Goal: Feedback & Contribution: Contribute content

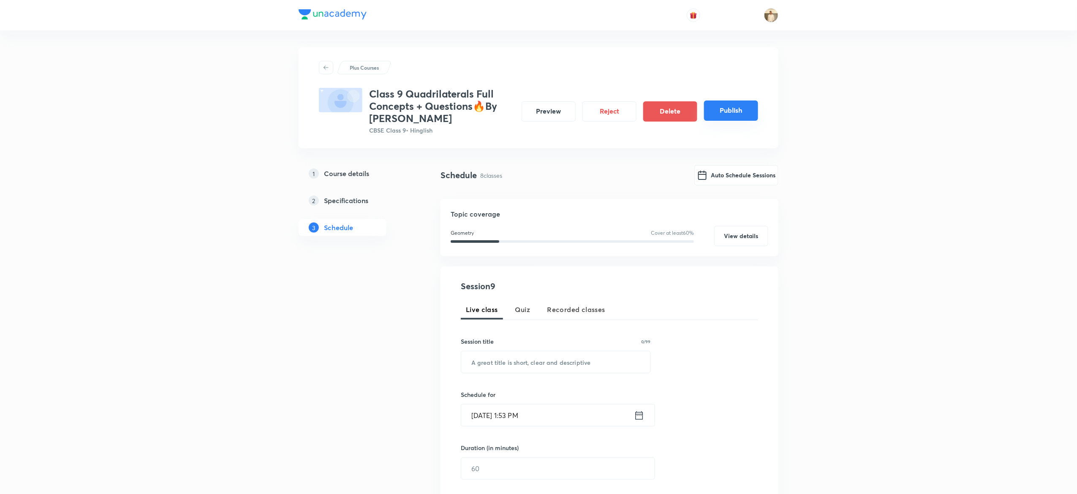
click at [734, 111] on button "Publish" at bounding box center [731, 111] width 54 height 20
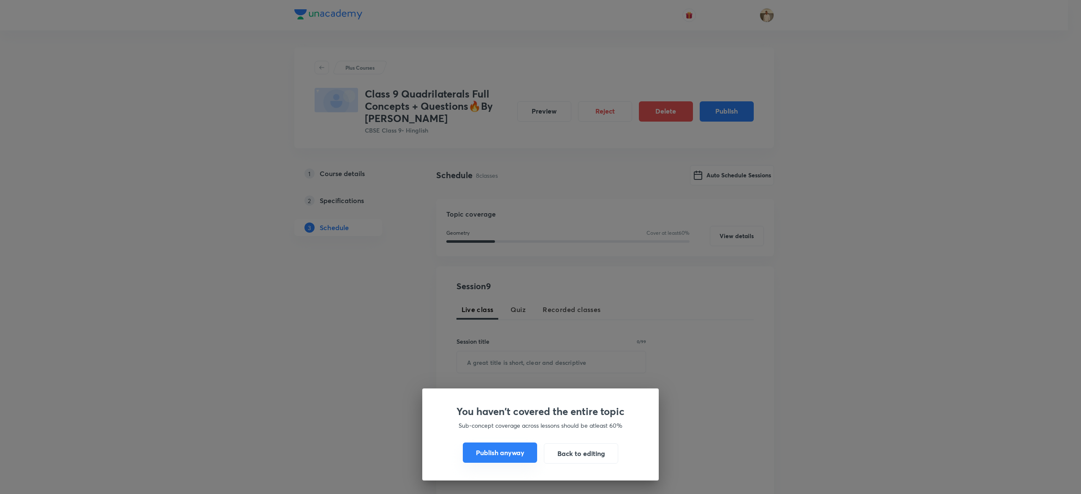
click at [509, 452] on button "Publish anyway" at bounding box center [500, 453] width 74 height 20
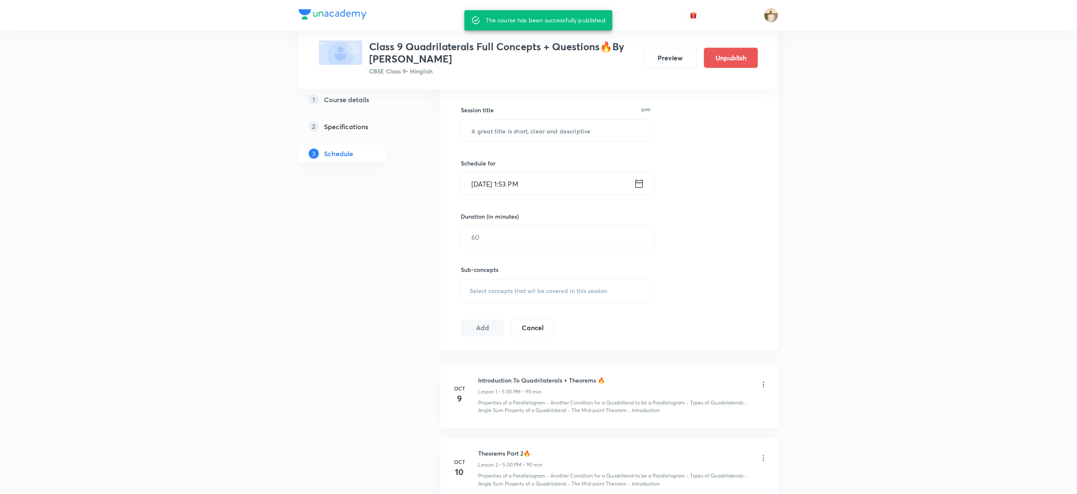
scroll to position [213, 0]
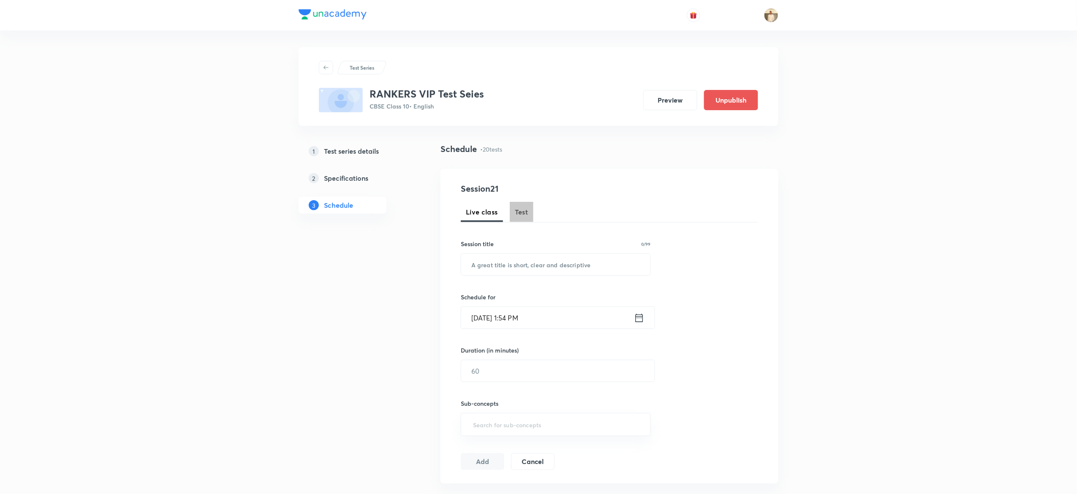
click at [521, 209] on span "Test" at bounding box center [522, 212] width 14 height 10
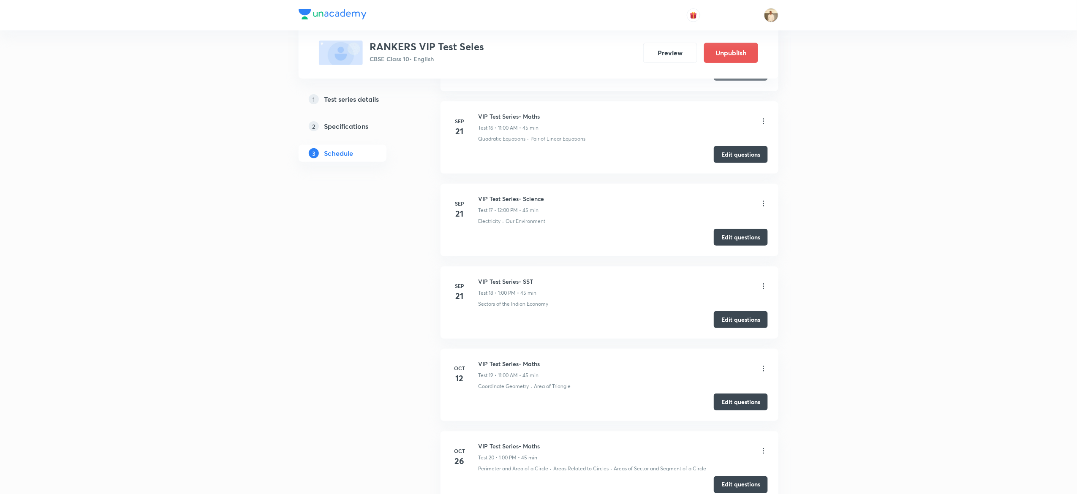
scroll to position [1783, 0]
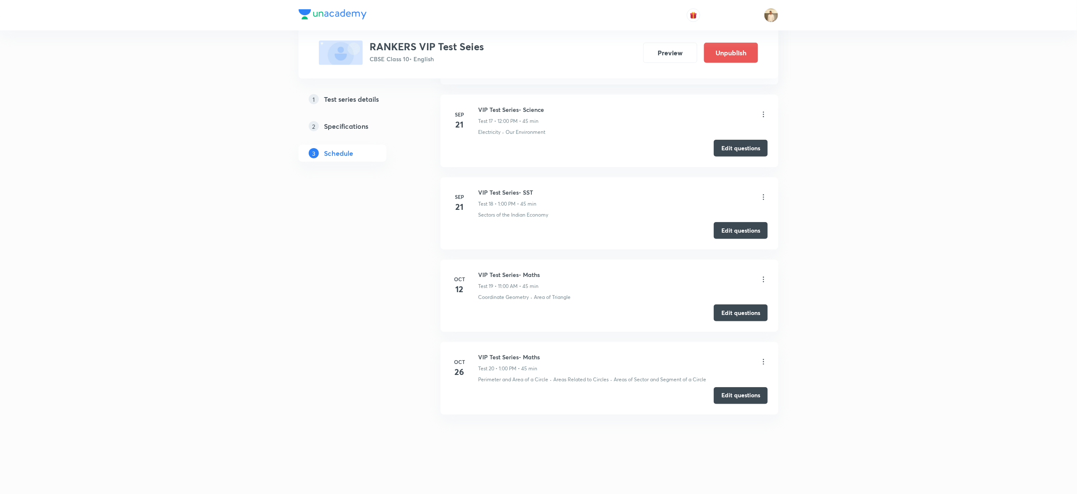
click at [512, 106] on h6 "VIP Test Series- Science" at bounding box center [511, 109] width 66 height 9
copy h6 "VIP Test Series- Science"
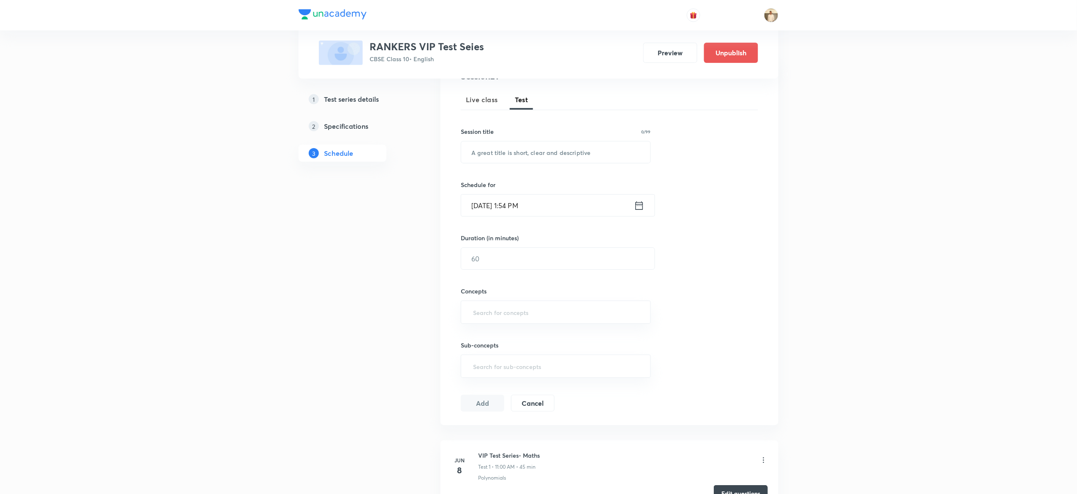
scroll to position [0, 0]
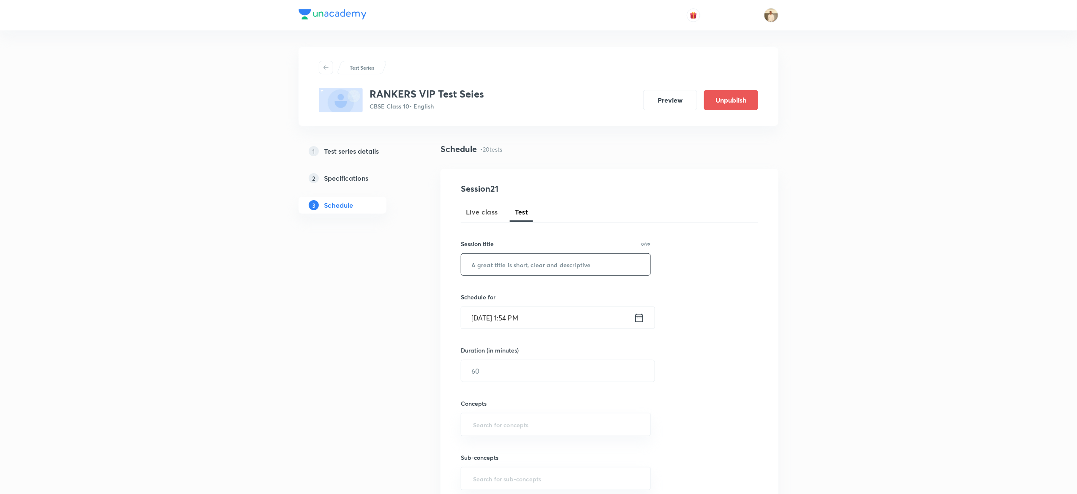
click at [546, 265] on input "text" at bounding box center [555, 265] width 189 height 22
paste input "VIP Test Series- Science"
type input "VIP Test Series- Science"
click at [482, 322] on input "Oct 8, 2025, 1:54 PM" at bounding box center [547, 318] width 173 height 22
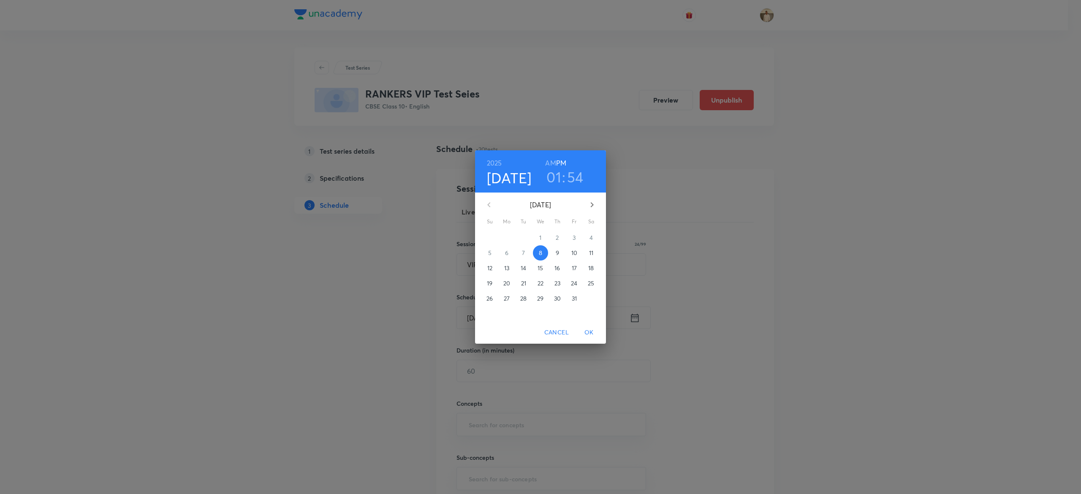
click at [490, 266] on p "12" at bounding box center [489, 268] width 5 height 8
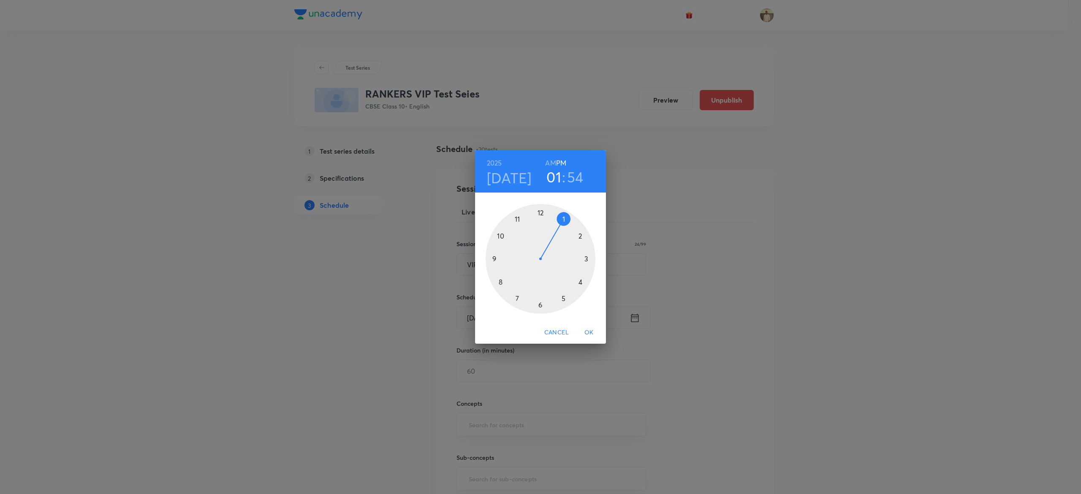
click at [540, 212] on div at bounding box center [541, 259] width 110 height 110
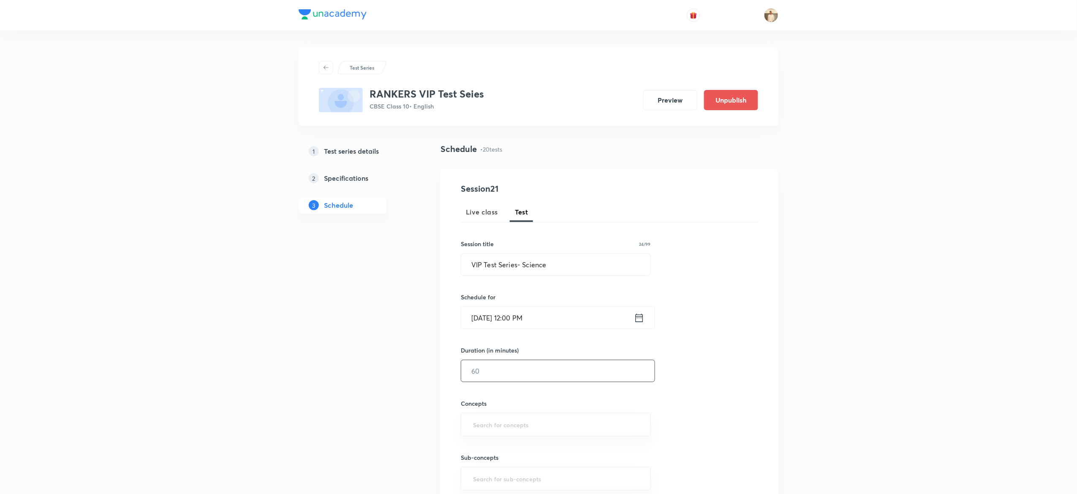
click at [528, 370] on input "text" at bounding box center [557, 371] width 193 height 22
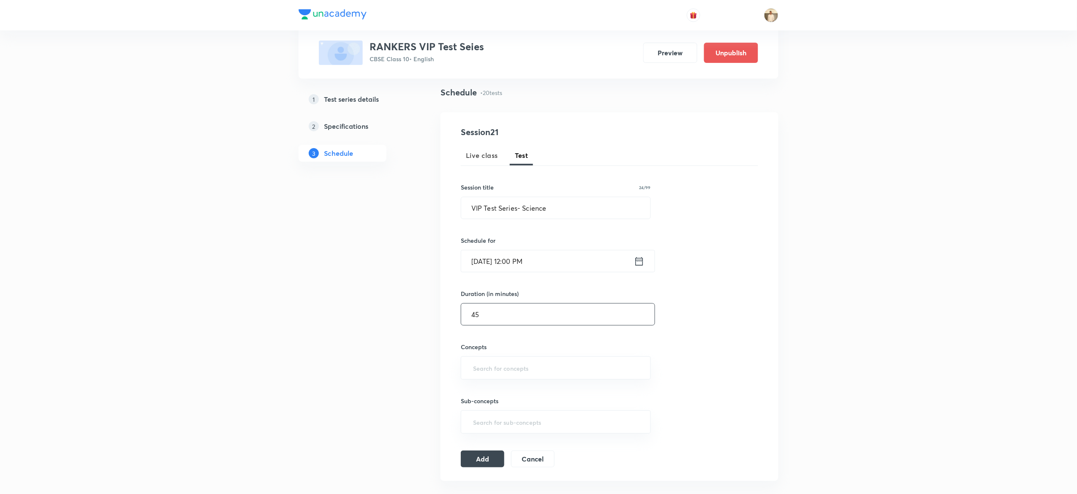
scroll to position [57, 0]
type input "45"
click at [536, 369] on input "a" at bounding box center [555, 367] width 169 height 16
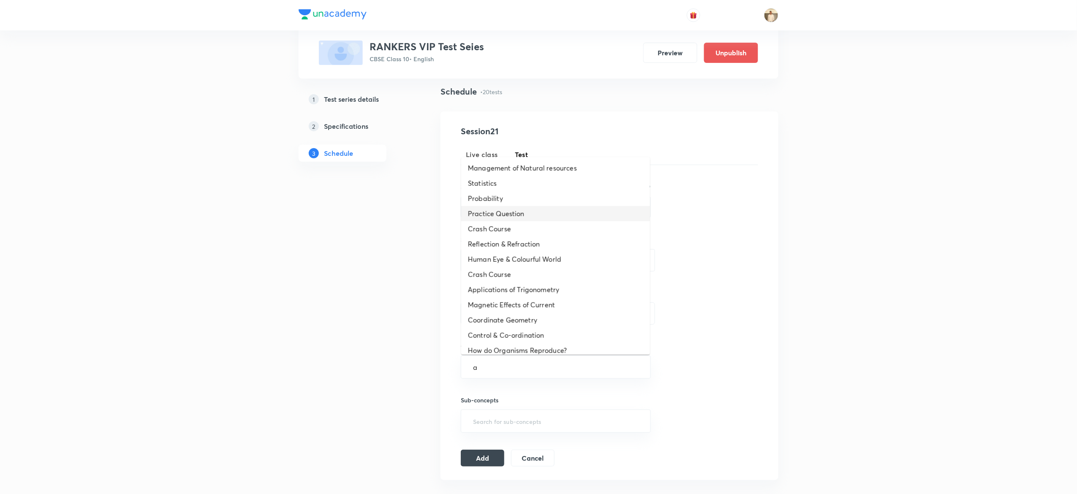
type input "a"
click at [530, 363] on input "text" at bounding box center [555, 367] width 169 height 16
click at [520, 351] on li "How do Organisms Reproduce?" at bounding box center [555, 350] width 189 height 15
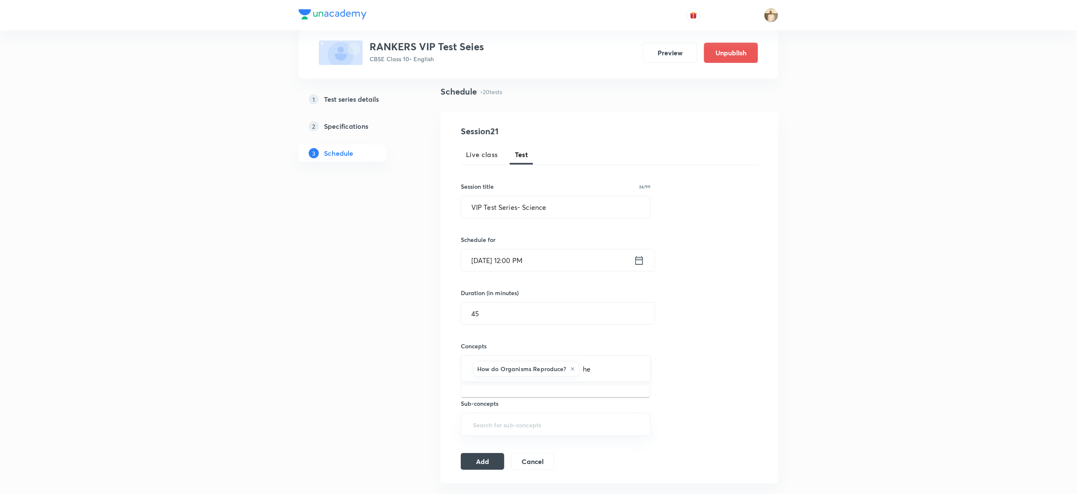
type input "her"
click at [596, 395] on input "text" at bounding box center [595, 388] width 90 height 16
type input "a"
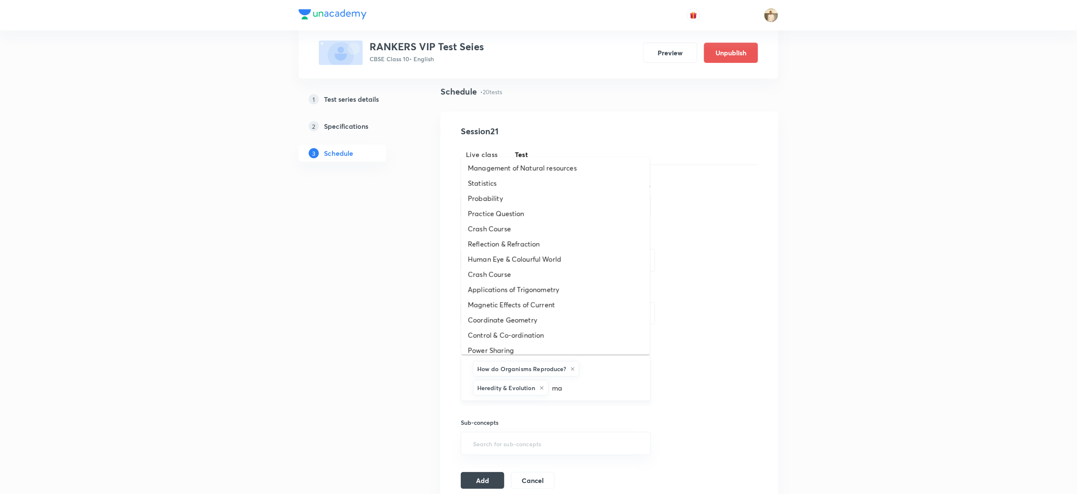
type input "mag"
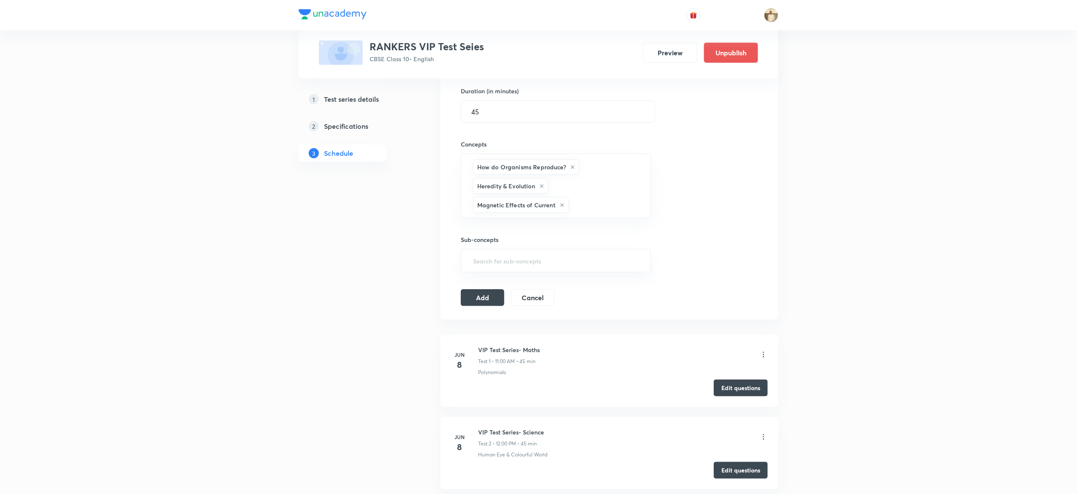
scroll to position [263, 0]
click at [478, 296] on button "Add" at bounding box center [483, 293] width 44 height 17
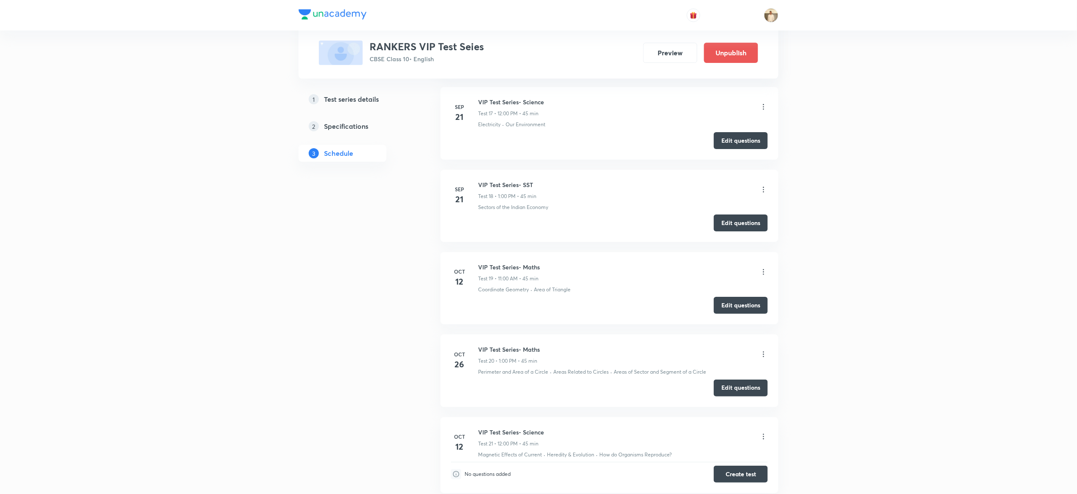
scroll to position [1536, 0]
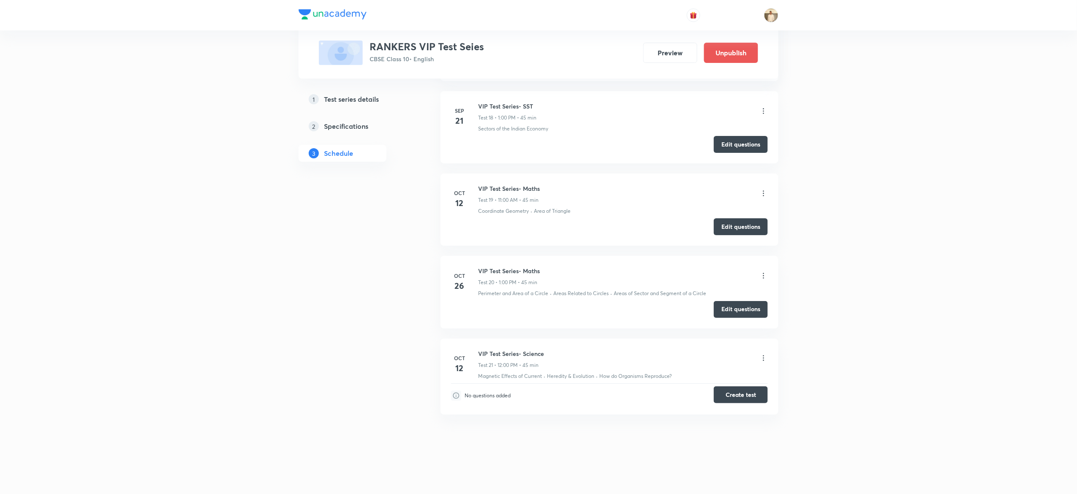
click at [738, 398] on button "Create test" at bounding box center [741, 394] width 54 height 17
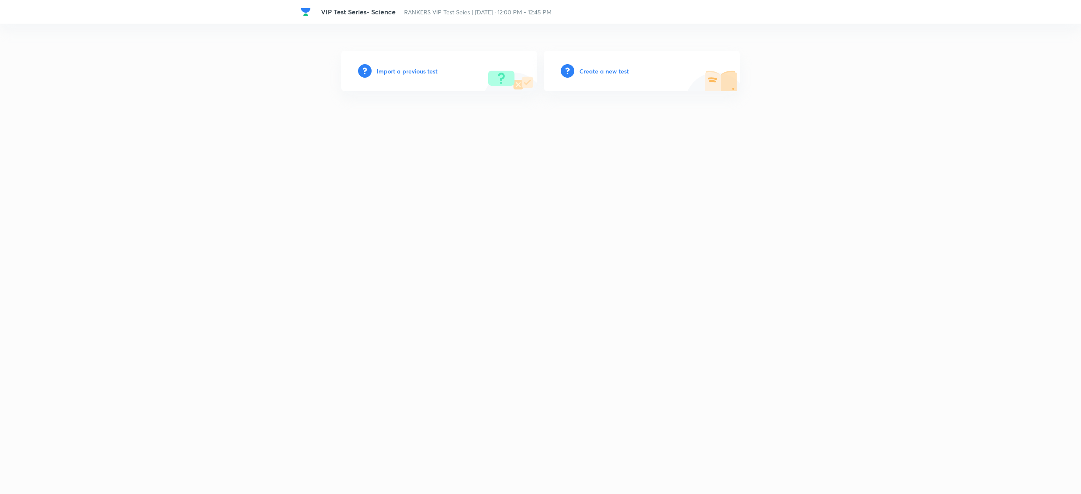
click at [623, 67] on h6 "Create a new test" at bounding box center [603, 71] width 49 height 9
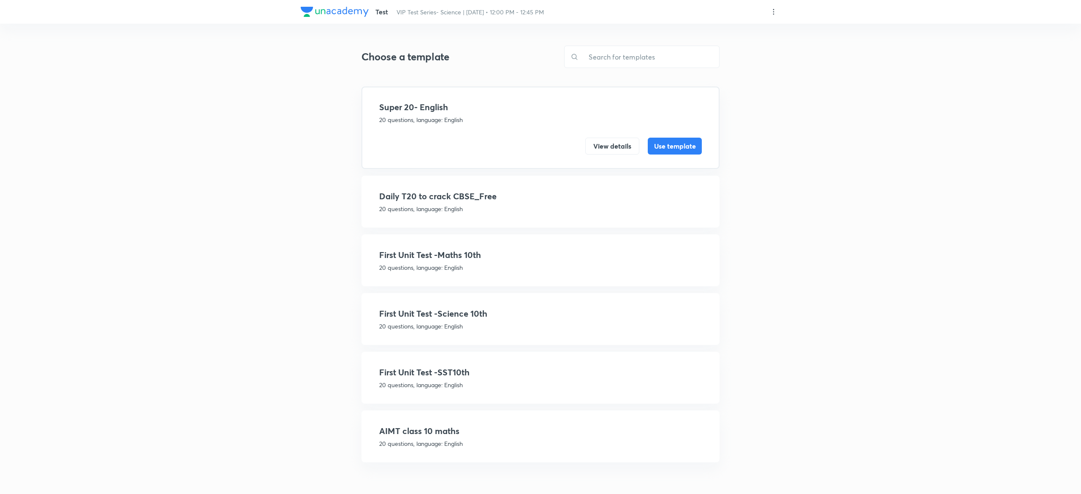
click at [487, 309] on h4 "First Unit Test -Science 10th" at bounding box center [540, 313] width 323 height 13
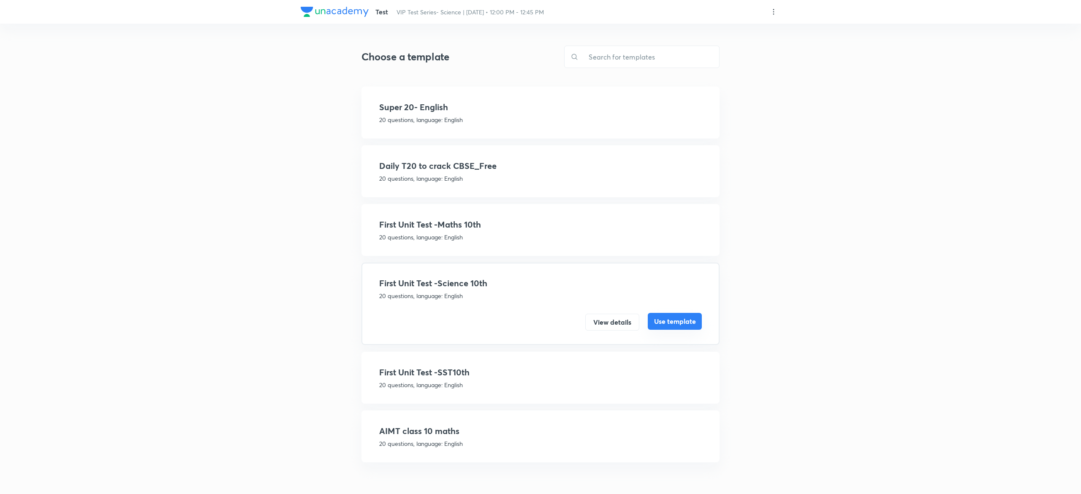
click at [685, 318] on button "Use template" at bounding box center [675, 321] width 54 height 17
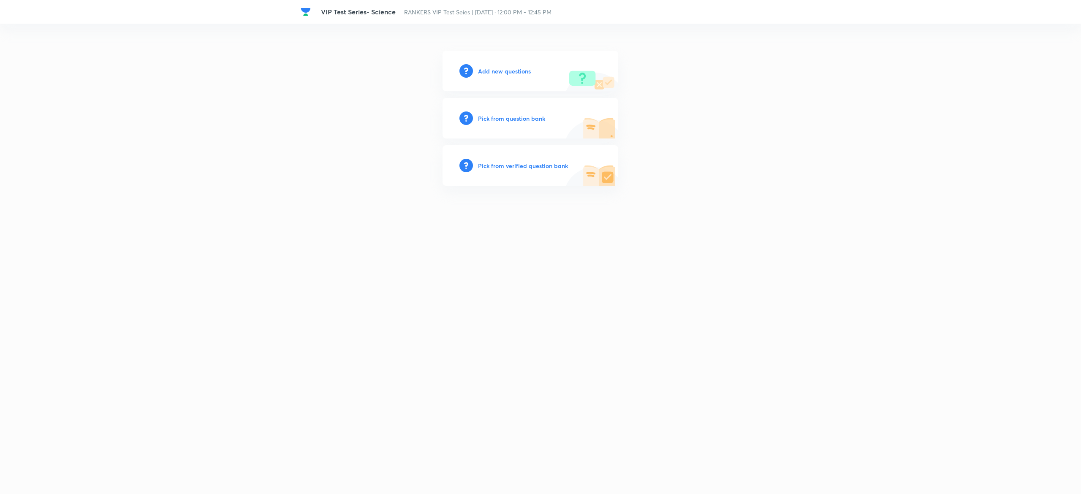
click at [511, 114] on h6 "Pick from question bank" at bounding box center [511, 118] width 67 height 9
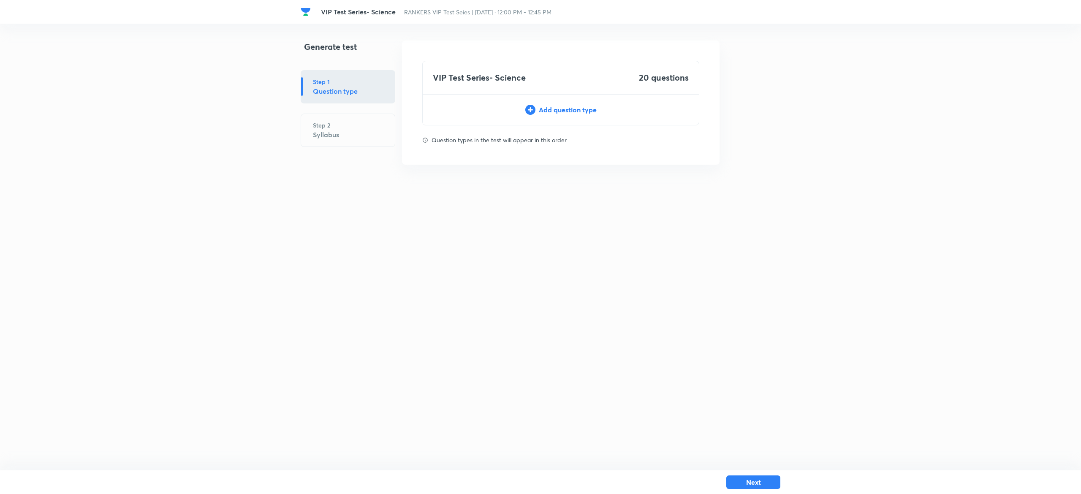
click at [557, 113] on div "Add question type" at bounding box center [561, 110] width 276 height 10
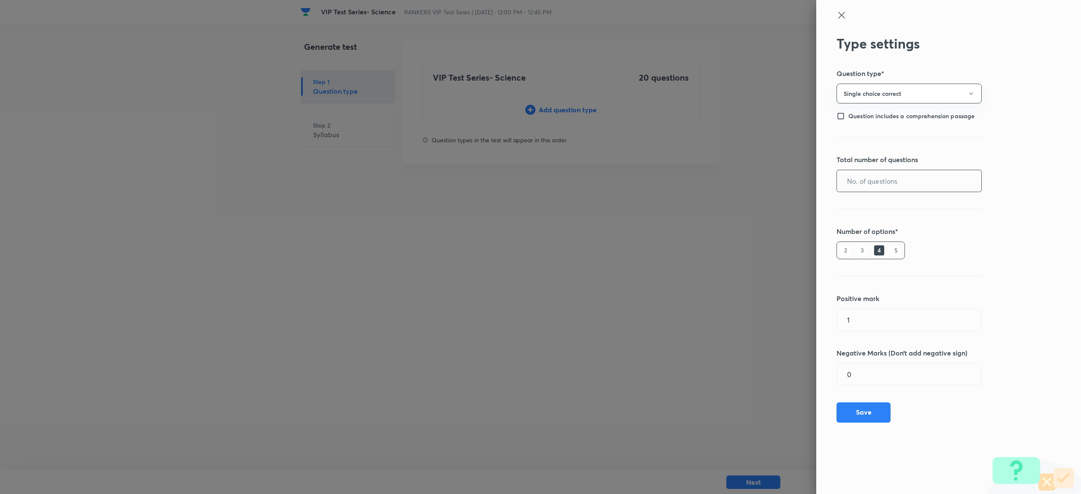
click at [920, 187] on input "text" at bounding box center [909, 181] width 144 height 22
type input "20"
click at [864, 412] on button "Save" at bounding box center [864, 412] width 54 height 20
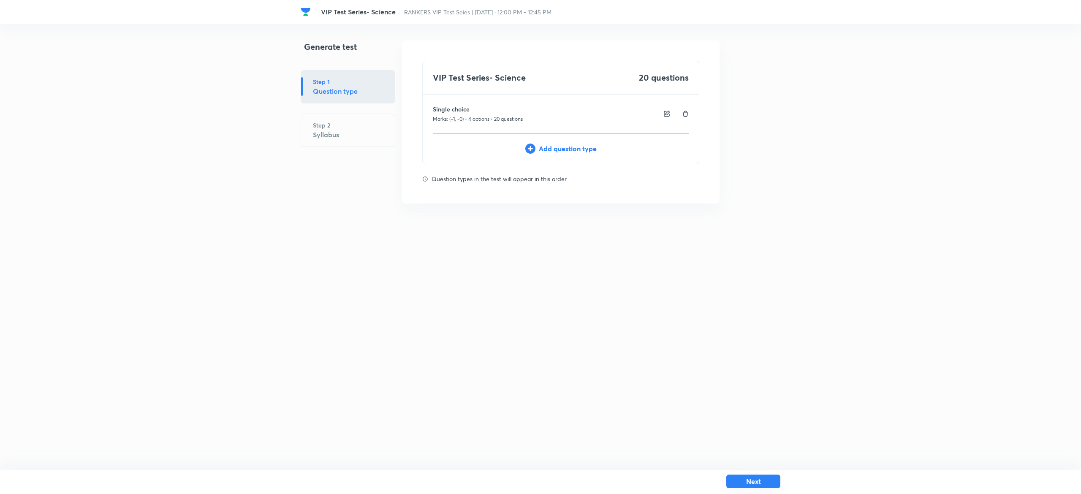
click at [773, 482] on button "Next" at bounding box center [753, 482] width 54 height 14
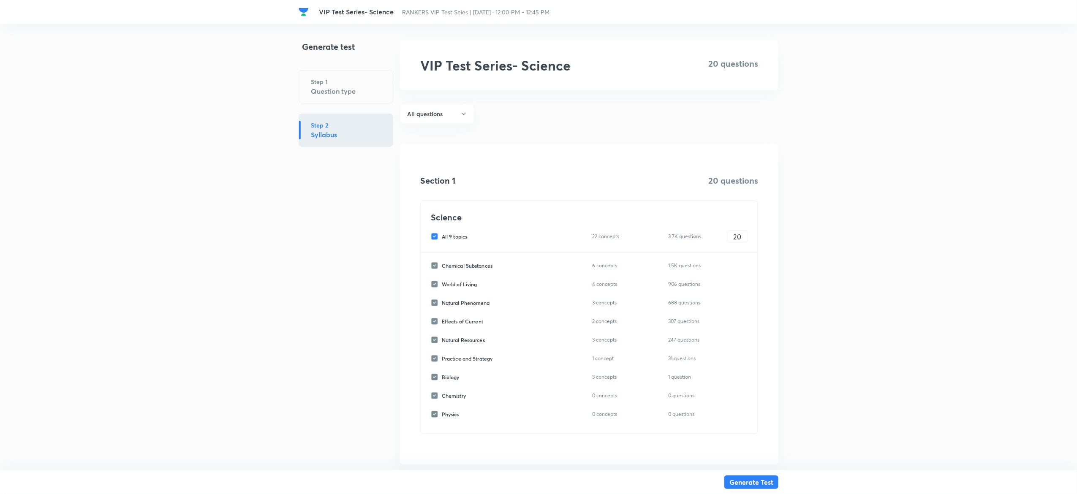
click at [435, 238] on input "All 9 topics" at bounding box center [436, 237] width 11 height 8
checkbox input "false"
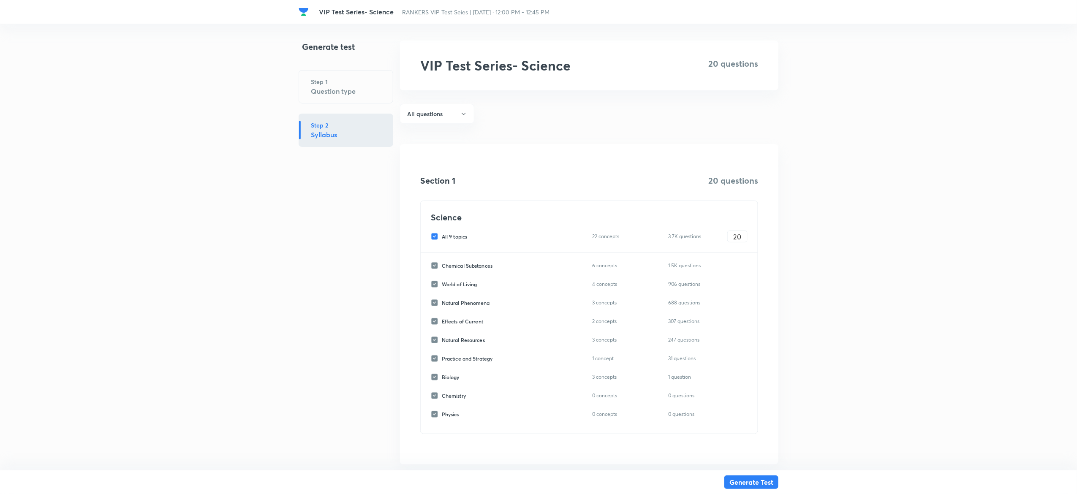
checkbox input "false"
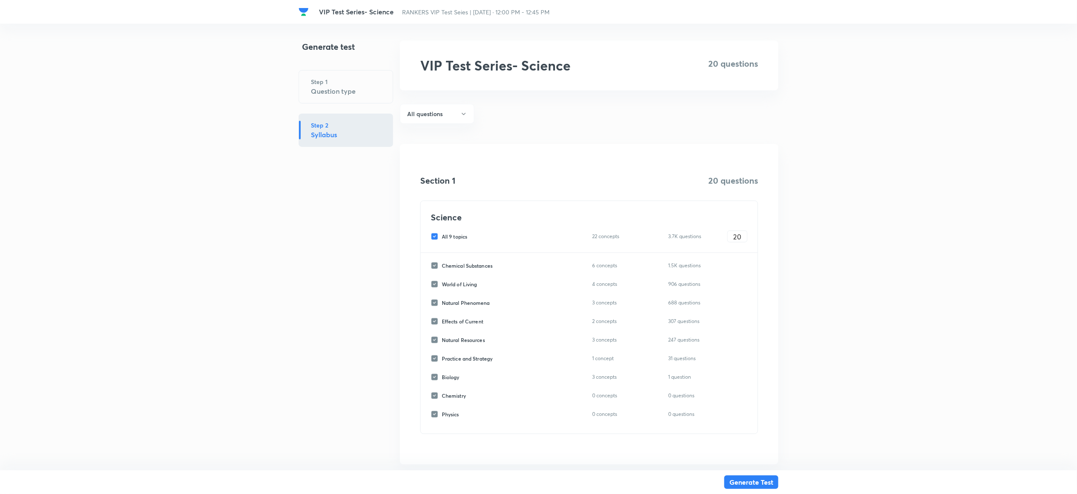
checkbox input "false"
click at [437, 266] on input "Chemical Substances" at bounding box center [436, 266] width 11 height 8
checkbox input "true"
type input "0"
click at [738, 271] on input "0" at bounding box center [737, 265] width 19 height 15
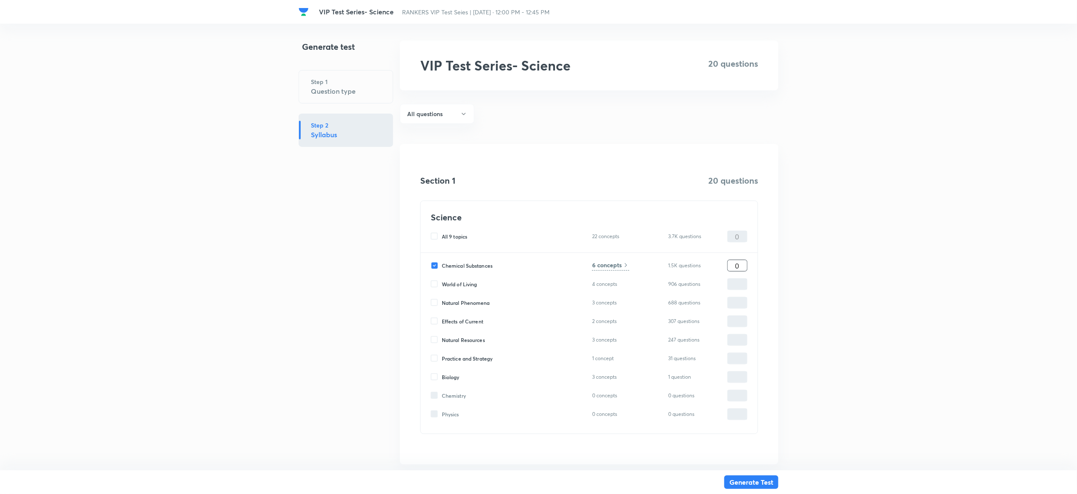
click at [738, 271] on input "0" at bounding box center [737, 265] width 19 height 15
type input "1"
type input "10"
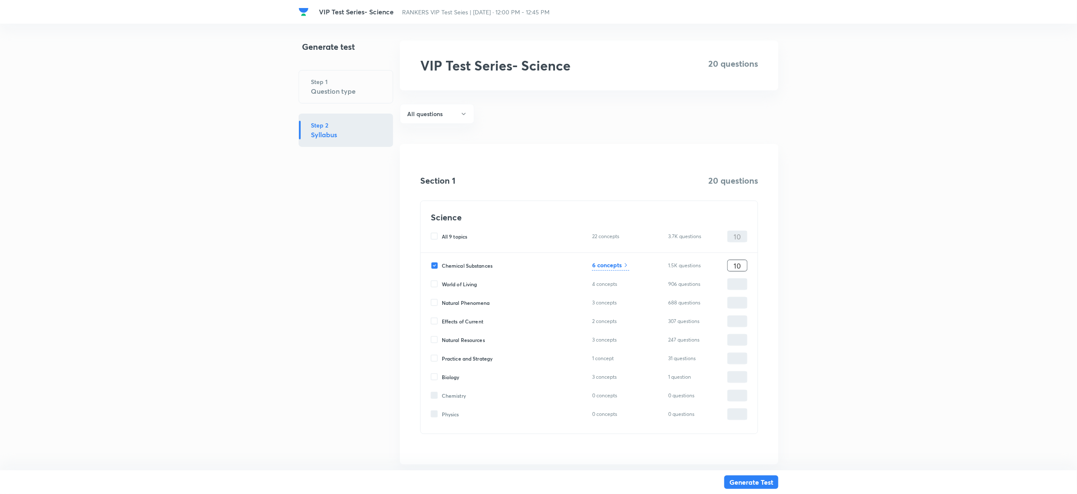
type input "10"
click at [607, 268] on h6 "6 concepts" at bounding box center [607, 265] width 30 height 9
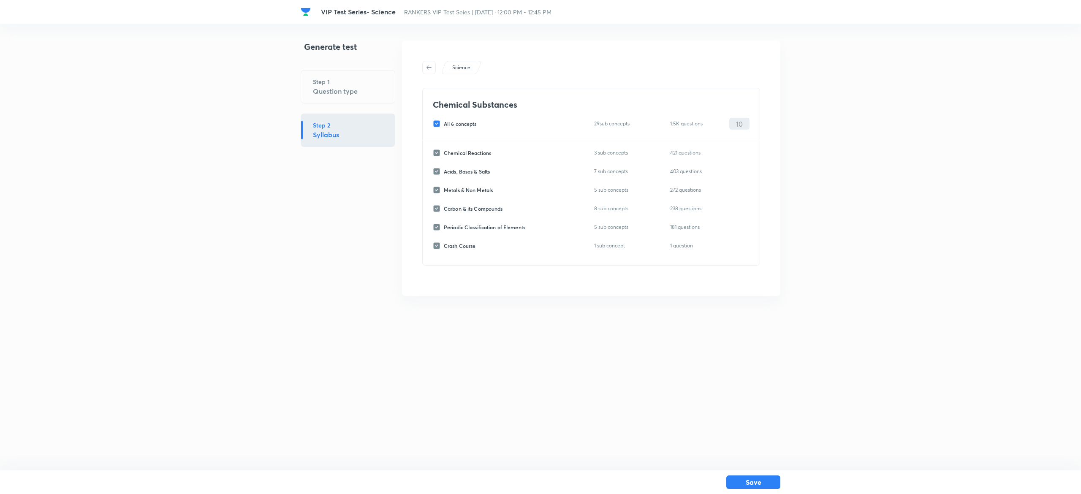
click at [428, 75] on div "Science Chemical Substances All 6 concepts 29 sub concepts 1.5K questions 10 ​ …" at bounding box center [591, 169] width 378 height 256
click at [428, 71] on button "button" at bounding box center [429, 68] width 14 height 14
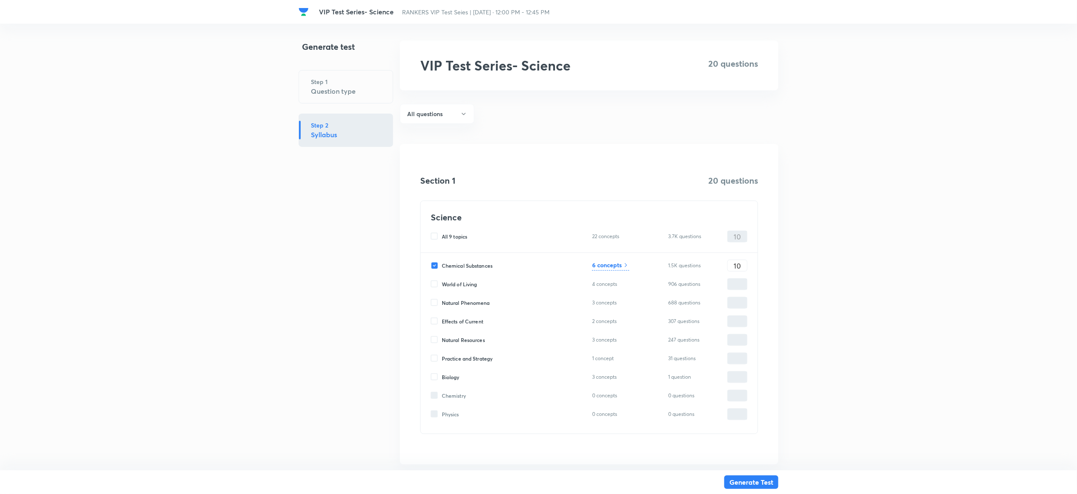
click at [430, 264] on div "Chemical Substances 6 concepts 1.5K questions 10 ​ World of Living 4 concepts 9…" at bounding box center [589, 343] width 337 height 181
click at [435, 268] on input "Chemical Substances" at bounding box center [436, 266] width 11 height 8
checkbox input "false"
type input "0"
click at [438, 322] on input "Effects of Current" at bounding box center [436, 322] width 11 height 8
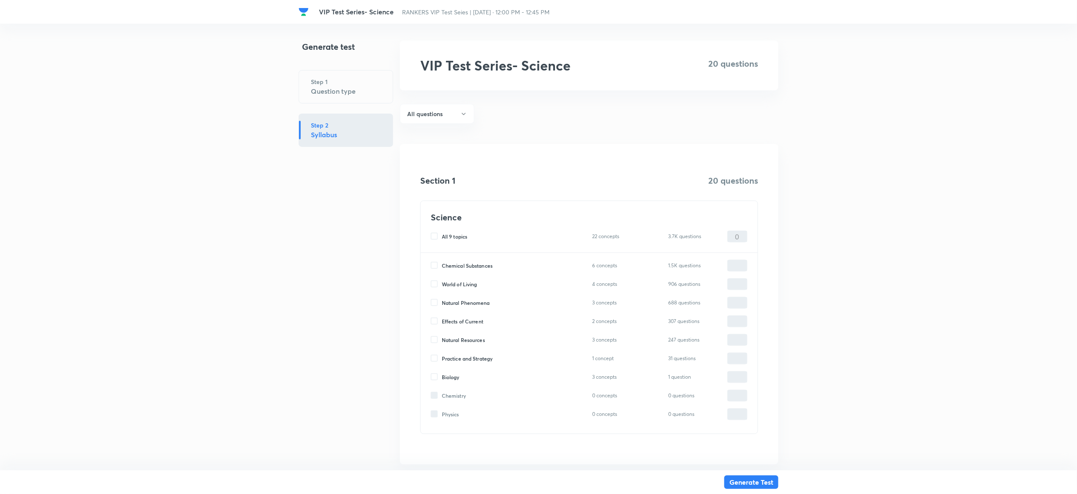
checkbox input "true"
click at [744, 322] on input "0" at bounding box center [737, 321] width 19 height 15
type input "1"
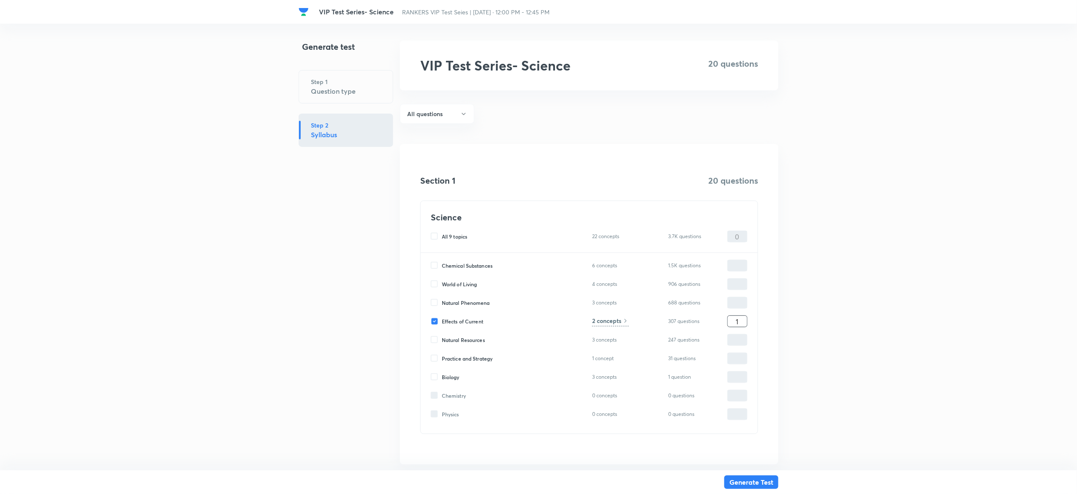
type input "1"
type input "10"
click at [618, 320] on h6 "2 concepts" at bounding box center [606, 320] width 29 height 9
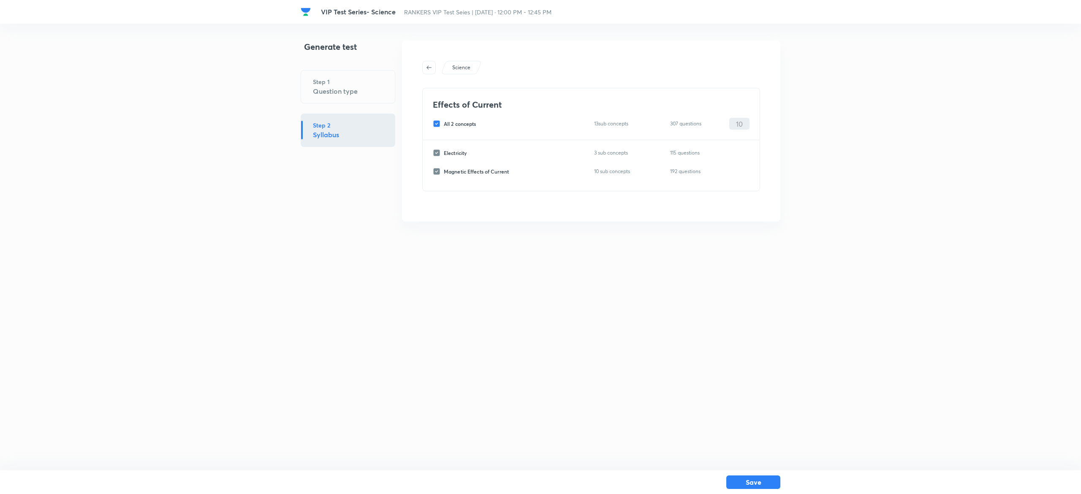
click at [438, 122] on input "All 2 concepts" at bounding box center [438, 124] width 11 height 8
checkbox input "false"
click at [438, 171] on input "Magnetic Effects of Current" at bounding box center [438, 172] width 11 height 8
checkbox input "true"
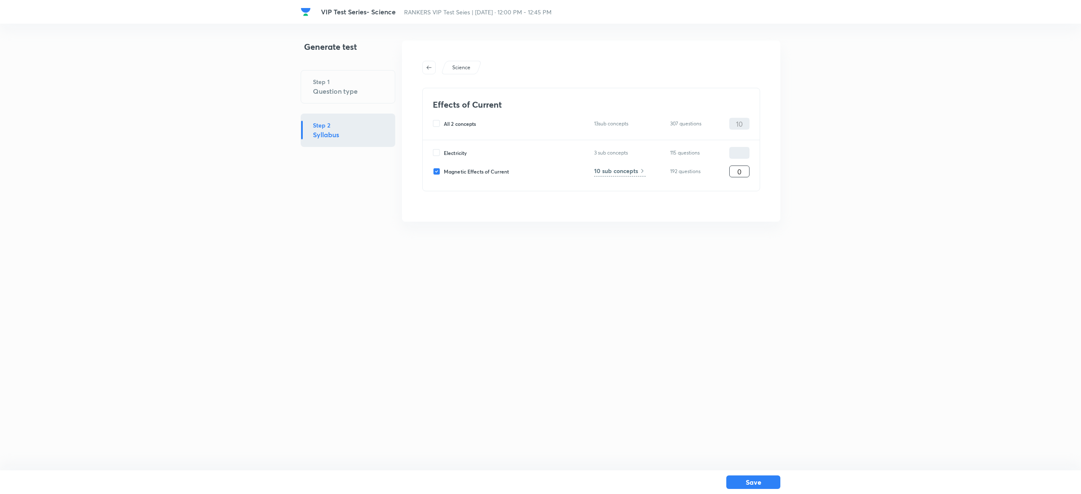
click at [747, 177] on input "0" at bounding box center [739, 171] width 19 height 15
type input "10"
click at [771, 482] on button "Save" at bounding box center [753, 482] width 54 height 14
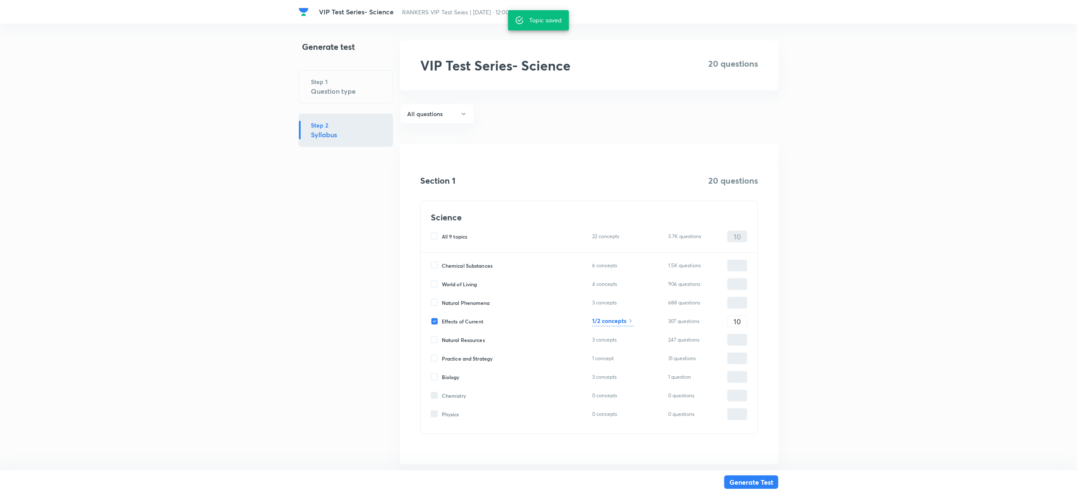
click at [436, 343] on input "Natural Resources" at bounding box center [436, 340] width 11 height 8
checkbox input "true"
type input "0"
click at [436, 337] on input "Natural Resources" at bounding box center [436, 340] width 11 height 8
checkbox input "false"
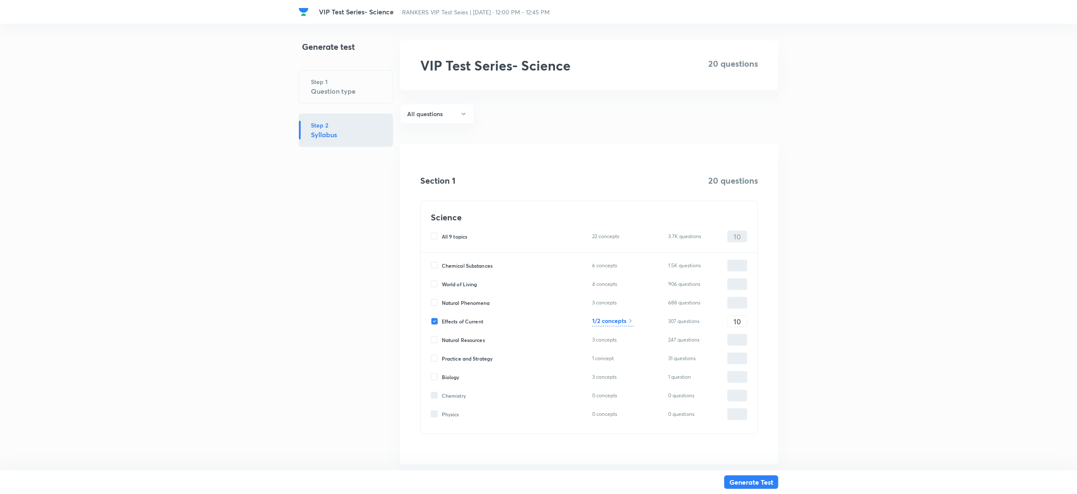
click at [433, 286] on input "World of Living" at bounding box center [436, 284] width 11 height 8
checkbox input "true"
click at [740, 283] on input "0" at bounding box center [737, 284] width 19 height 15
type input "1"
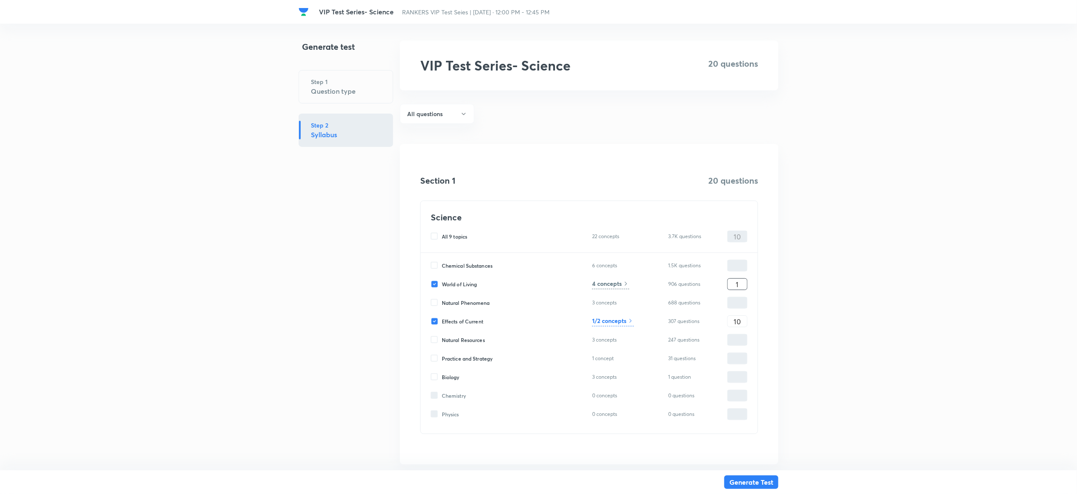
type input "11"
type input "10"
type input "20"
type input "10"
click at [607, 281] on h6 "4 concepts" at bounding box center [607, 283] width 30 height 9
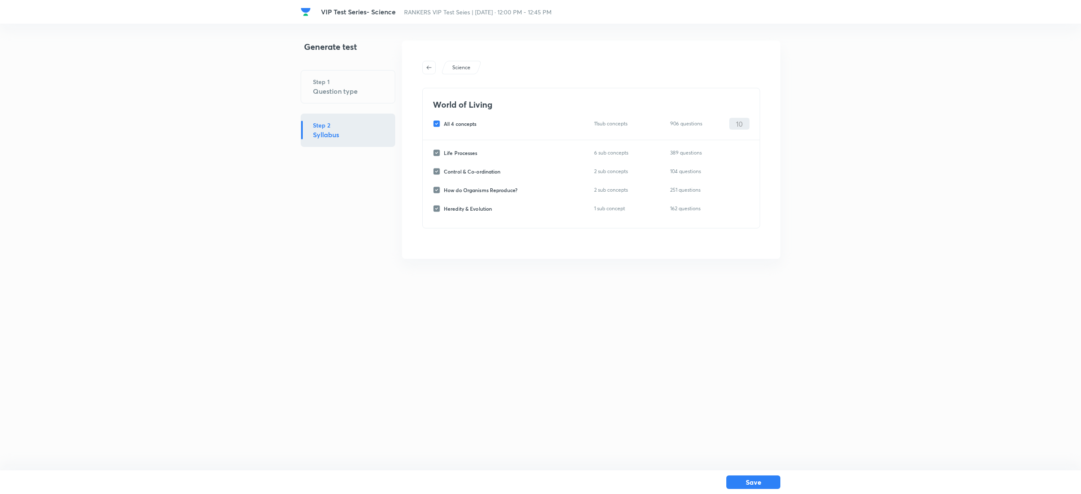
click at [435, 149] on label "Life Processes" at bounding box center [455, 153] width 45 height 8
click at [435, 153] on label "Life Processes" at bounding box center [455, 153] width 45 height 8
click at [437, 124] on input "All 4 concepts" at bounding box center [438, 124] width 11 height 8
checkbox input "false"
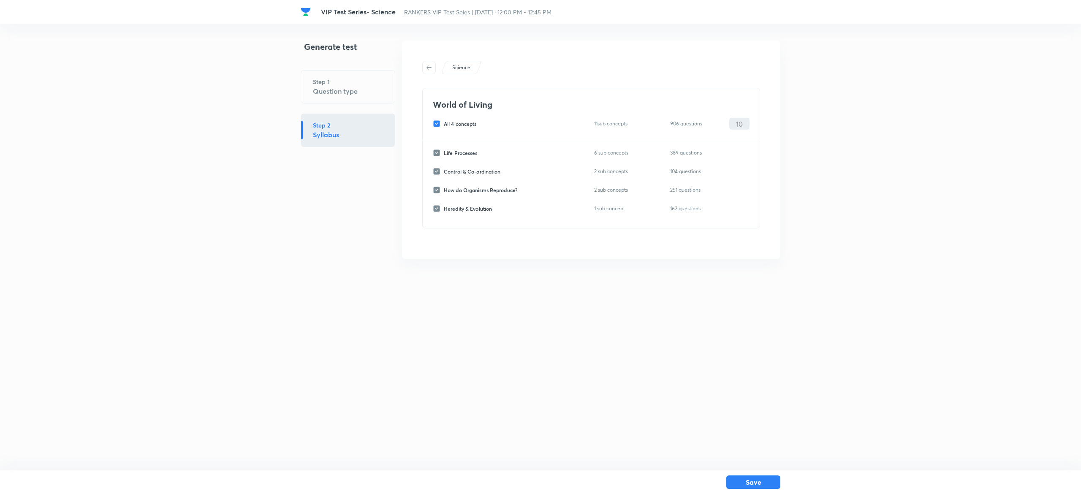
checkbox input "false"
click at [441, 189] on input "How do Organisms Reproduce?" at bounding box center [438, 190] width 11 height 8
checkbox input "true"
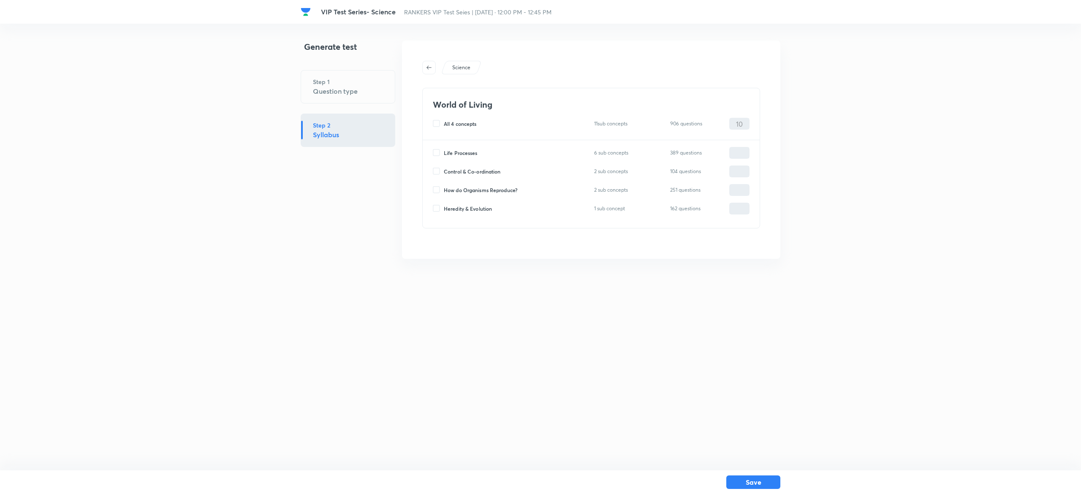
type input "0"
click at [441, 212] on input "Heredity & Evolution" at bounding box center [438, 209] width 11 height 8
checkbox input "true"
type input "0"
click at [743, 189] on input "0" at bounding box center [739, 190] width 19 height 15
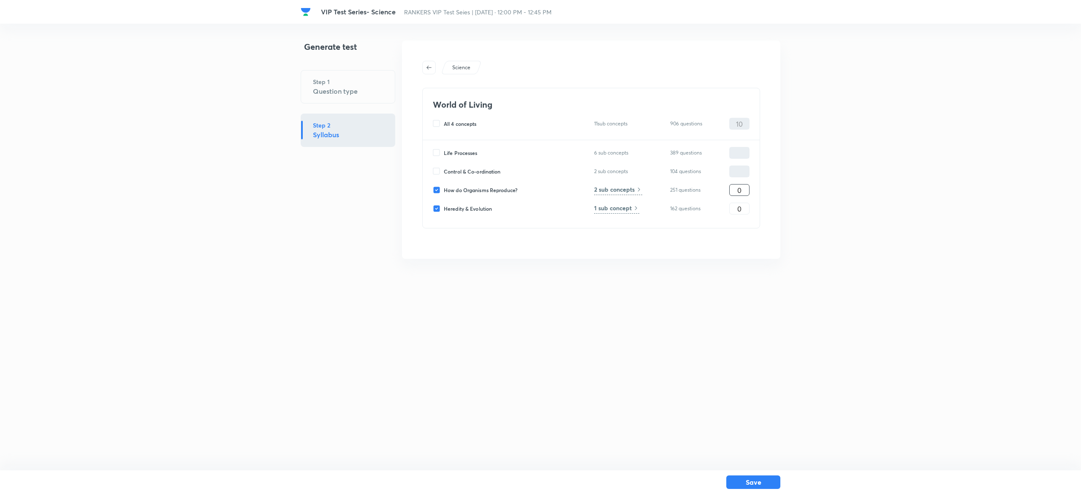
click at [743, 189] on input "0" at bounding box center [739, 190] width 19 height 15
type input "5"
click at [745, 205] on input "0" at bounding box center [739, 208] width 19 height 15
click at [745, 205] on input "5" at bounding box center [739, 208] width 19 height 15
type input "5"
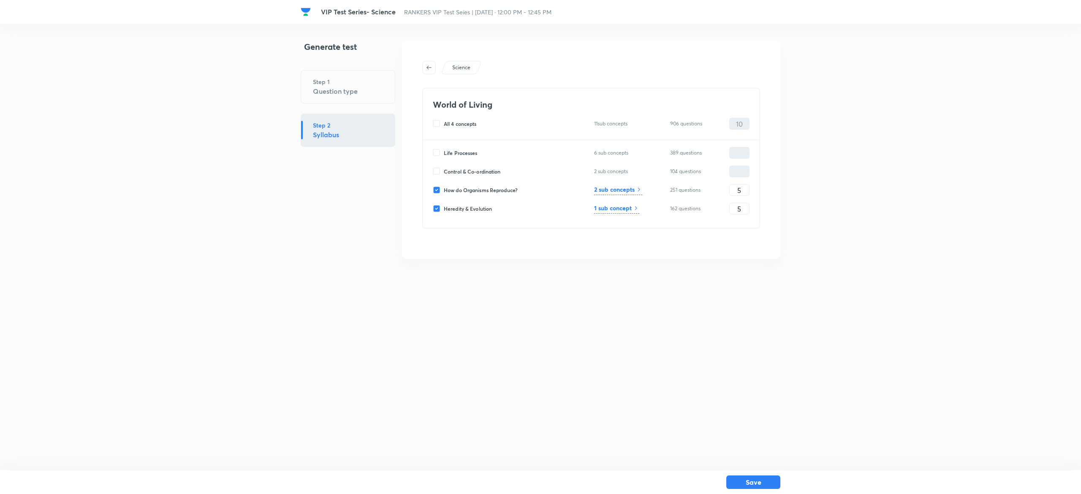
click at [797, 299] on html "VIP Test Series- Science RANKERS VIP Test Seies | Oct 12, 2025 · 12:00 PM - 12:…" at bounding box center [540, 149] width 1081 height 299
click at [771, 484] on button "Save" at bounding box center [753, 482] width 54 height 14
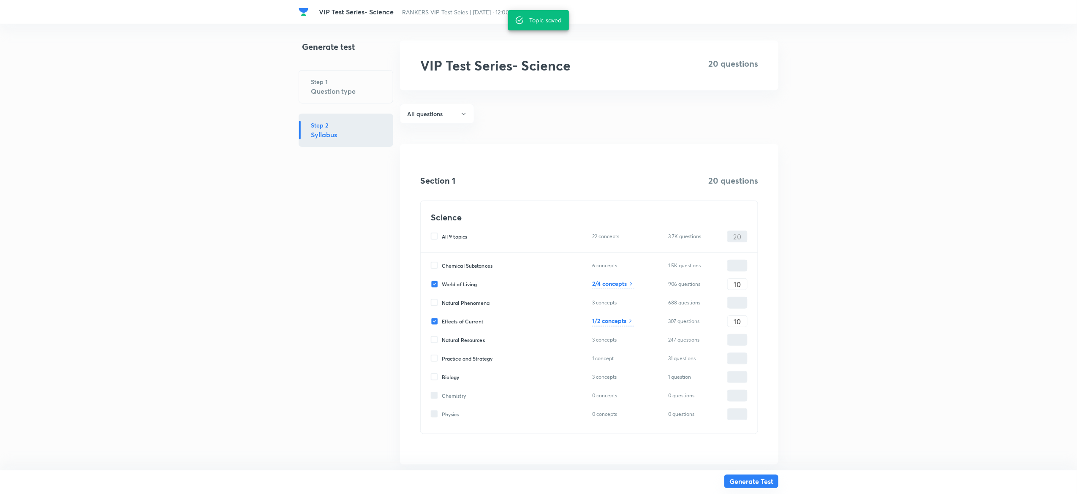
click at [752, 481] on button "Generate Test" at bounding box center [751, 482] width 54 height 14
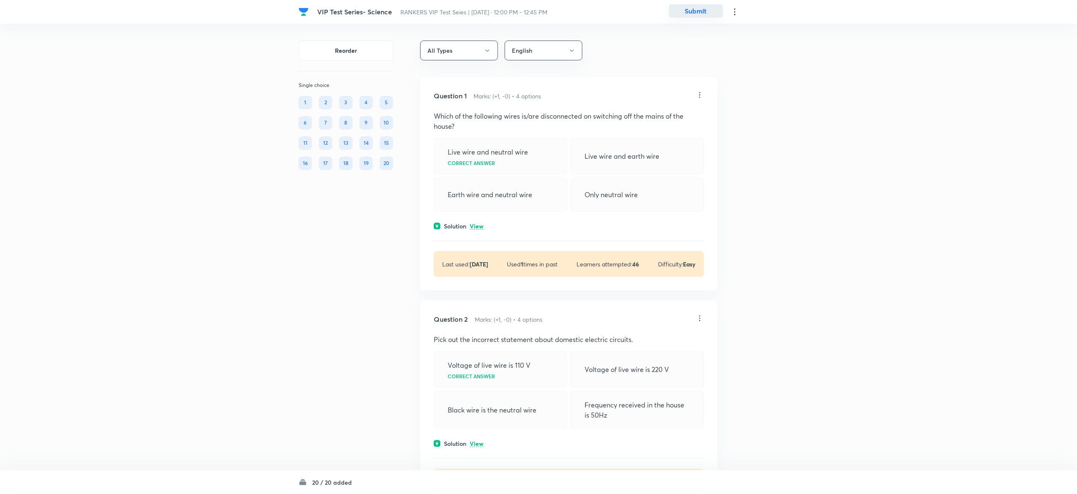
click at [691, 9] on button "Submit" at bounding box center [696, 11] width 54 height 14
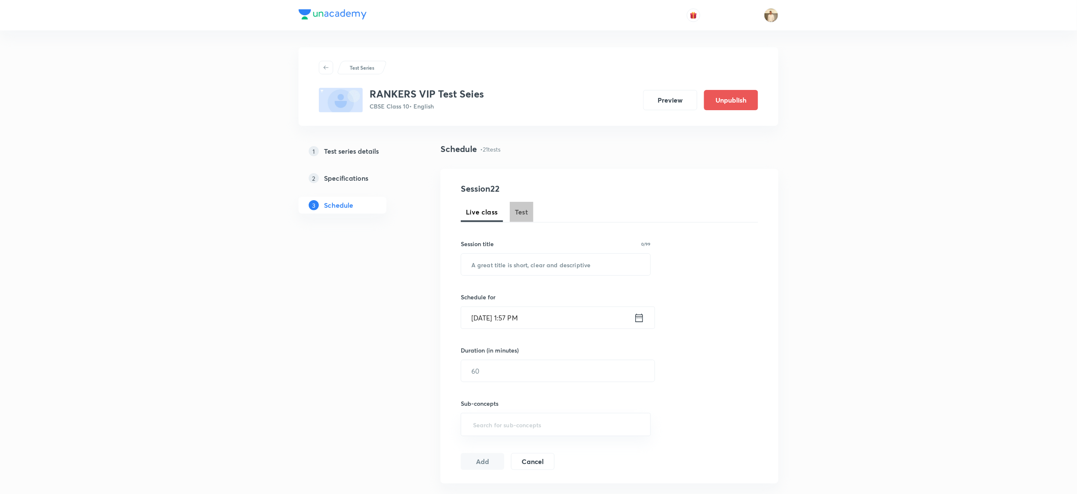
click at [517, 211] on span "Test" at bounding box center [522, 212] width 14 height 10
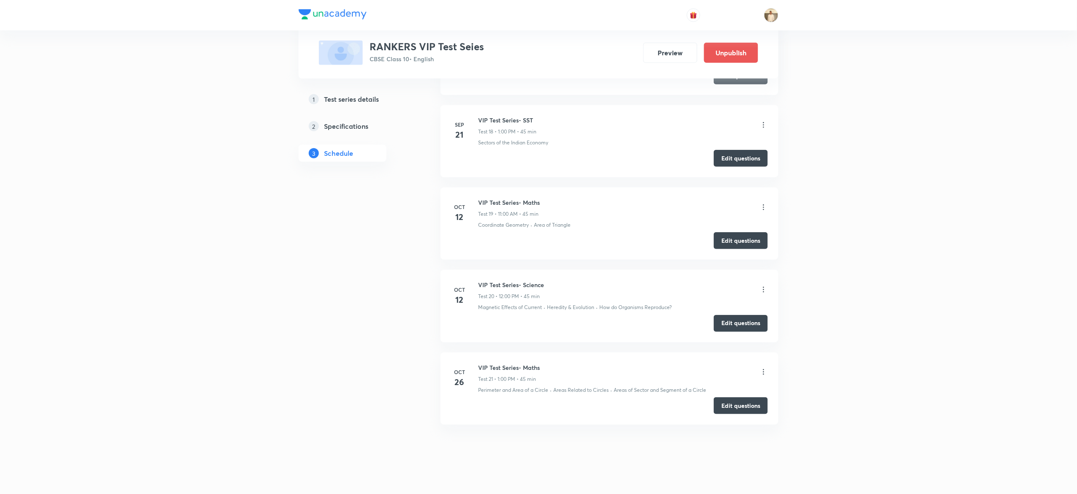
scroll to position [1866, 0]
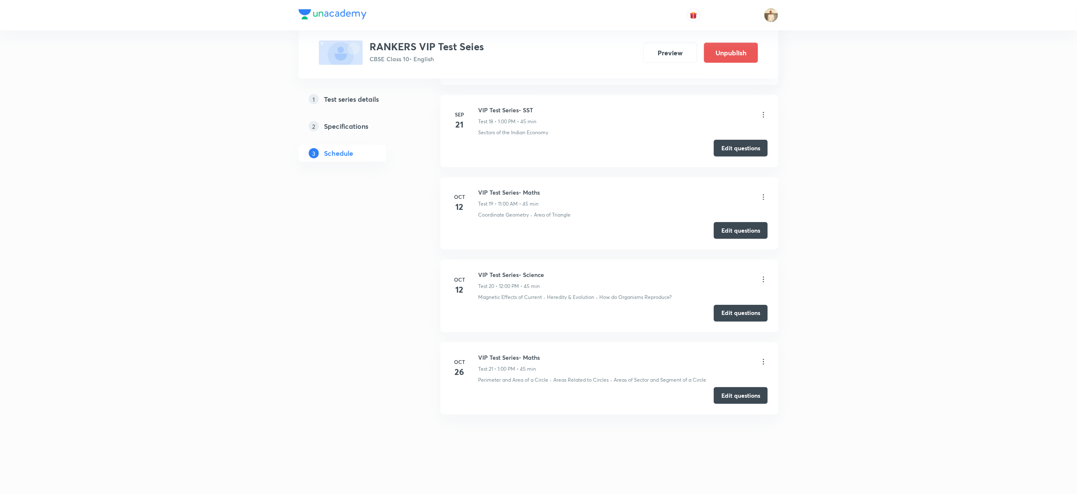
click at [510, 110] on h6 "VIP Test Series- SST" at bounding box center [507, 110] width 58 height 9
copy h6 "VIP Test Series- SST"
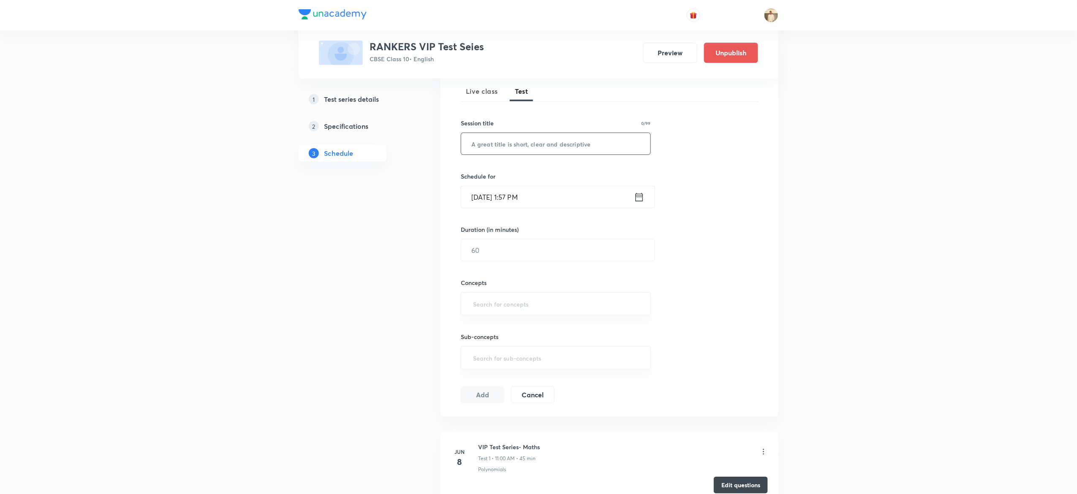
scroll to position [120, 0]
click at [533, 147] on input "text" at bounding box center [555, 144] width 189 height 22
paste input "VIP Test Series- SST"
type input "VIP Test Series- SST"
click at [482, 203] on input "Oct 8, 2025, 1:57 PM" at bounding box center [547, 198] width 173 height 22
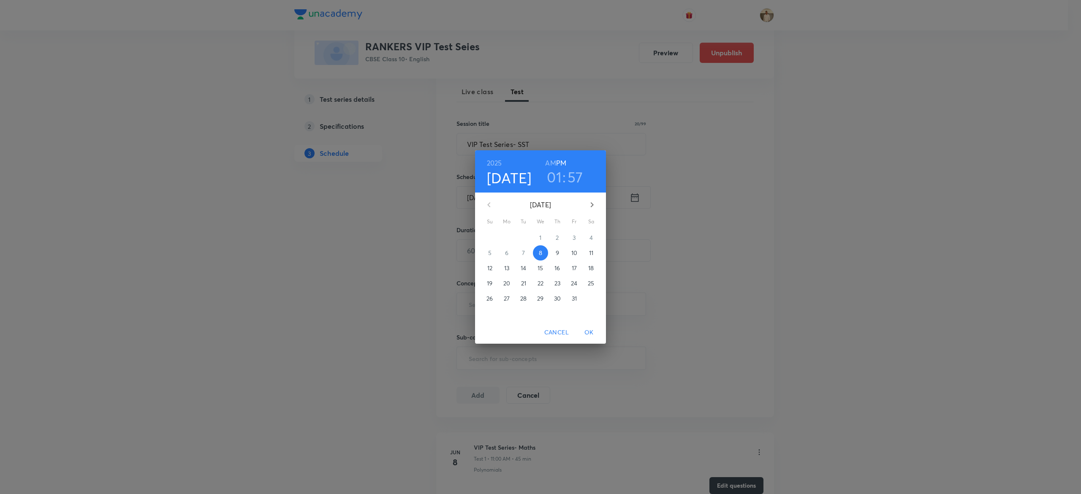
click at [488, 269] on p "12" at bounding box center [489, 268] width 5 height 8
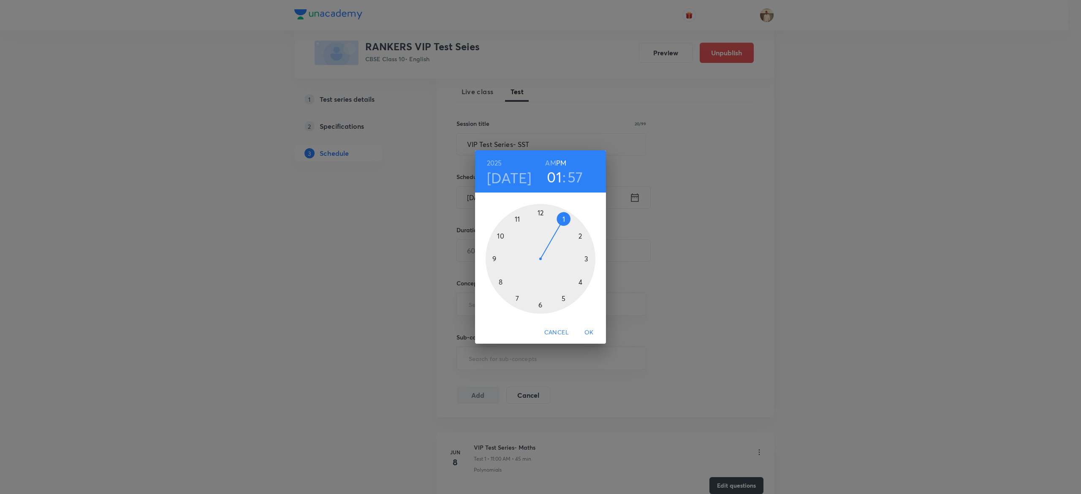
click at [572, 180] on h3 "57" at bounding box center [576, 177] width 16 height 18
click at [540, 211] on div at bounding box center [541, 259] width 110 height 110
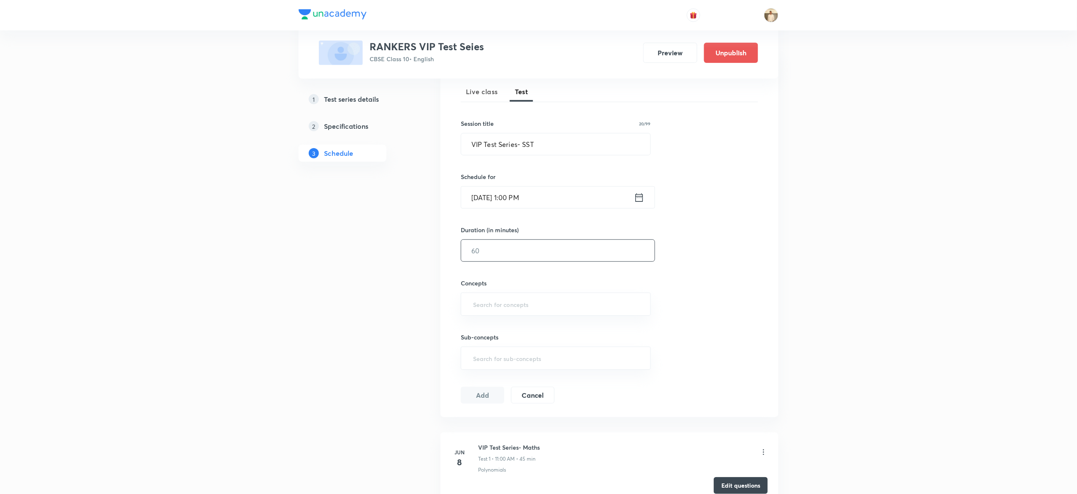
click at [503, 258] on input "text" at bounding box center [557, 251] width 193 height 22
type input "45"
click at [514, 301] on input "a" at bounding box center [555, 305] width 169 height 16
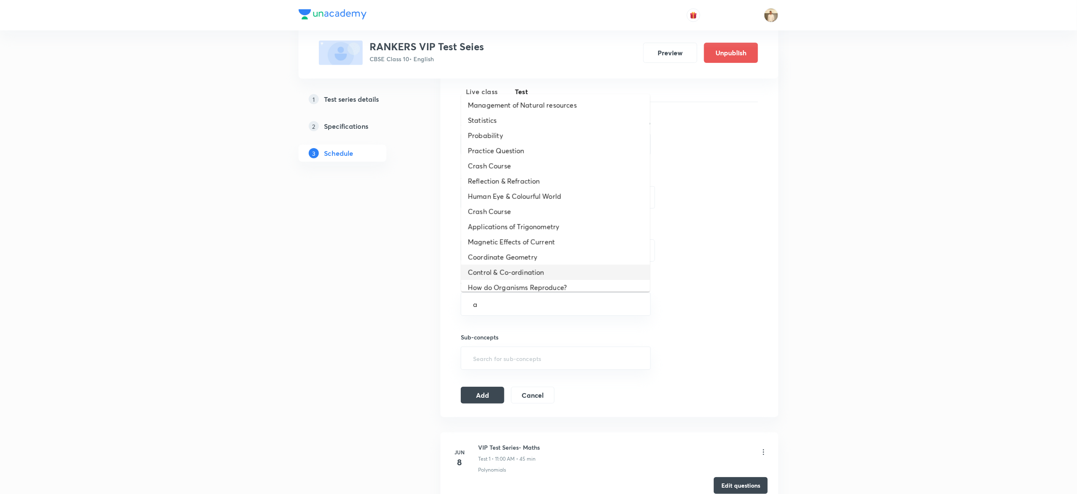
type input "a"
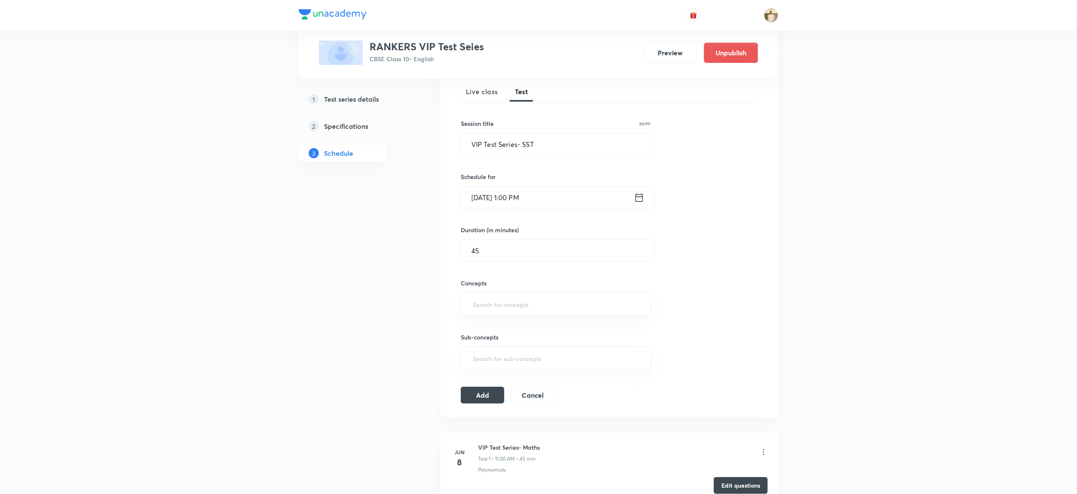
click at [728, 258] on div "Session 22 Live class Test Session title 20/99 VIP Test Series- SST ​ Schedule …" at bounding box center [609, 233] width 297 height 342
click at [509, 300] on input "a" at bounding box center [555, 305] width 169 height 16
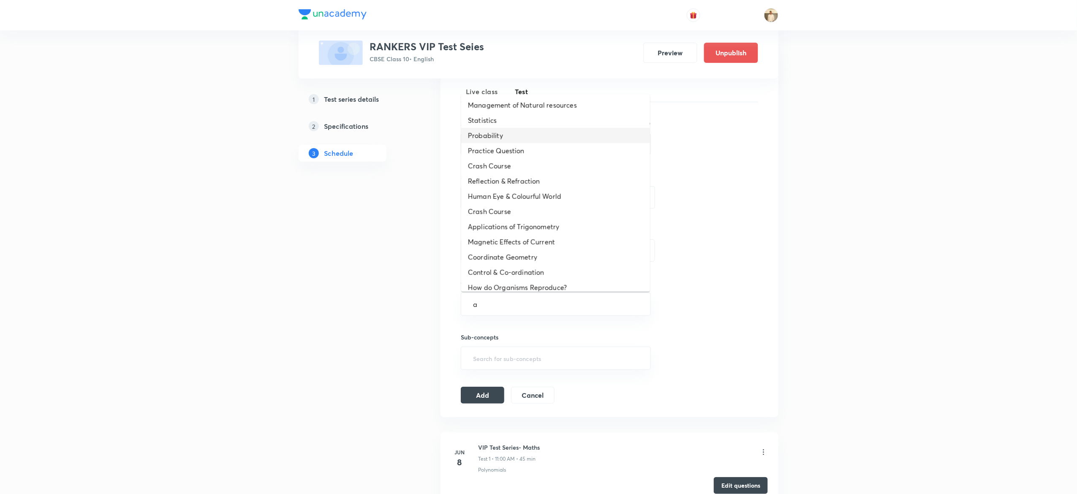
type input "a"
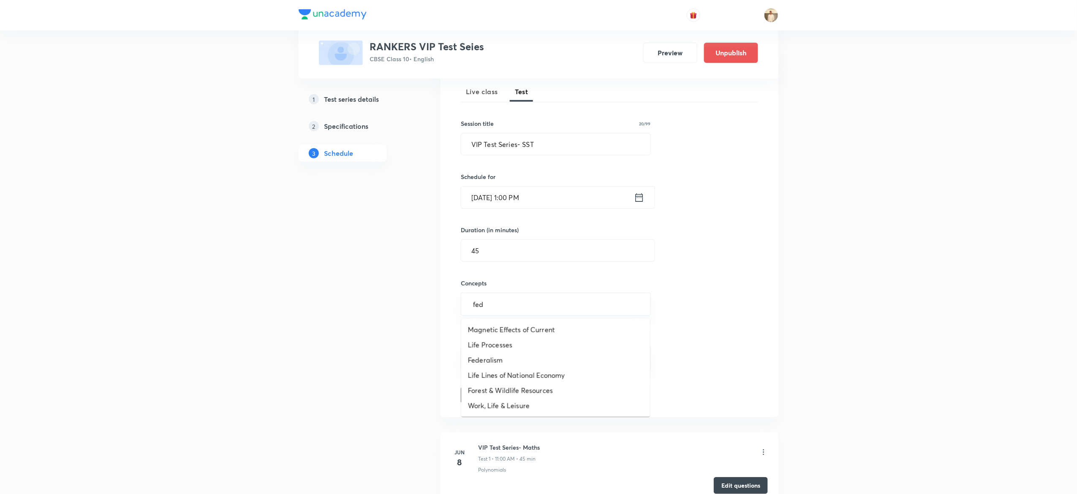
type input "fede"
click at [482, 397] on button "Add" at bounding box center [483, 397] width 44 height 17
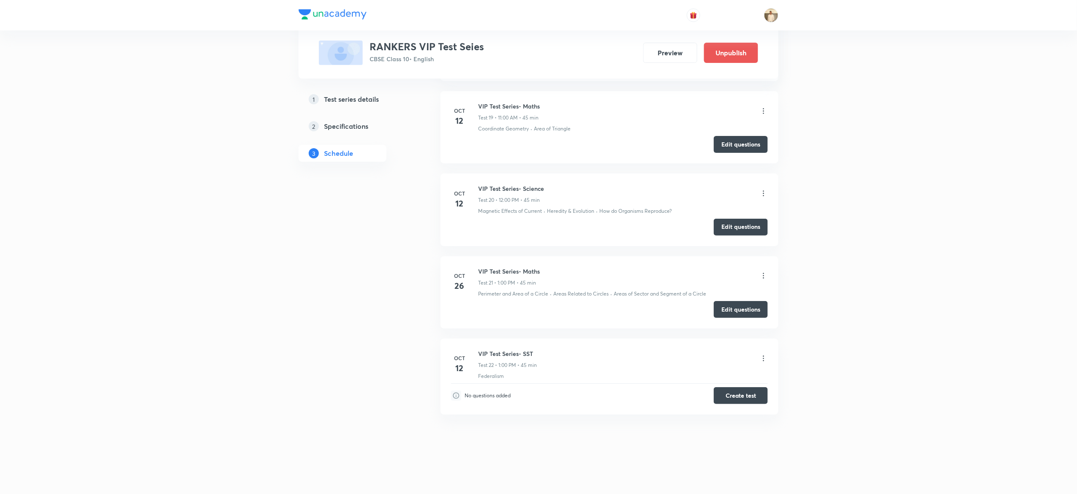
scroll to position [1618, 0]
click at [749, 397] on button "Create test" at bounding box center [741, 394] width 54 height 17
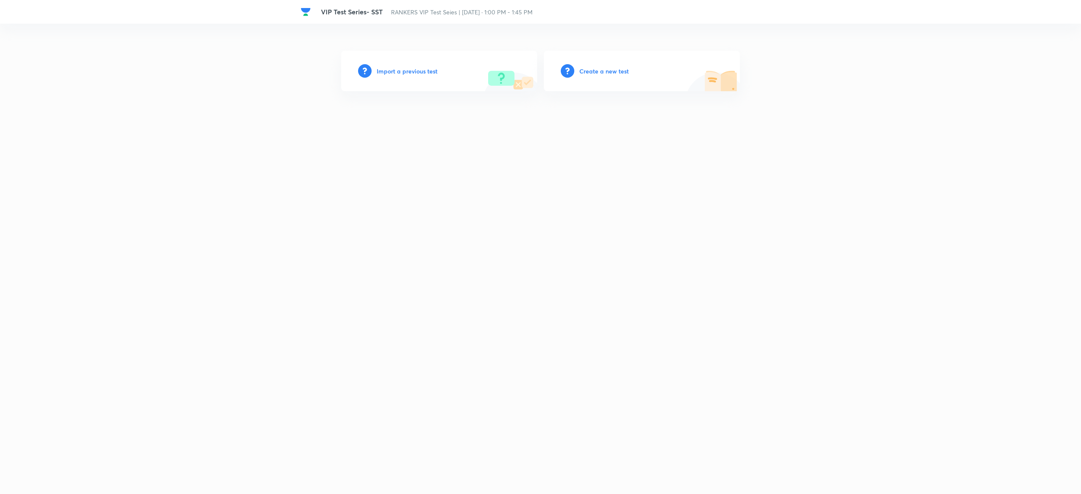
click at [610, 73] on h6 "Create a new test" at bounding box center [603, 71] width 49 height 9
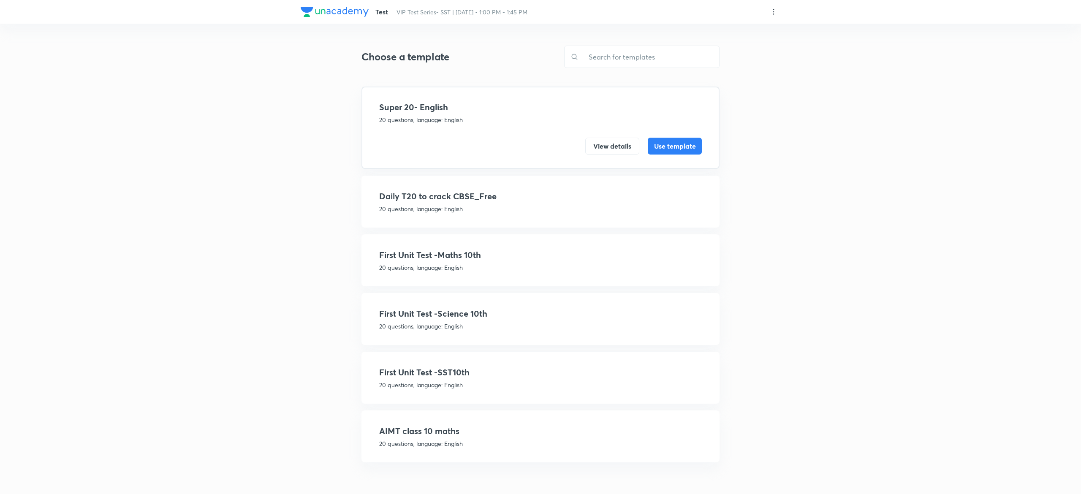
click at [506, 383] on p "20 questions, language: English" at bounding box center [540, 385] width 323 height 9
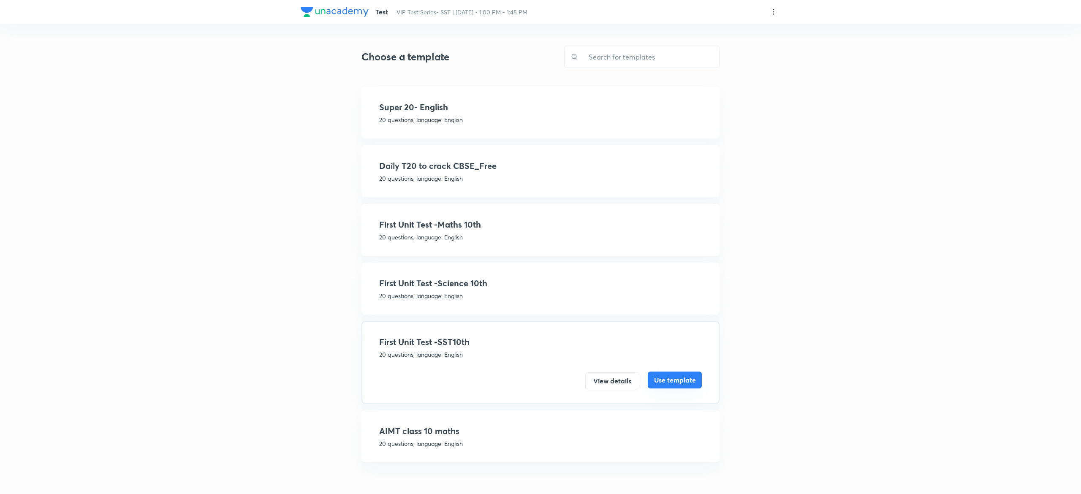
click at [684, 381] on button "Use template" at bounding box center [675, 380] width 54 height 17
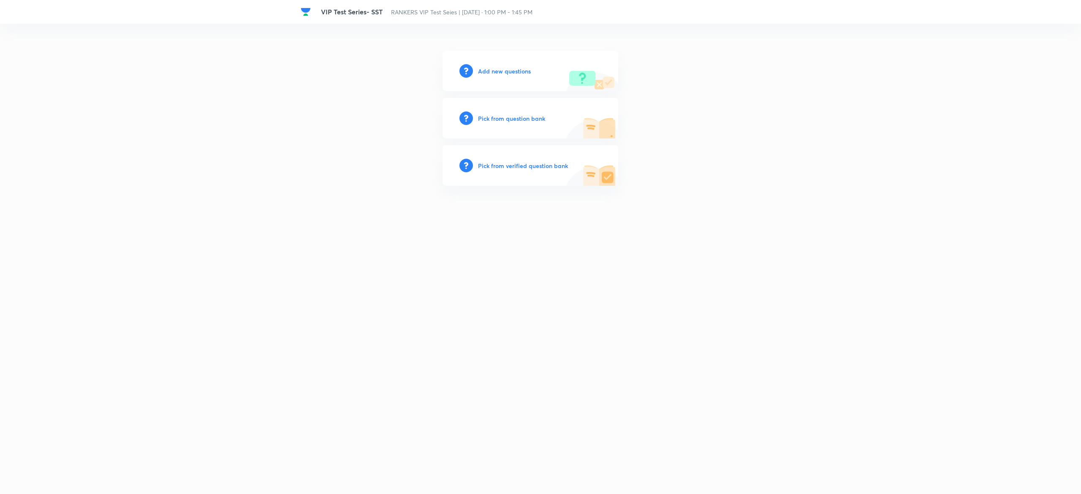
click at [491, 118] on h6 "Pick from question bank" at bounding box center [511, 118] width 67 height 9
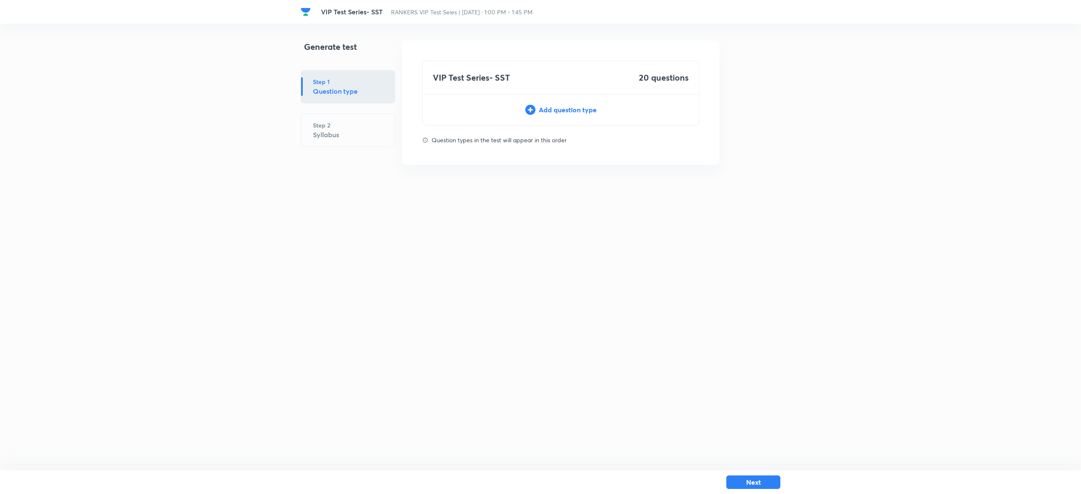
click at [561, 110] on div "Add question type" at bounding box center [561, 110] width 276 height 10
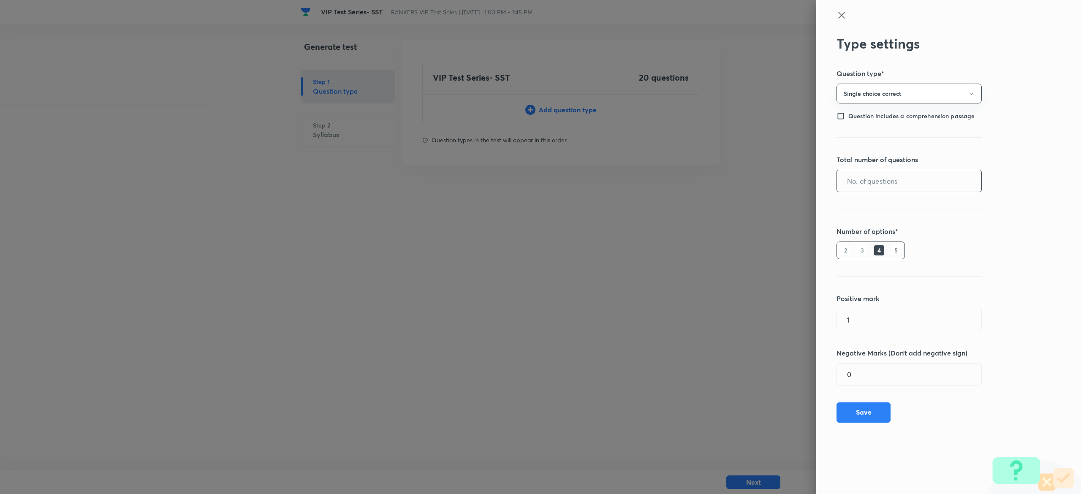
click at [929, 179] on input "text" at bounding box center [909, 181] width 144 height 22
type input "20"
click at [884, 410] on button "Save" at bounding box center [864, 412] width 54 height 20
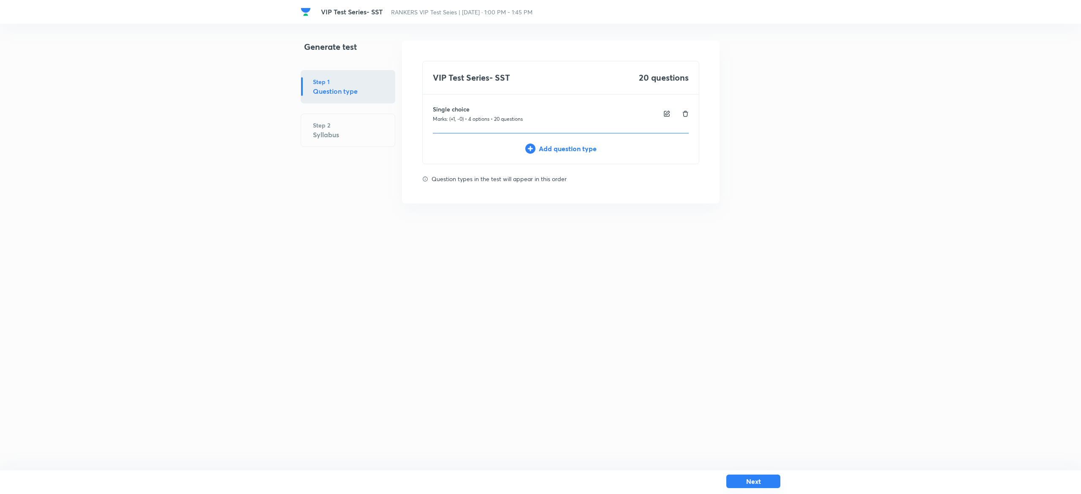
click at [766, 484] on button "Next" at bounding box center [753, 482] width 54 height 14
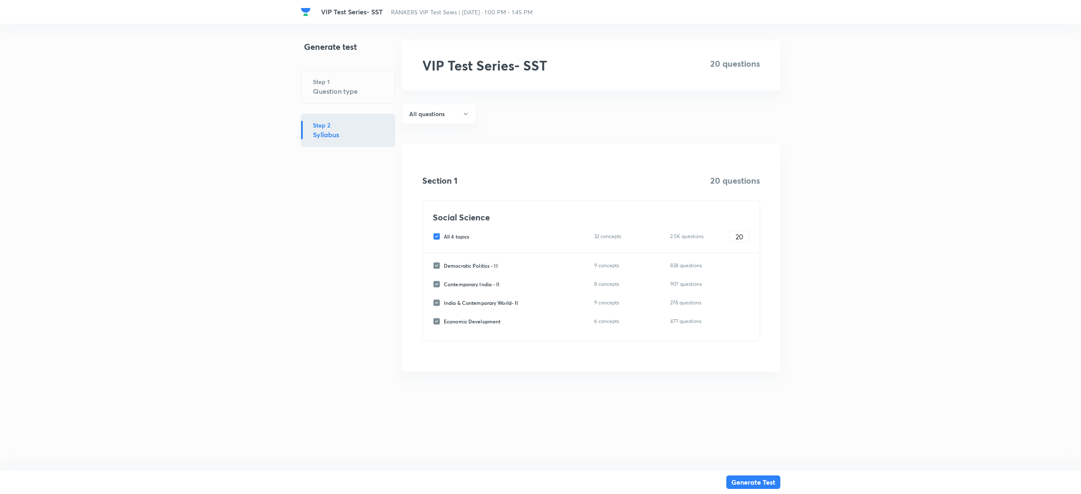
click at [438, 241] on div "All 4 topics 32 concepts 2.5K questions 20 ​" at bounding box center [591, 237] width 317 height 12
click at [437, 238] on input "All 4 topics" at bounding box center [438, 237] width 11 height 8
checkbox input "false"
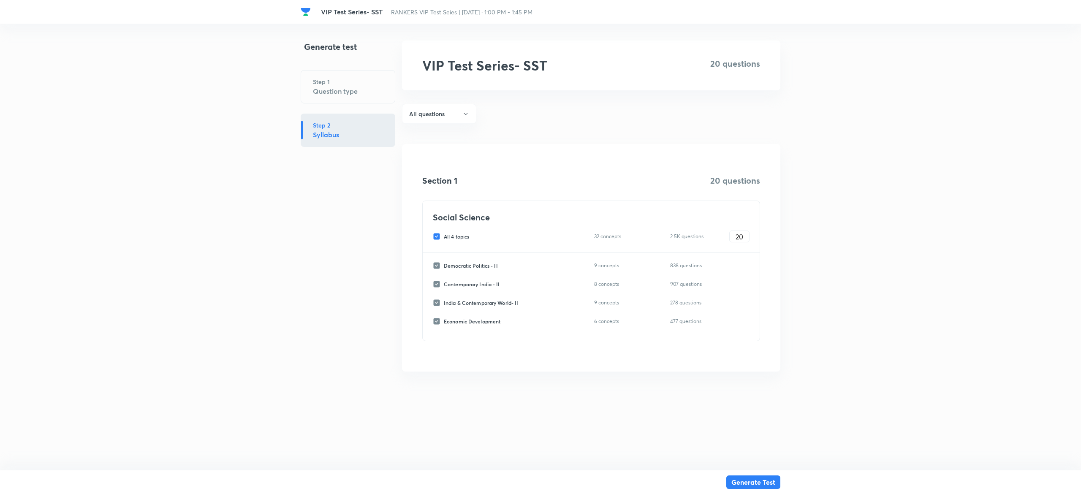
checkbox input "false"
click at [439, 285] on input "Contemporary India - II" at bounding box center [438, 284] width 11 height 8
checkbox input "true"
type input "0"
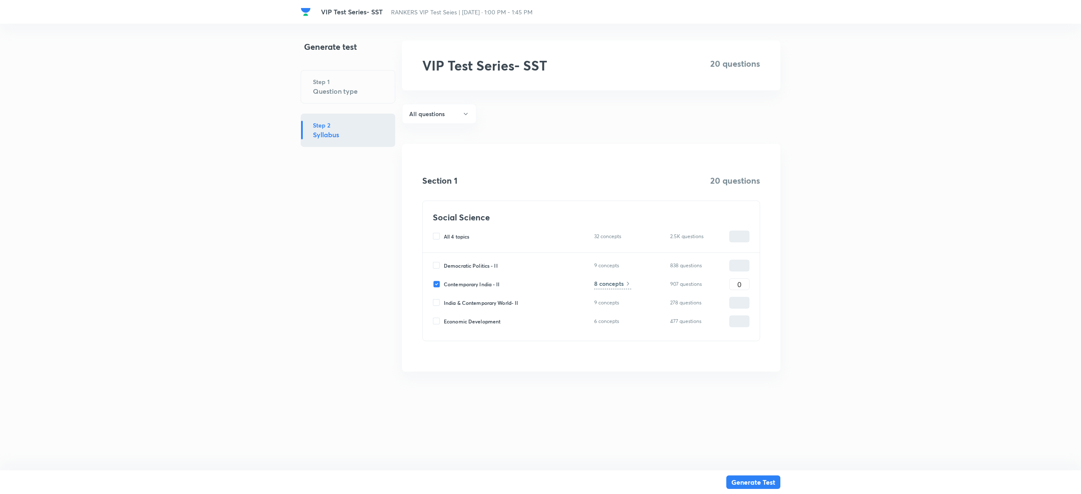
type input "0"
click at [743, 283] on input "0" at bounding box center [739, 284] width 19 height 15
type input "2"
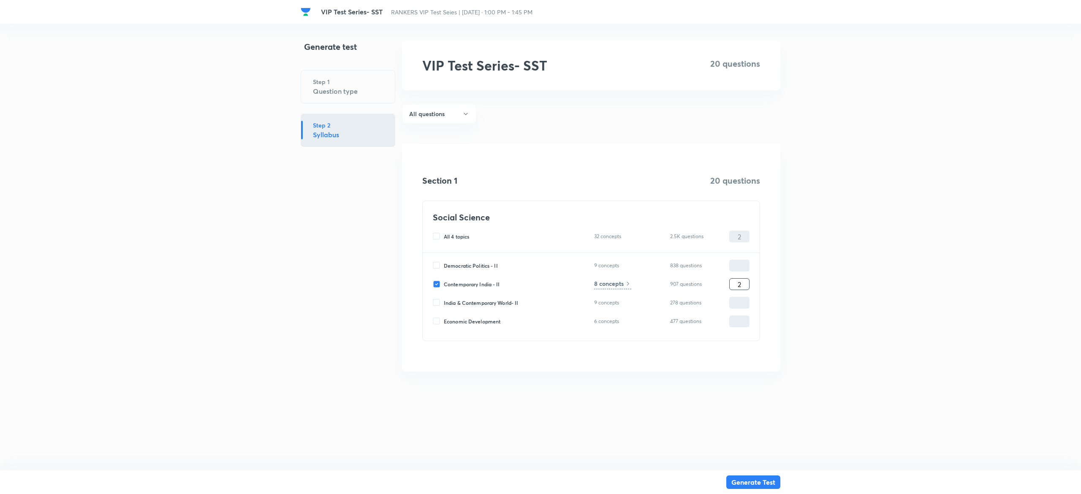
type input "20"
click at [612, 280] on h6 "8 concepts" at bounding box center [609, 283] width 30 height 9
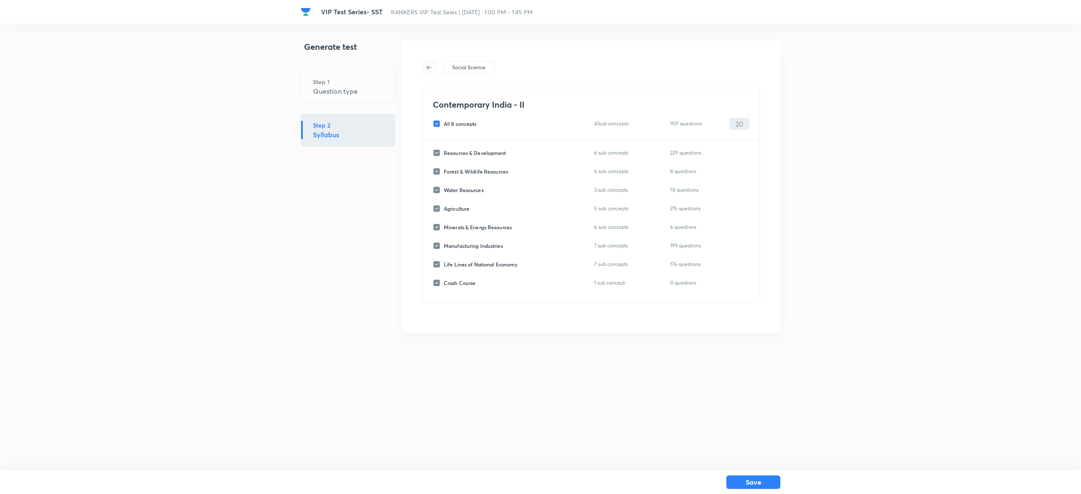
click at [432, 69] on icon "button" at bounding box center [429, 67] width 7 height 7
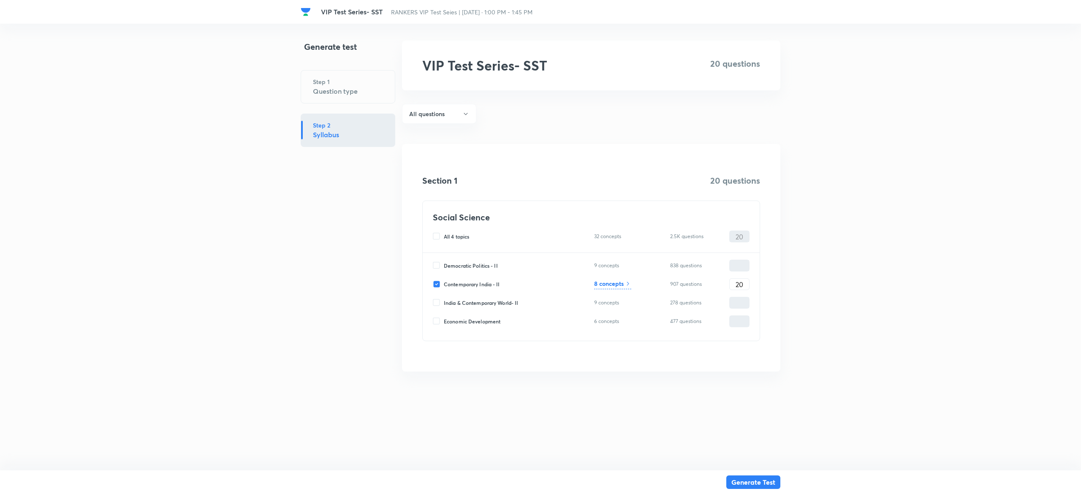
click at [434, 283] on input "Contemporary India - II" at bounding box center [438, 284] width 11 height 8
checkbox input "false"
type input "0"
click at [435, 303] on input "India & Contemporary World- II" at bounding box center [438, 303] width 11 height 8
checkbox input "true"
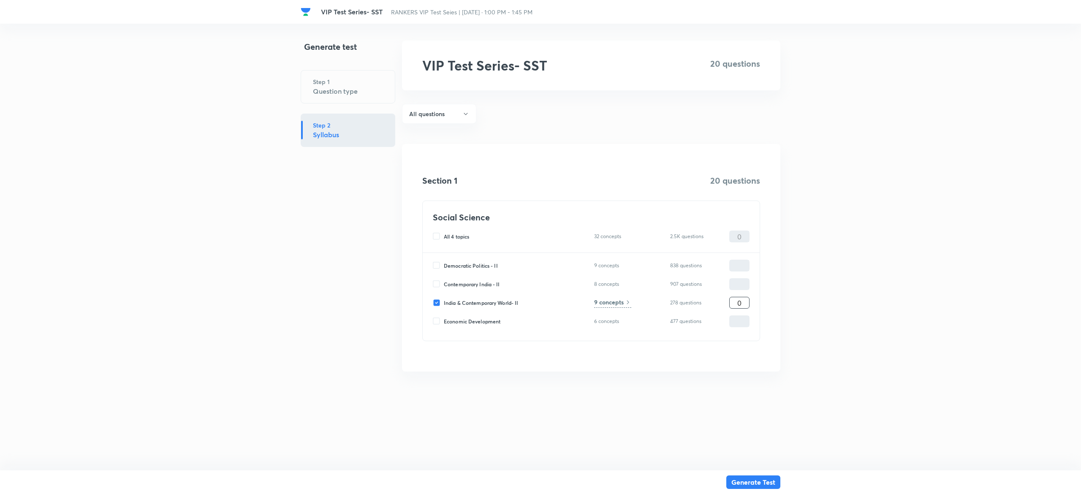
click at [741, 302] on input "0" at bounding box center [739, 303] width 19 height 15
type input "2"
type input "20"
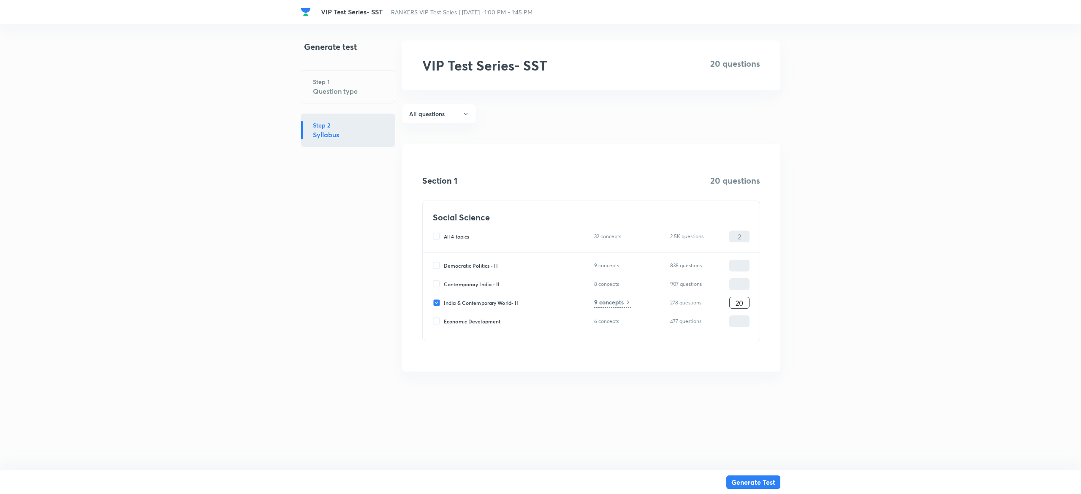
type input "20"
click at [616, 307] on div "9 concepts" at bounding box center [612, 303] width 37 height 10
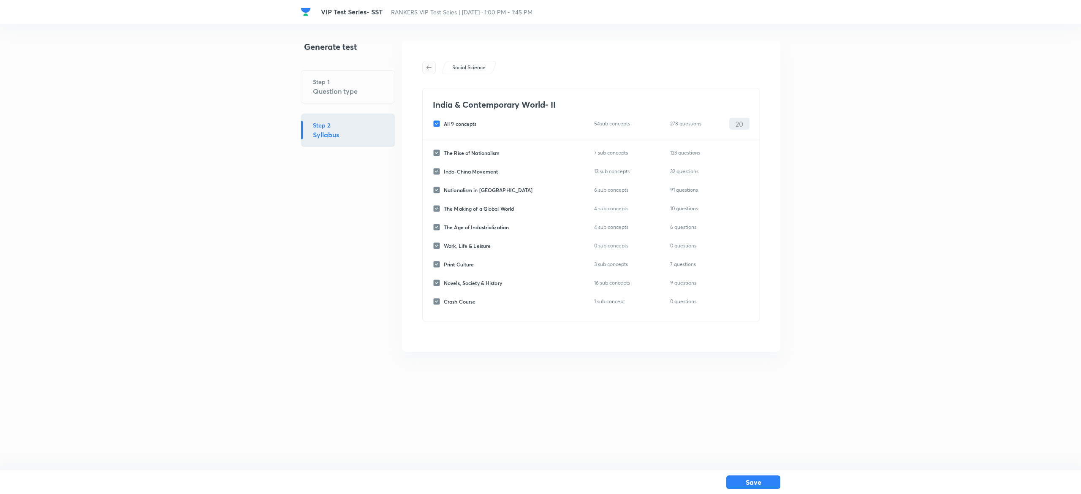
click at [428, 69] on icon "button" at bounding box center [429, 67] width 7 height 7
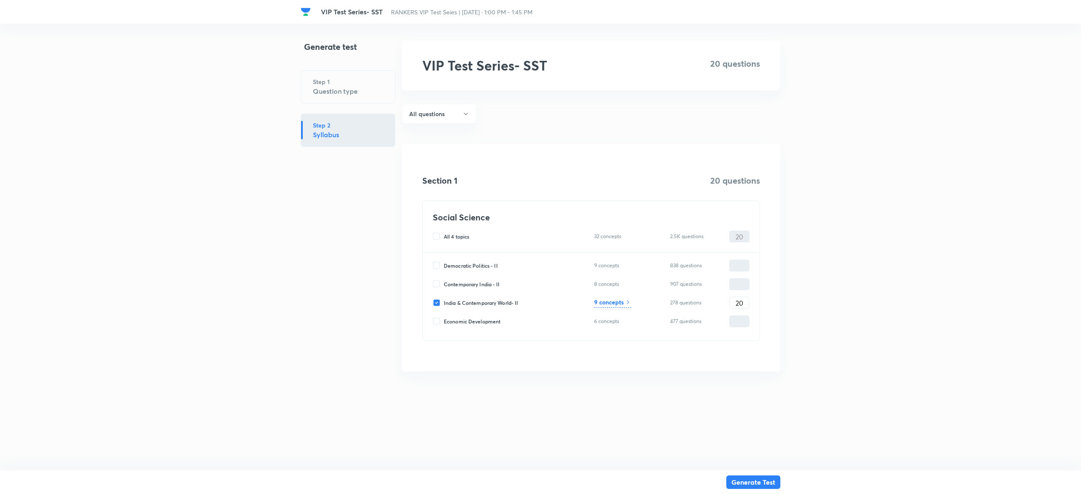
click at [438, 303] on input "India & Contemporary World- II" at bounding box center [438, 303] width 11 height 8
checkbox input "false"
type input "0"
click at [438, 322] on input "Economic Development" at bounding box center [438, 322] width 11 height 8
checkbox input "true"
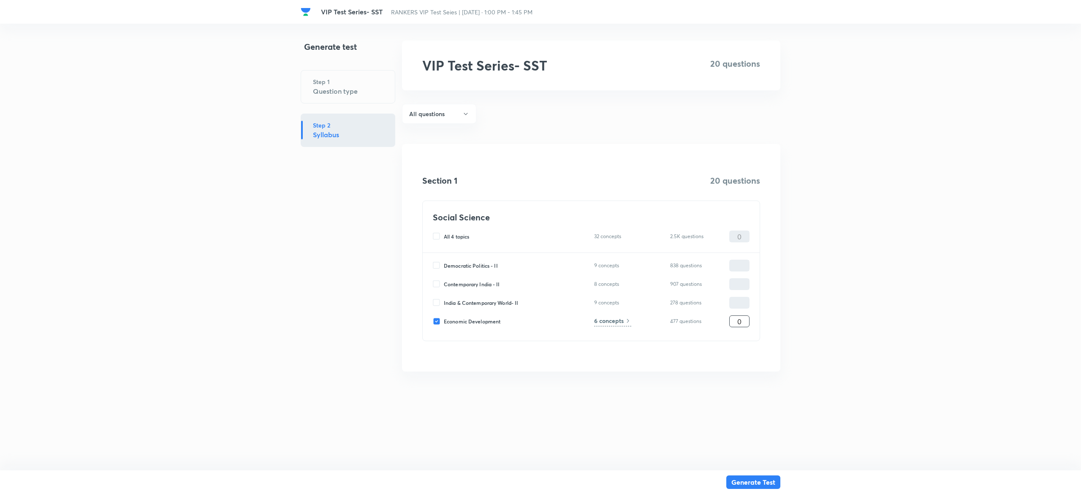
click at [740, 321] on input "0" at bounding box center [739, 321] width 19 height 15
type input "2"
type input "20"
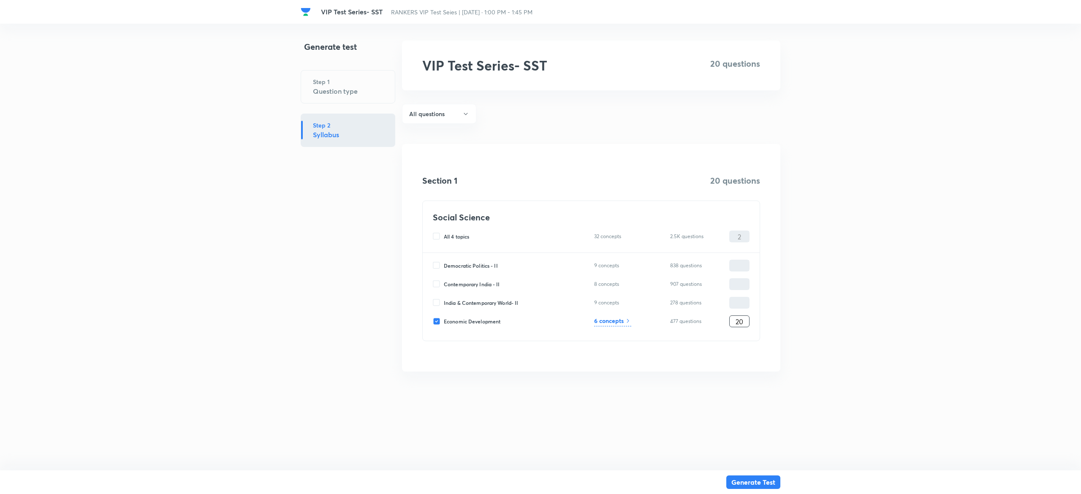
type input "20"
click at [607, 324] on h6 "6 concepts" at bounding box center [609, 320] width 30 height 9
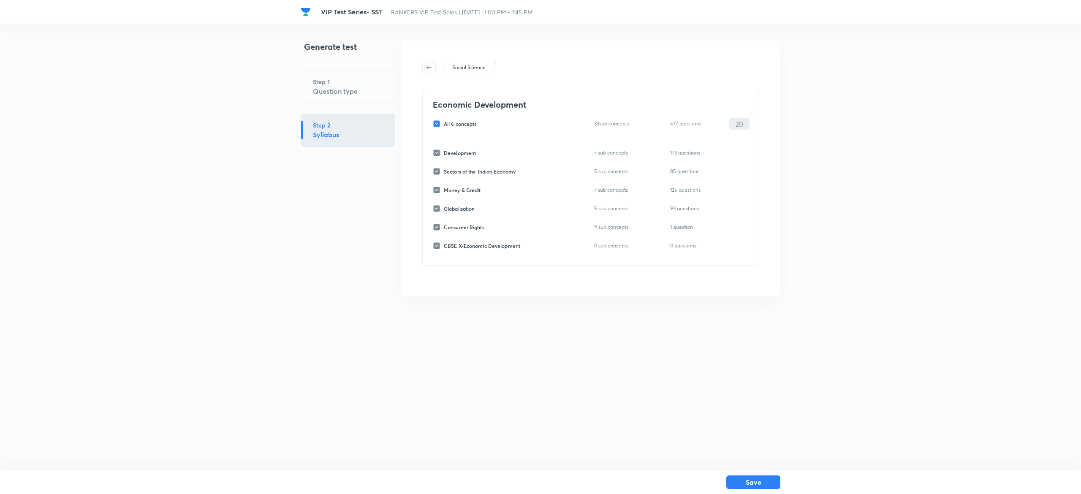
click at [430, 69] on icon "button" at bounding box center [429, 67] width 7 height 7
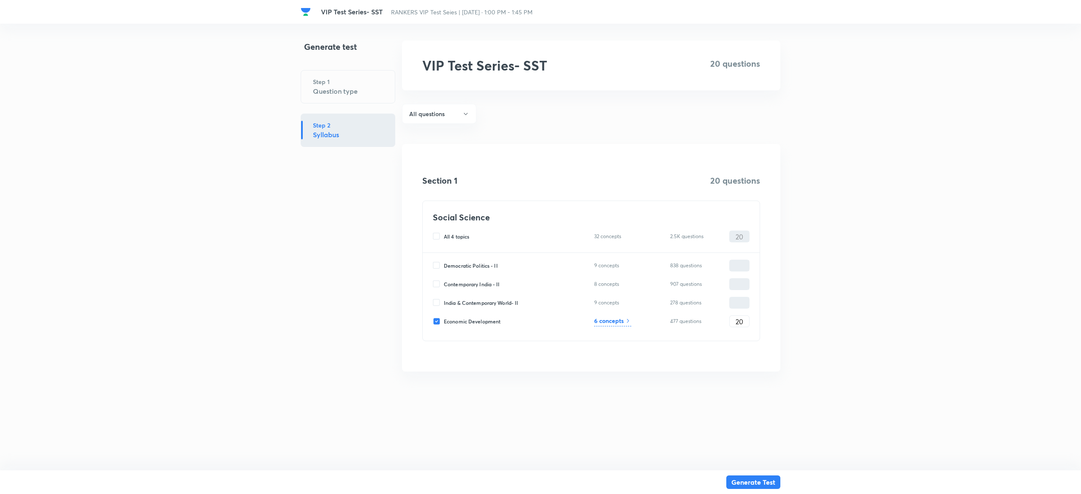
click at [438, 320] on input "Economic Development" at bounding box center [438, 322] width 11 height 8
checkbox input "false"
type input "0"
click at [438, 265] on input "Democratic Politics - II" at bounding box center [438, 266] width 11 height 8
checkbox input "true"
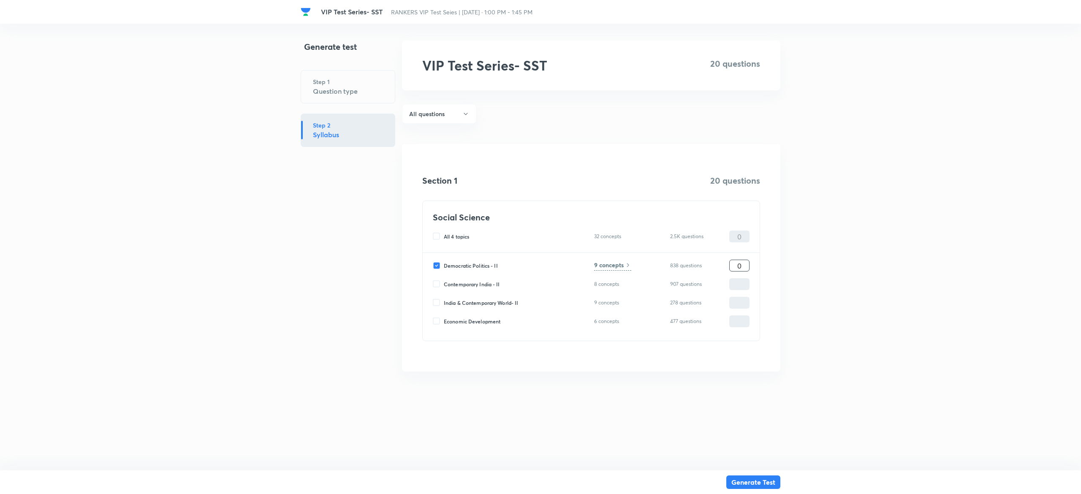
click at [732, 268] on input "0" at bounding box center [739, 265] width 19 height 15
type input "2"
type input "20"
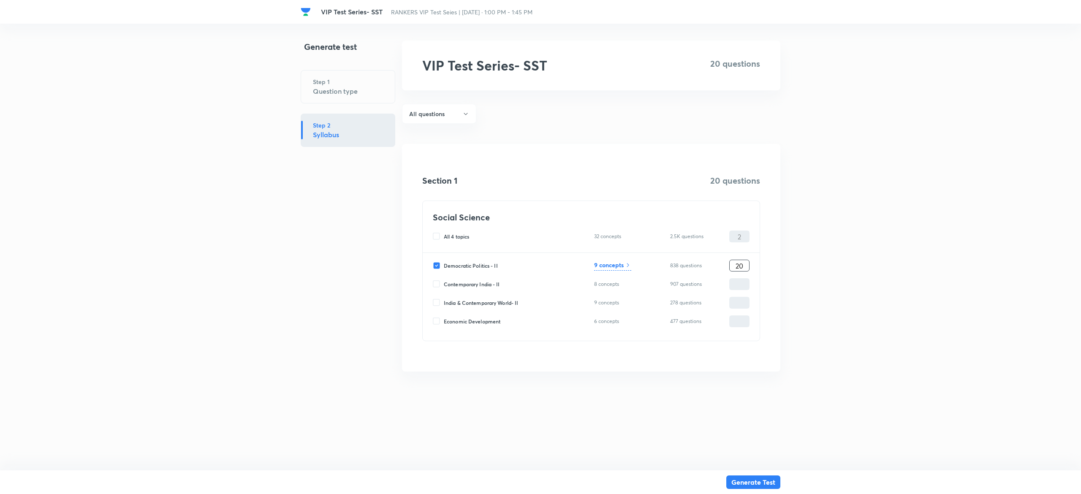
type input "20"
click at [614, 267] on h6 "9 concepts" at bounding box center [609, 265] width 30 height 9
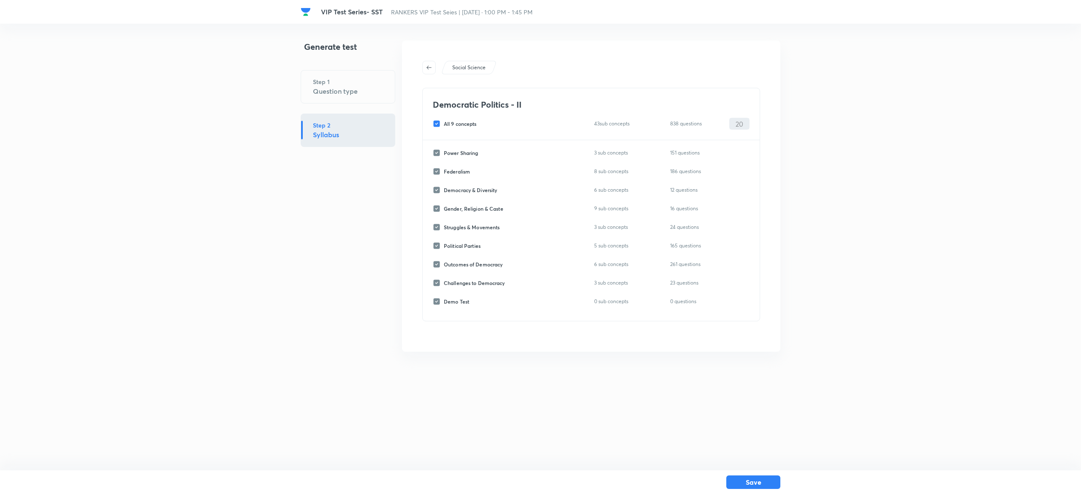
click at [435, 122] on input "All 9 concepts" at bounding box center [438, 124] width 11 height 8
checkbox input "false"
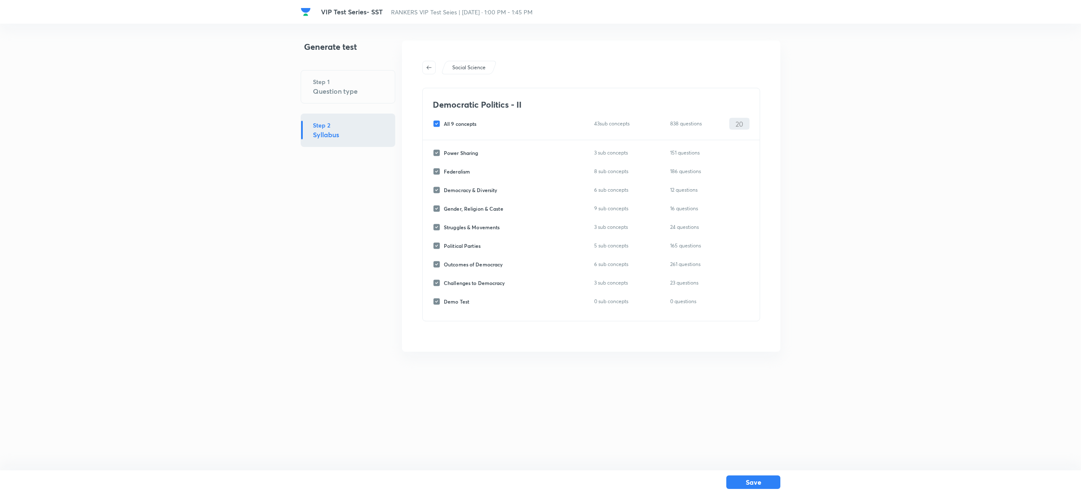
checkbox input "false"
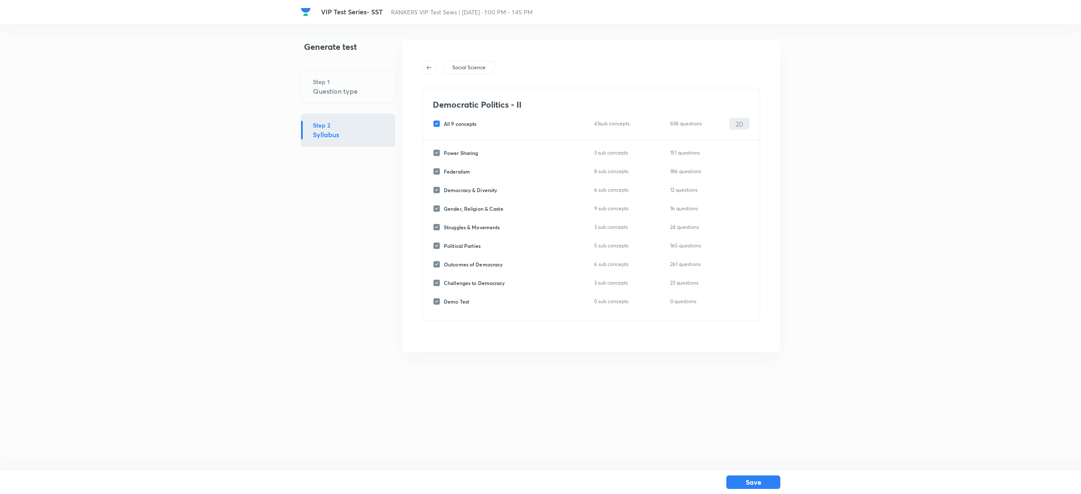
checkbox input "false"
click at [438, 171] on input "Federalism" at bounding box center [438, 172] width 11 height 8
checkbox input "true"
click at [737, 172] on input "0" at bounding box center [739, 171] width 19 height 15
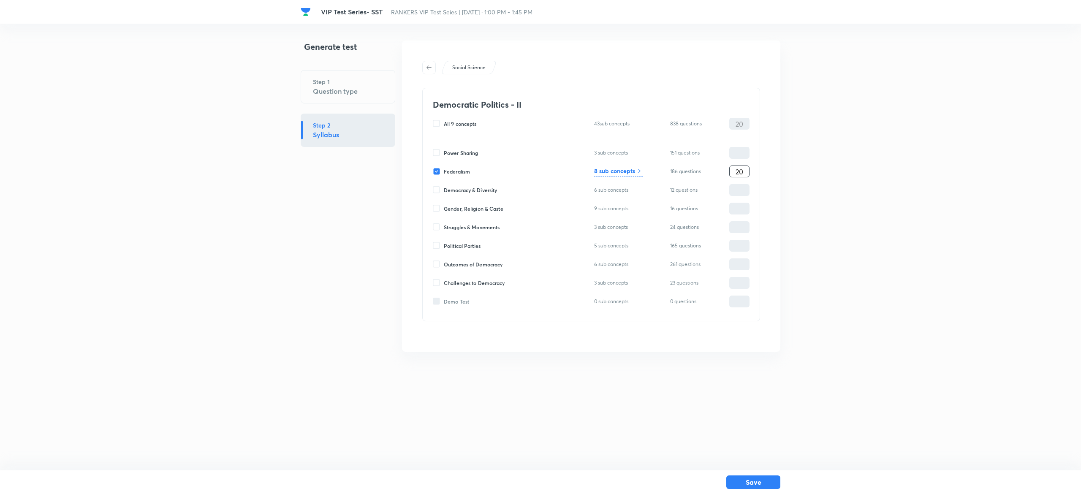
type input "20"
click at [879, 363] on html "VIP Test Series- SST RANKERS VIP Test Seies | Oct 12, 2025 · 1:00 PM - 1:45 PM …" at bounding box center [540, 196] width 1081 height 392
click at [620, 172] on h6 "8 sub concepts" at bounding box center [614, 170] width 41 height 9
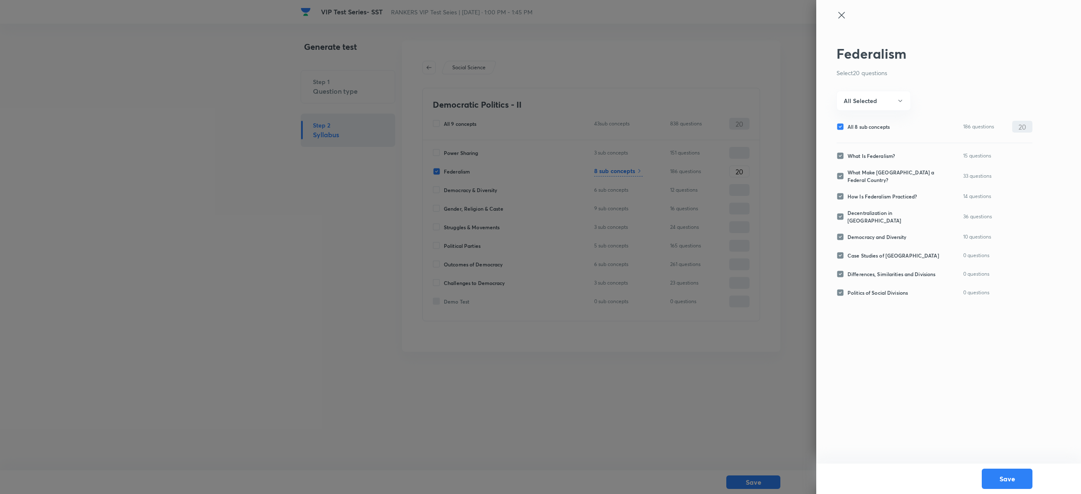
click at [843, 11] on icon at bounding box center [842, 15] width 10 height 10
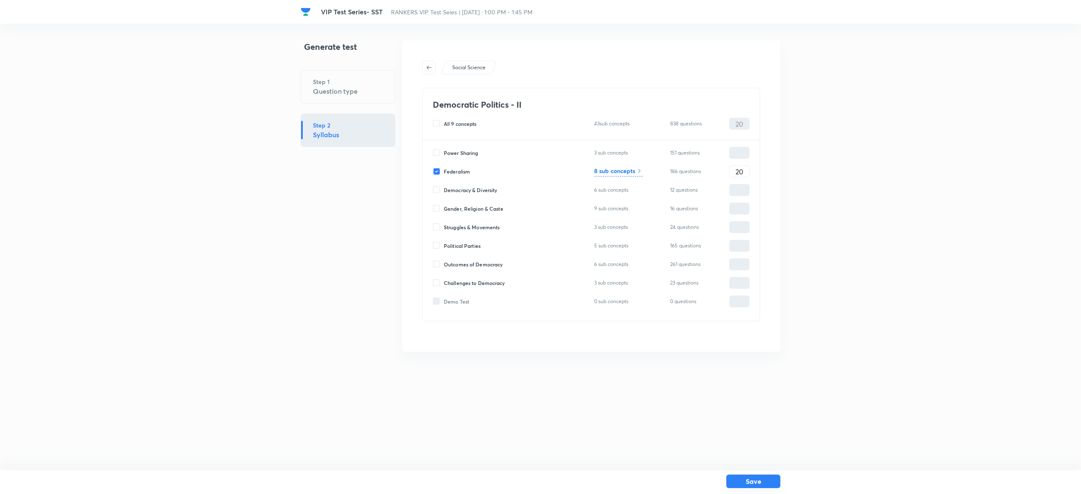
click at [759, 480] on button "Save" at bounding box center [753, 482] width 54 height 14
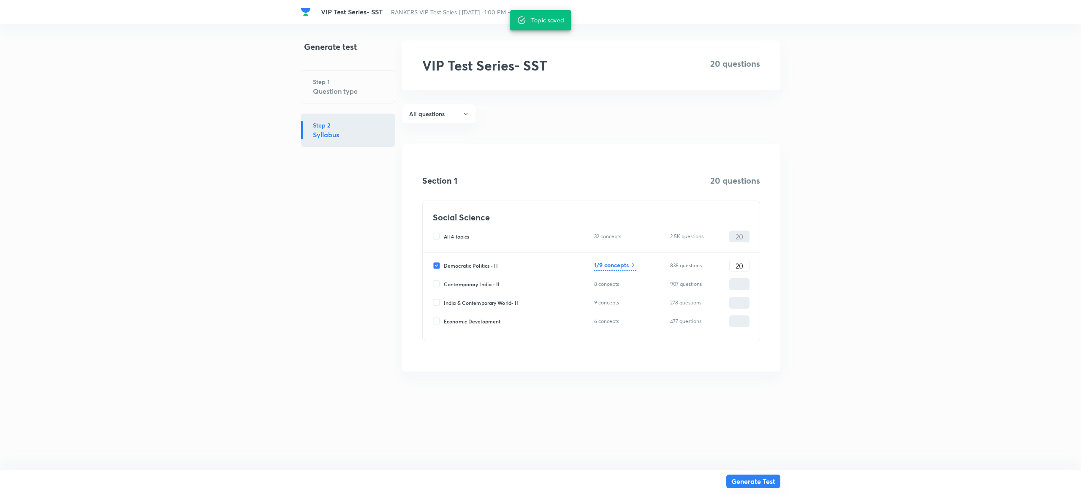
click at [770, 482] on button "Generate Test" at bounding box center [753, 482] width 54 height 14
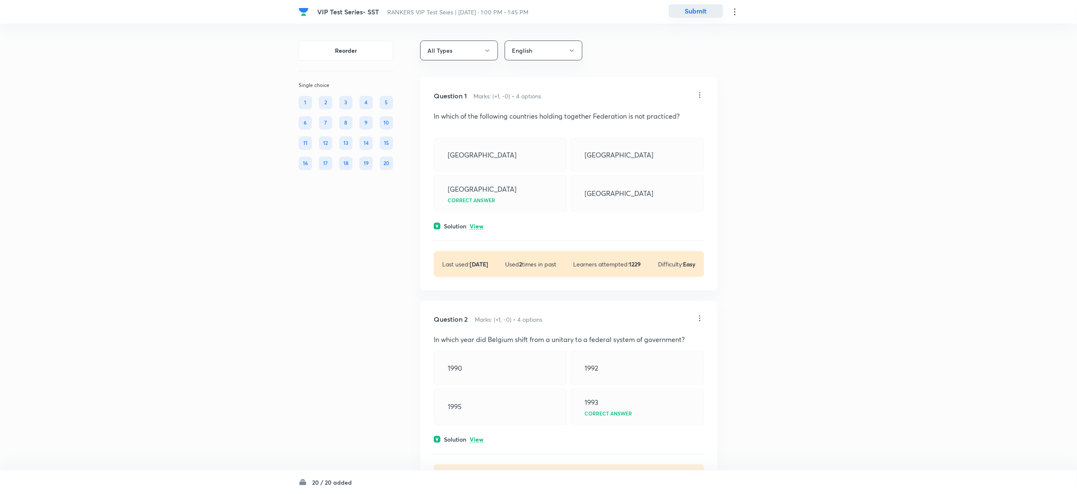
click at [698, 10] on button "Submit" at bounding box center [696, 11] width 54 height 14
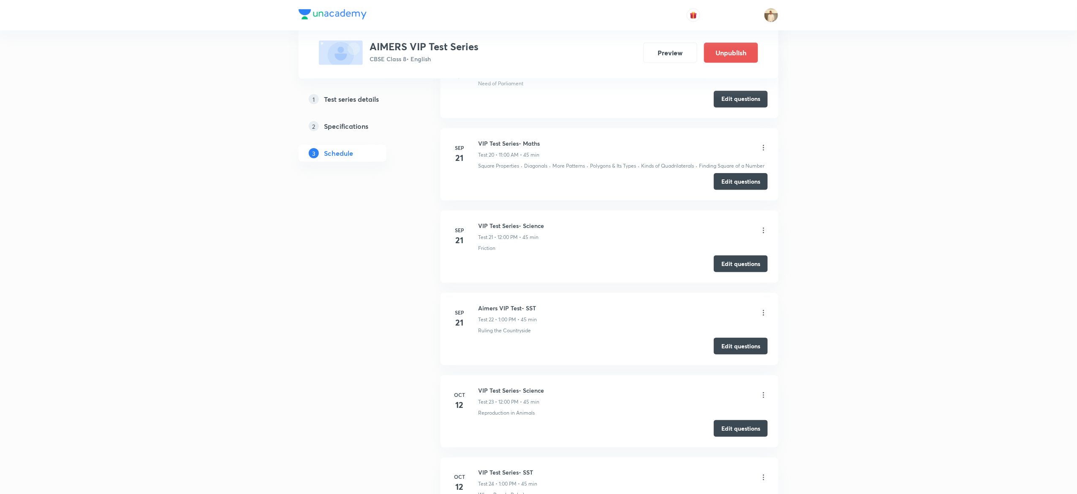
scroll to position [2197, 0]
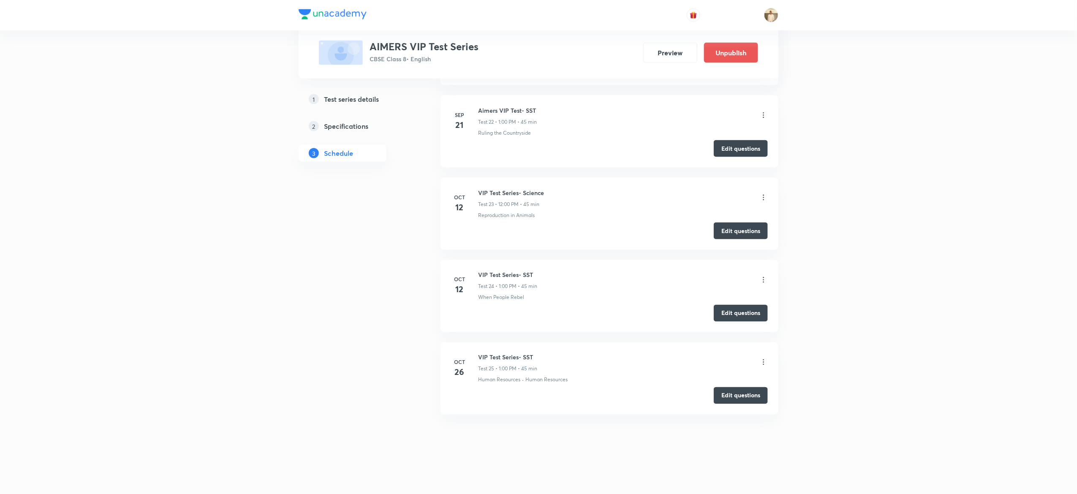
click at [498, 190] on h6 "VIP Test Series- Science" at bounding box center [511, 192] width 66 height 9
copy h6 "VIP Test Series- Science"
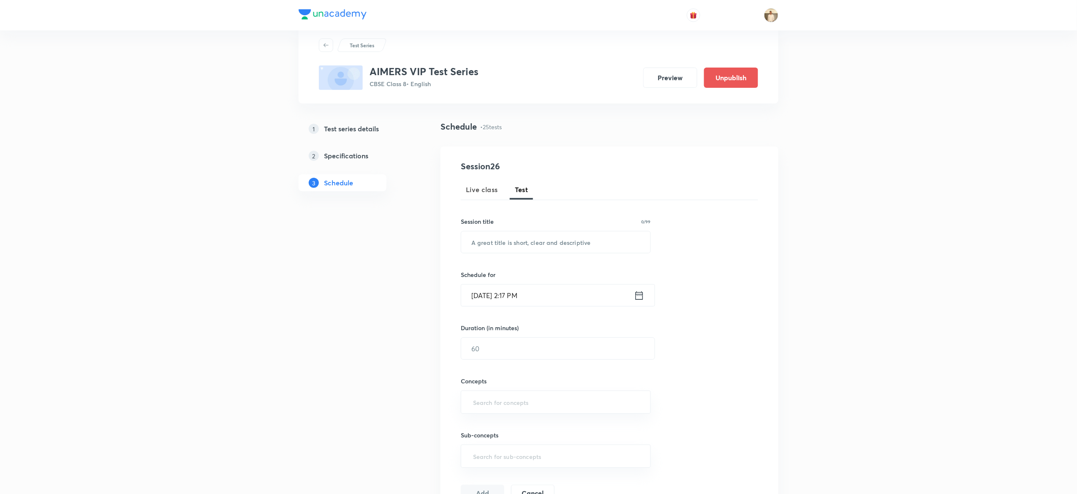
scroll to position [21, 0]
click at [516, 243] on input "text" at bounding box center [555, 244] width 189 height 22
paste input "VIP Test Series- Science"
type input "VIP Test Series- Maths"
click at [478, 295] on input "[DATE] 2:17 PM" at bounding box center [547, 297] width 173 height 22
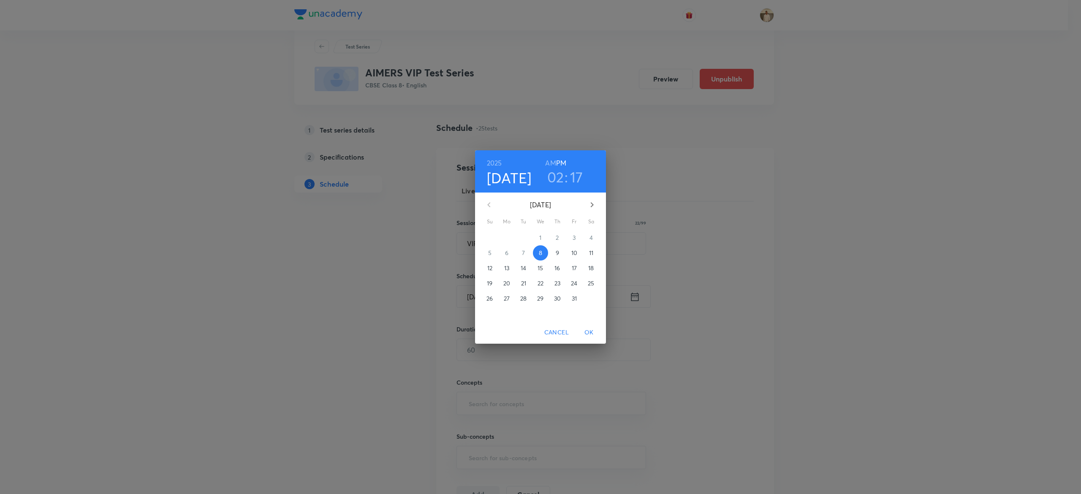
click at [488, 267] on p "12" at bounding box center [489, 268] width 5 height 8
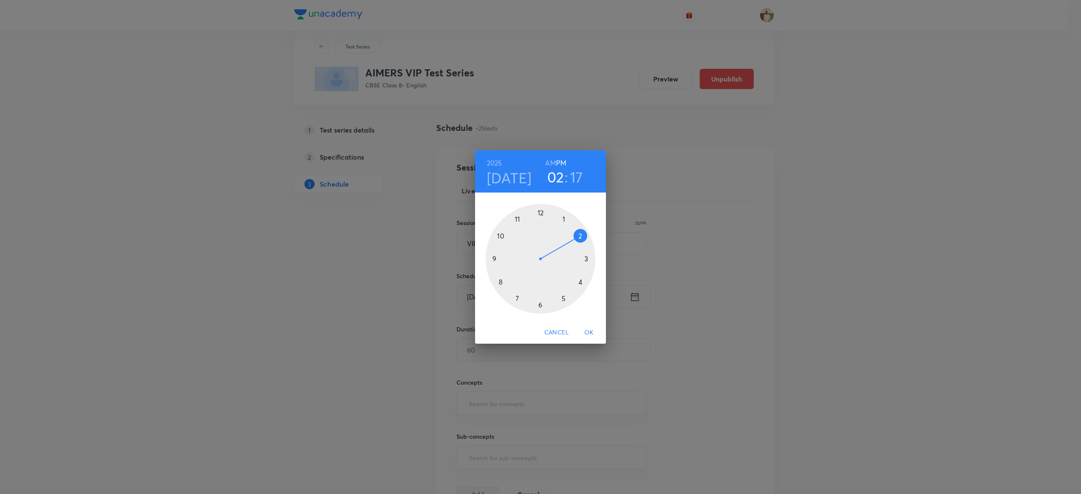
click at [517, 215] on div at bounding box center [541, 259] width 110 height 110
click at [539, 211] on div at bounding box center [541, 259] width 110 height 110
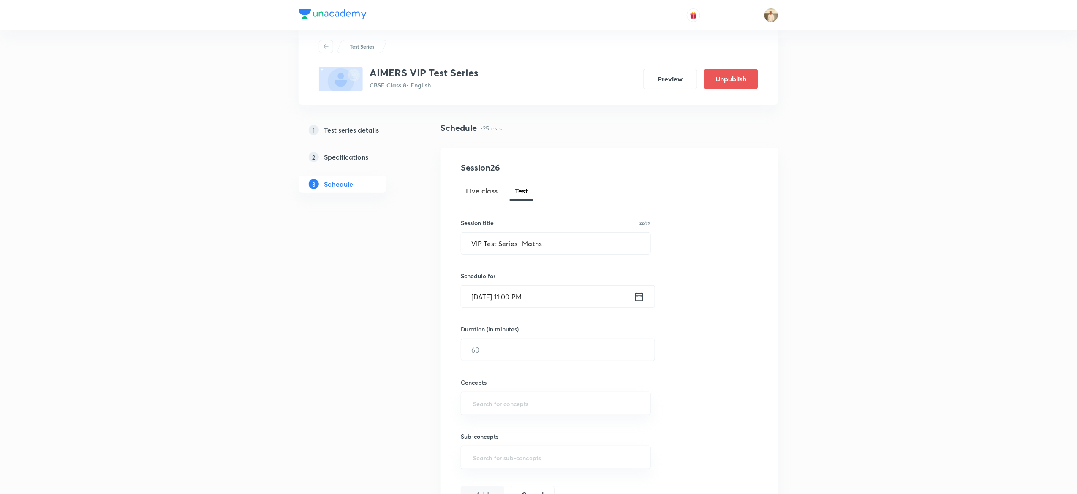
click at [530, 301] on input "[DATE] 11:00 PM" at bounding box center [547, 297] width 173 height 22
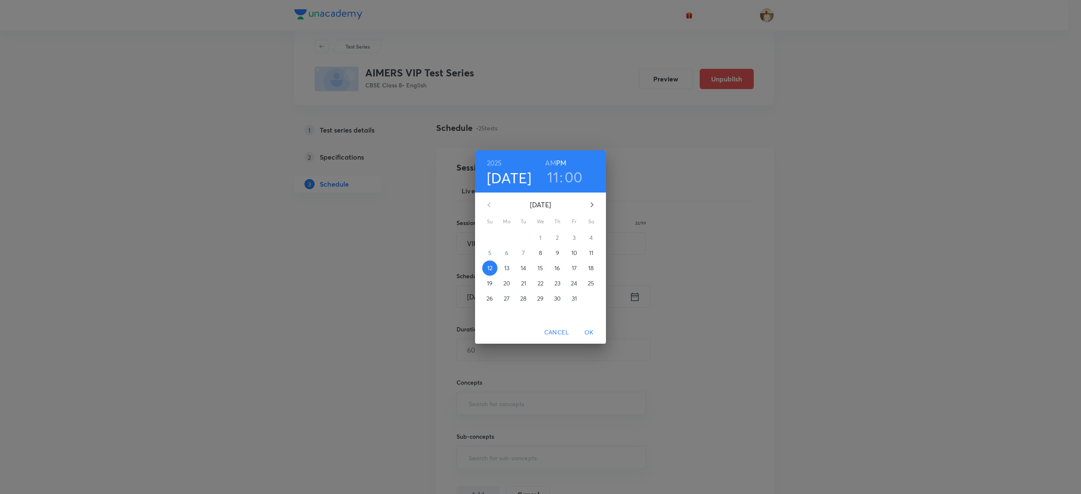
click at [550, 160] on h6 "AM" at bounding box center [550, 163] width 11 height 12
click at [593, 329] on span "OK" at bounding box center [589, 332] width 20 height 11
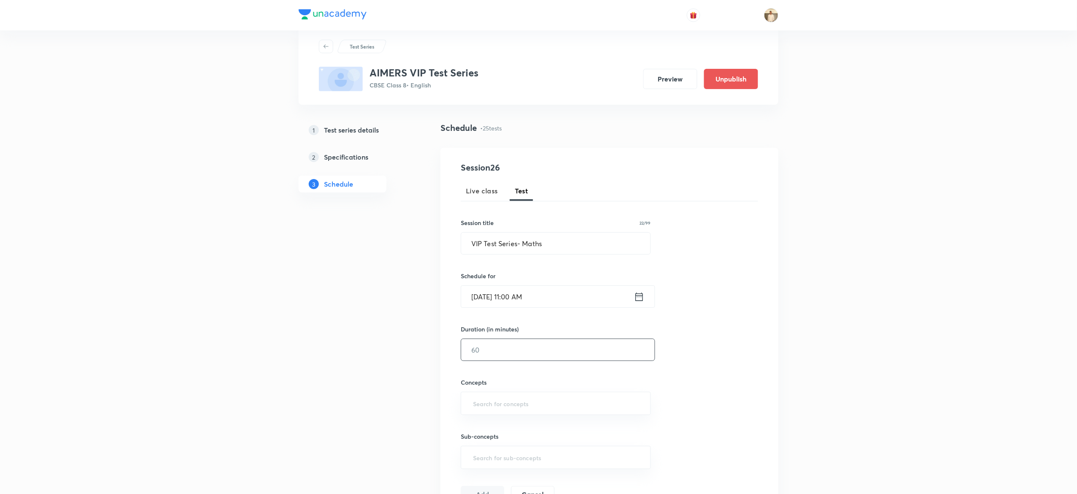
click at [509, 356] on input "text" at bounding box center [557, 350] width 193 height 22
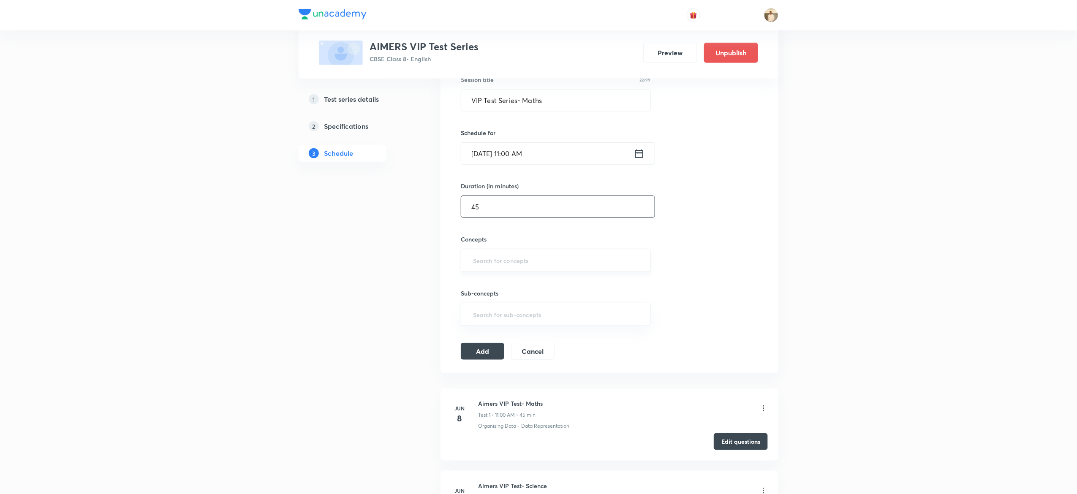
scroll to position [165, 0]
type input "45"
click at [510, 259] on input "text" at bounding box center [555, 260] width 169 height 16
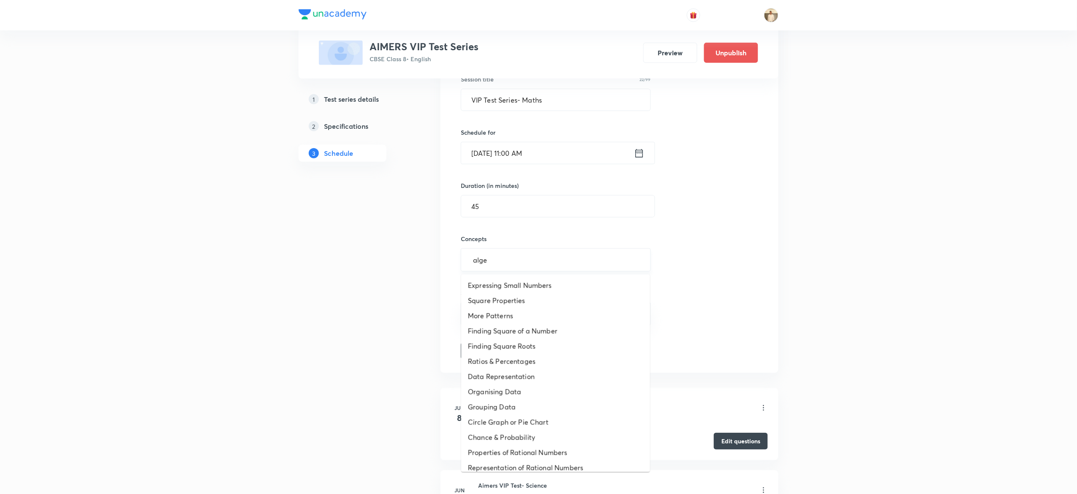
type input "algeb"
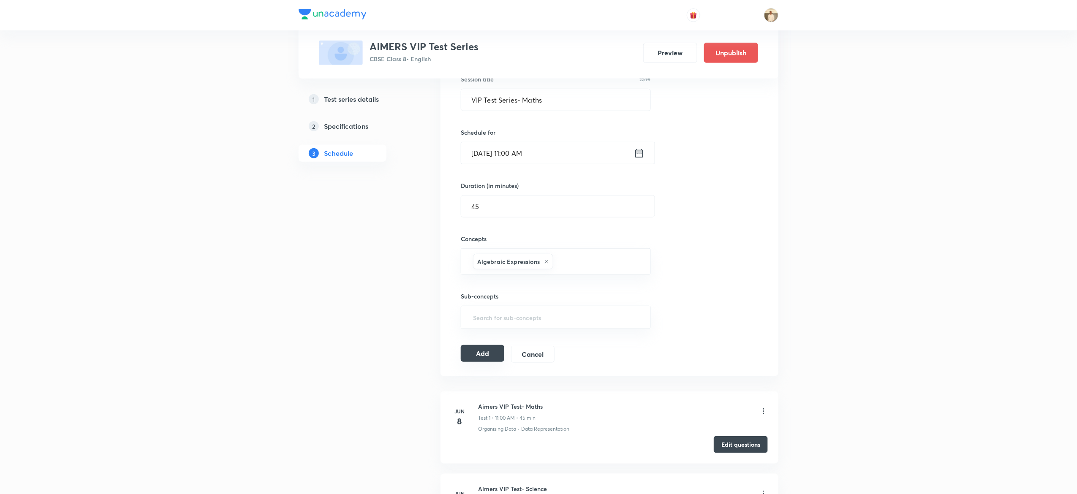
click at [489, 356] on button "Add" at bounding box center [483, 353] width 44 height 17
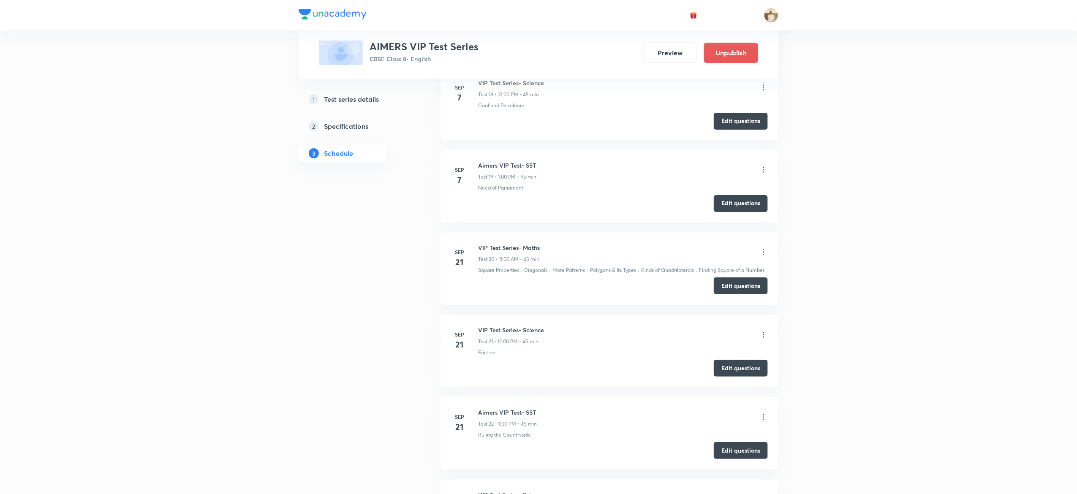
scroll to position [1949, 0]
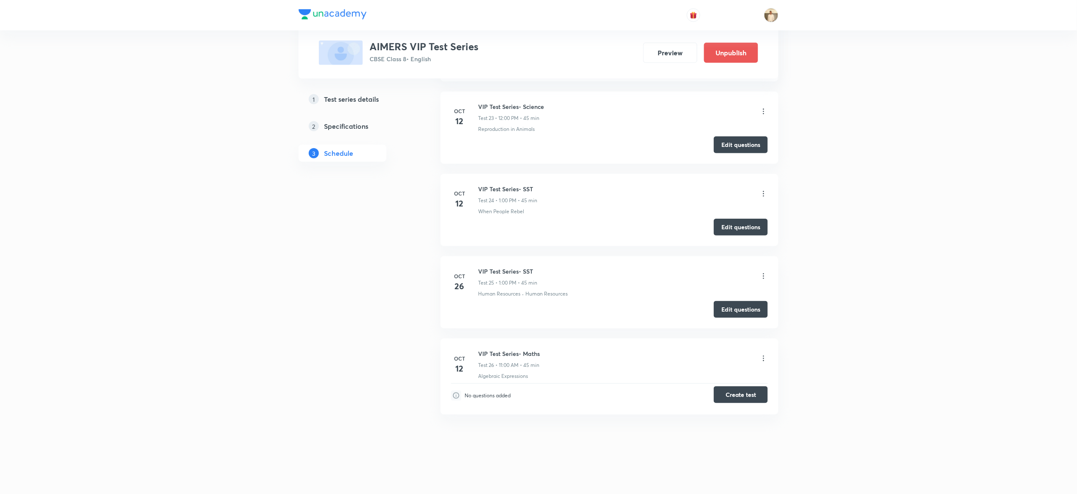
click at [746, 396] on button "Create test" at bounding box center [741, 394] width 54 height 17
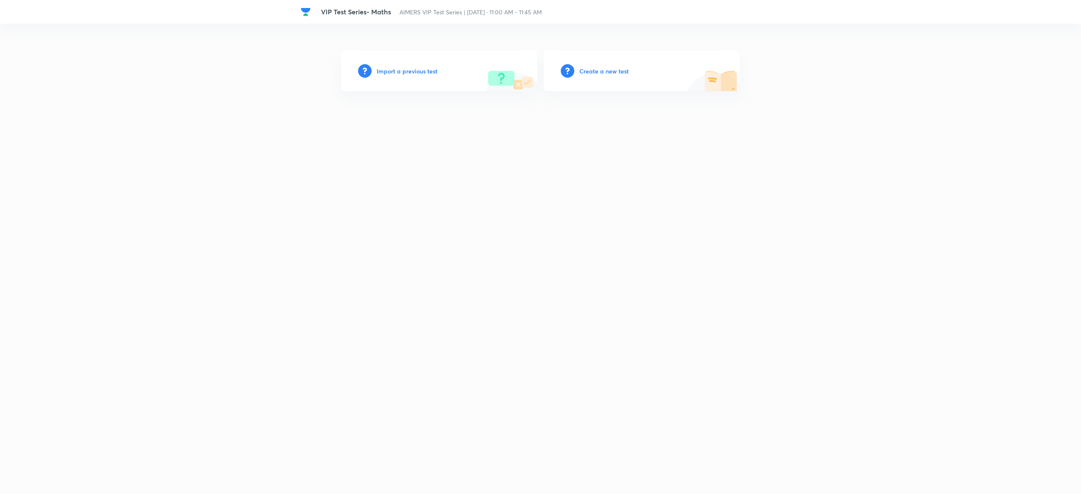
click at [606, 69] on h6 "Create a new test" at bounding box center [603, 71] width 49 height 9
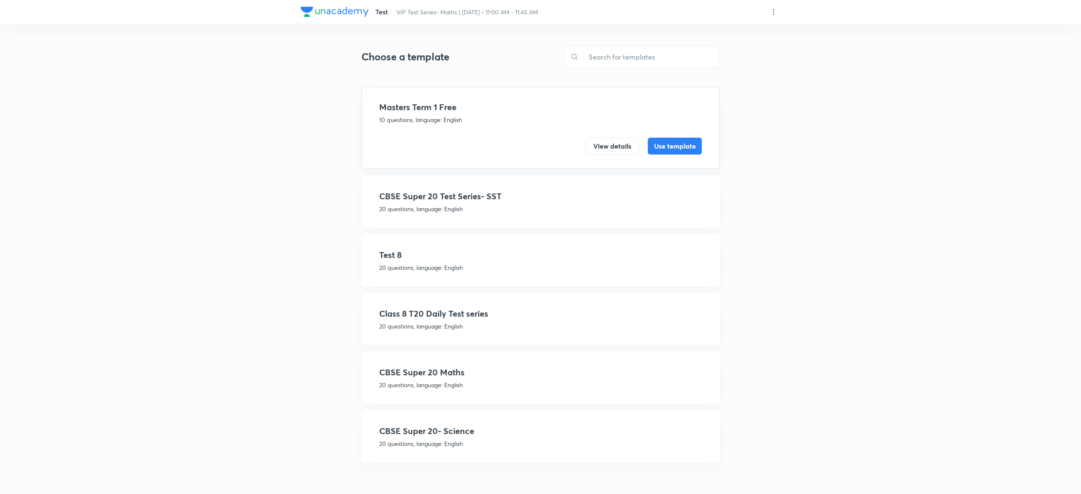
click at [503, 381] on p "20 questions, language: English" at bounding box center [540, 385] width 323 height 9
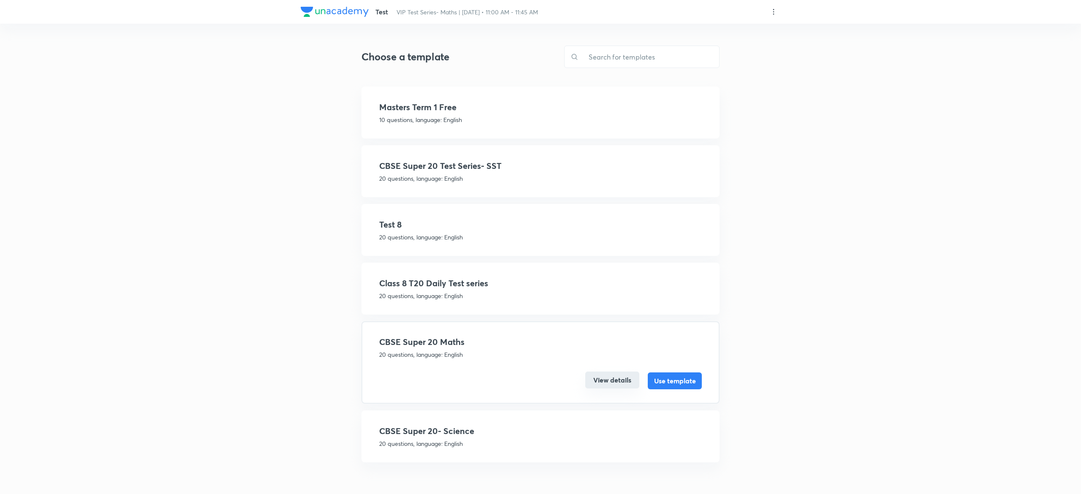
click at [604, 381] on button "View details" at bounding box center [612, 380] width 54 height 17
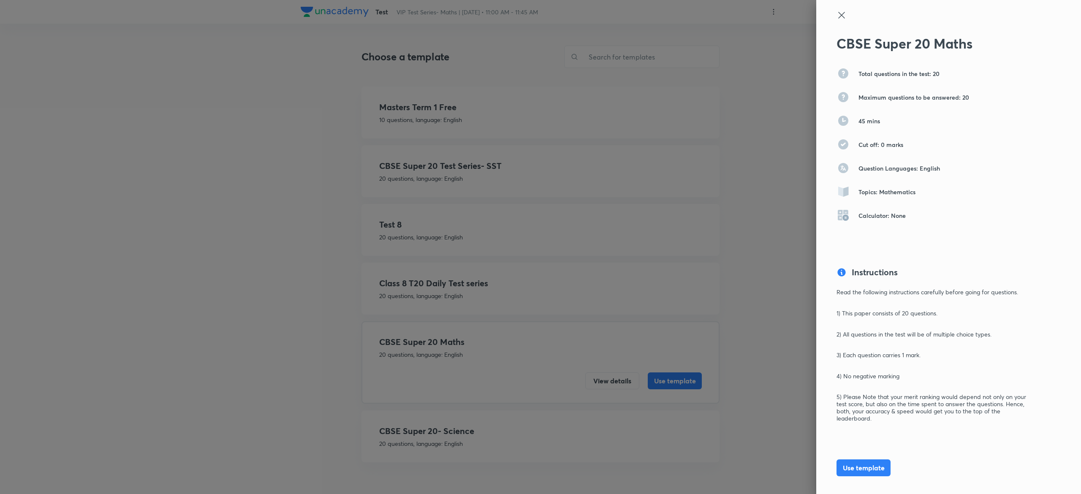
click at [838, 16] on icon at bounding box center [841, 15] width 6 height 6
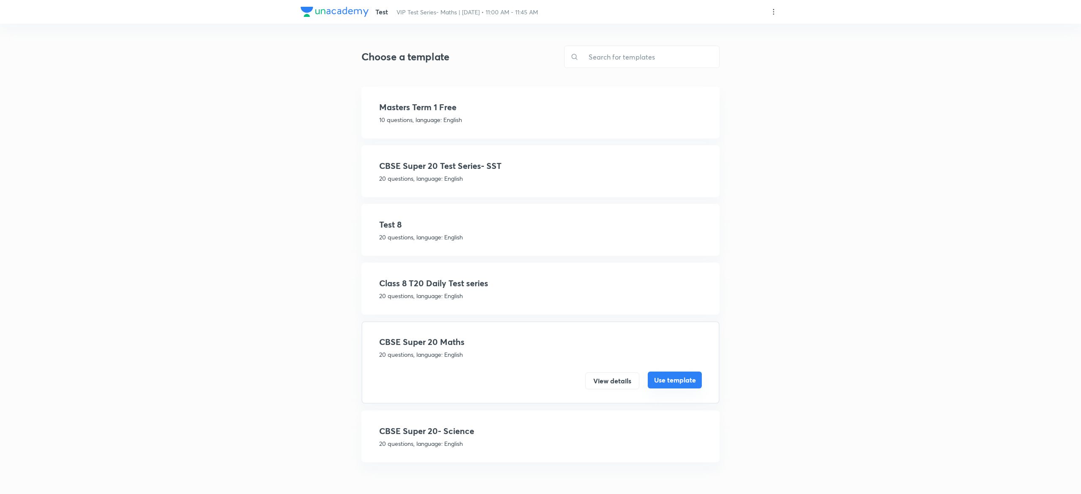
click at [680, 378] on button "Use template" at bounding box center [675, 380] width 54 height 17
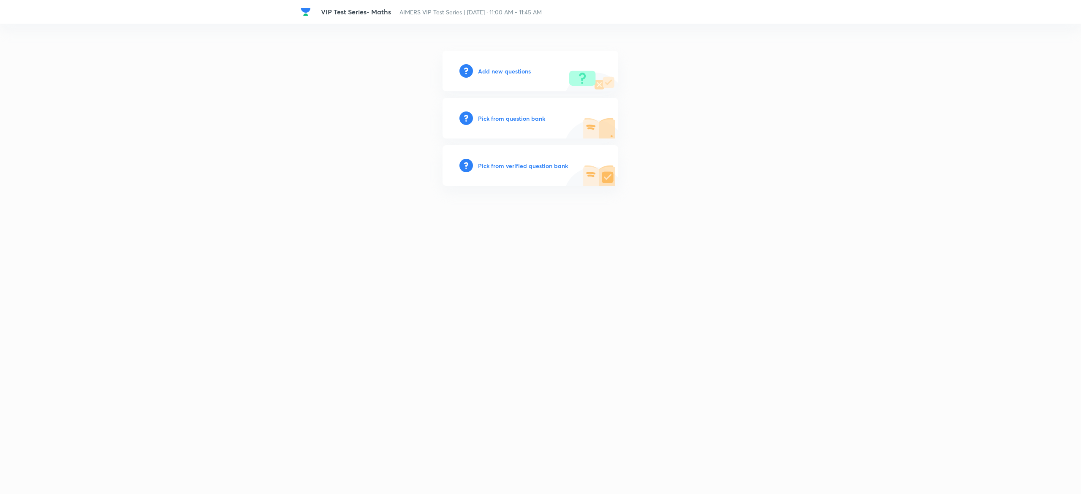
click at [487, 117] on h6 "Pick from question bank" at bounding box center [511, 118] width 67 height 9
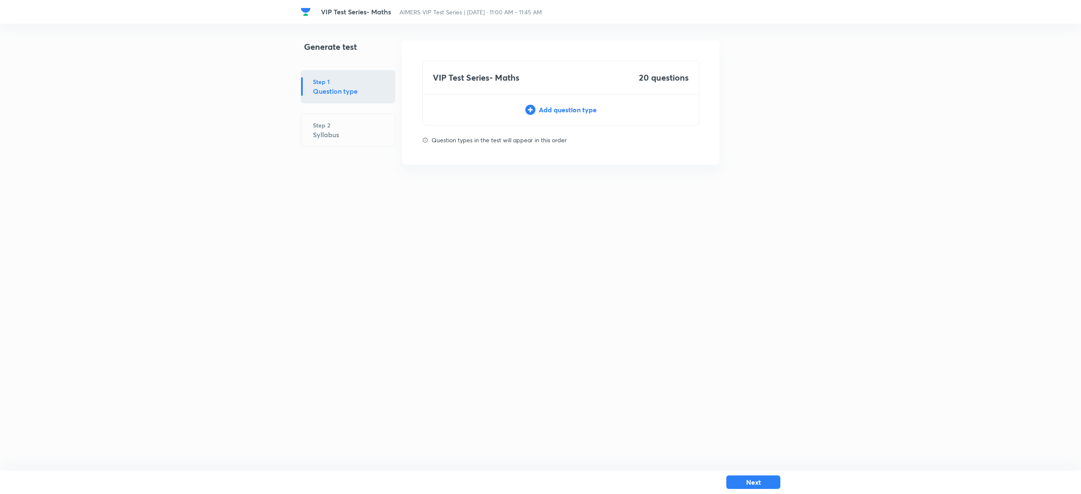
click at [551, 106] on div "Add question type" at bounding box center [561, 110] width 276 height 10
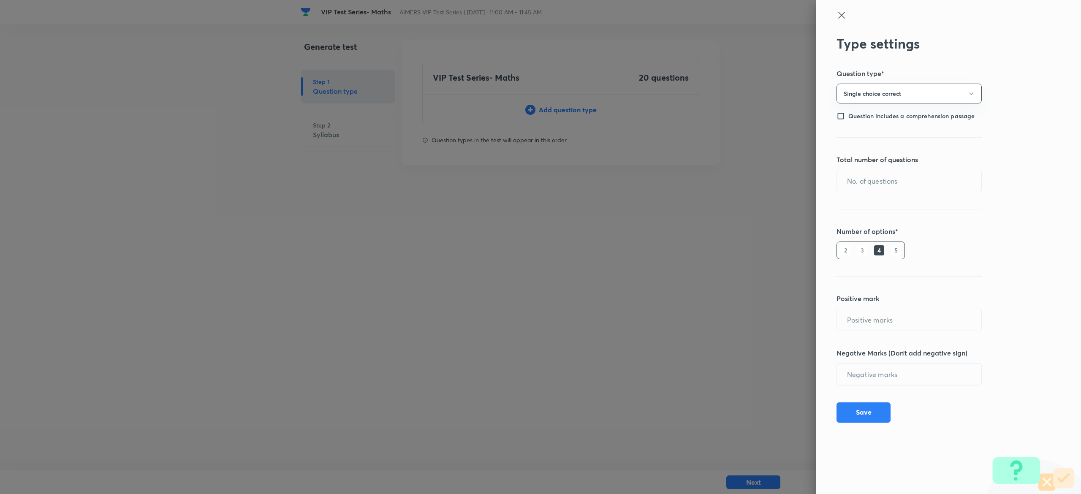
type input "1"
type input "0"
click at [903, 180] on input "text" at bounding box center [909, 181] width 144 height 22
type input "20"
click at [870, 408] on button "Save" at bounding box center [864, 412] width 54 height 20
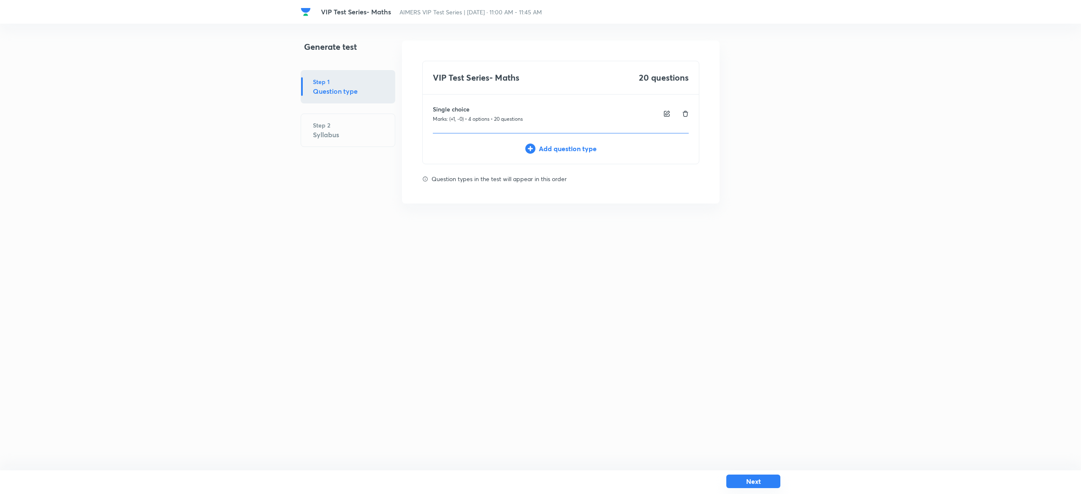
click at [777, 479] on button "Next" at bounding box center [753, 482] width 54 height 14
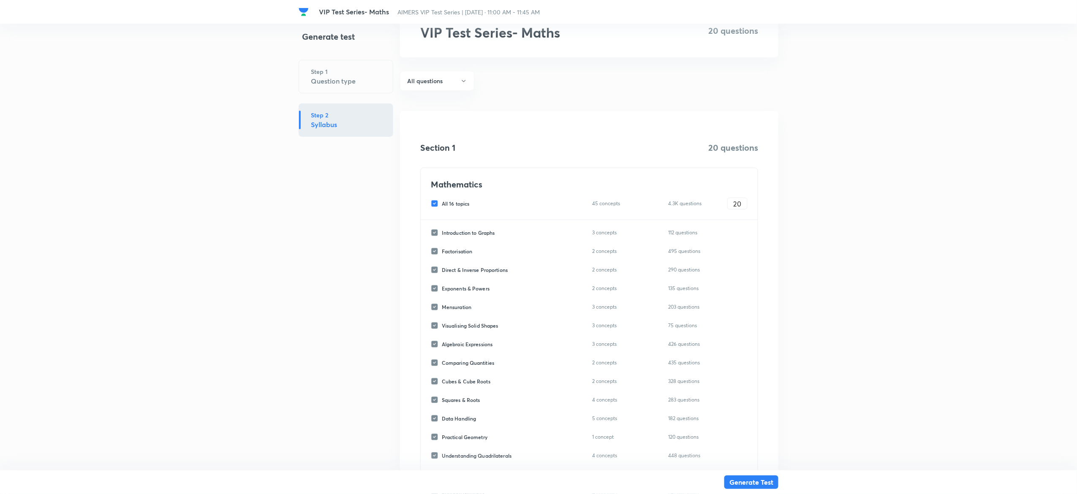
scroll to position [24, 0]
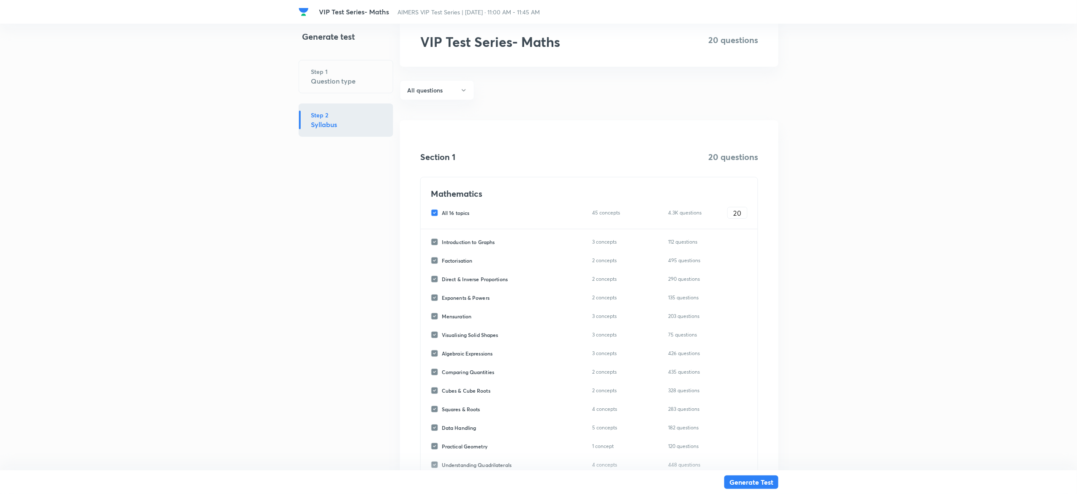
click at [438, 212] on input "All 16 topics" at bounding box center [436, 213] width 11 height 8
checkbox input "false"
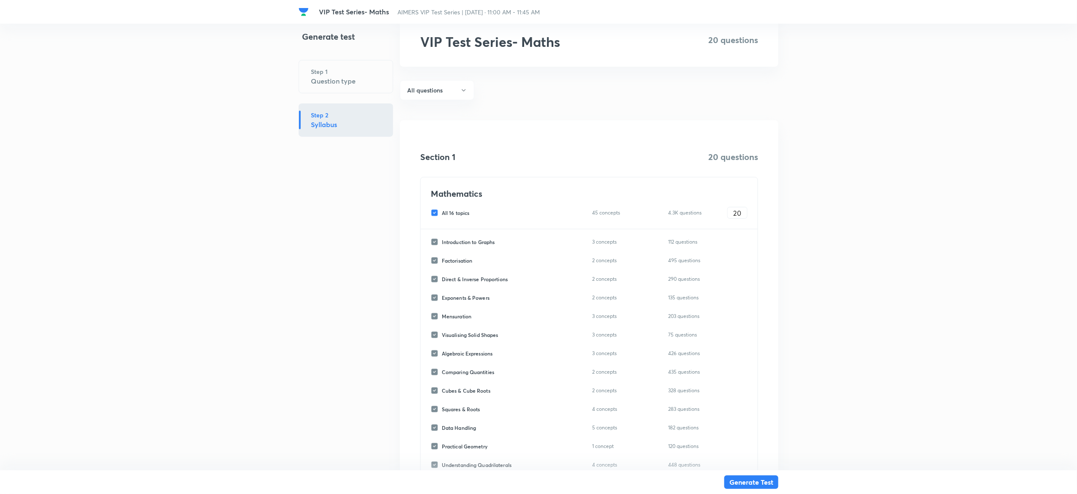
checkbox input "false"
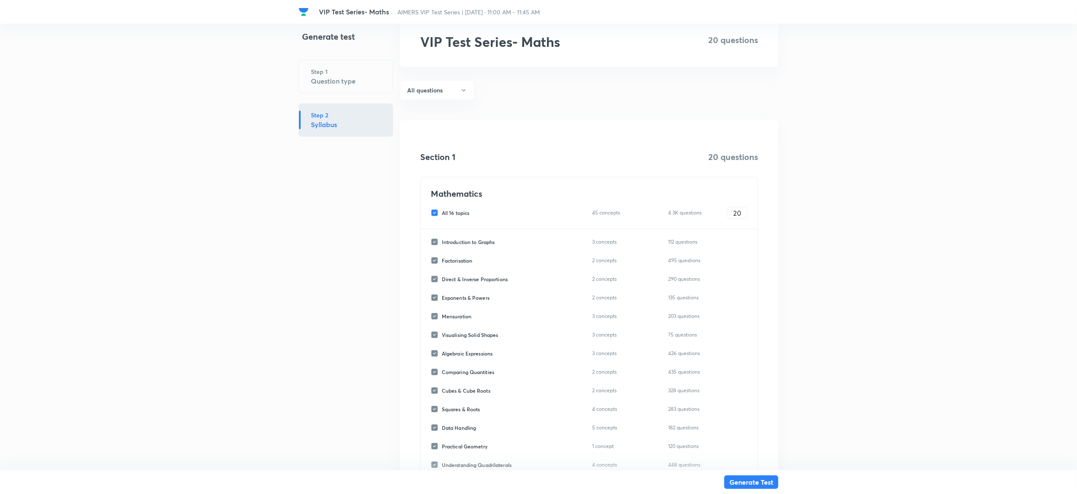
checkbox input "false"
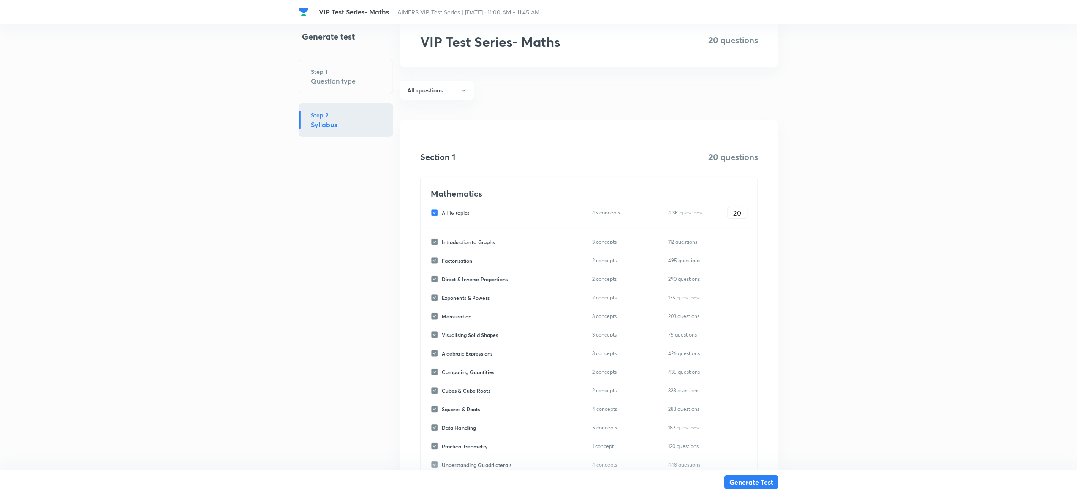
checkbox input "false"
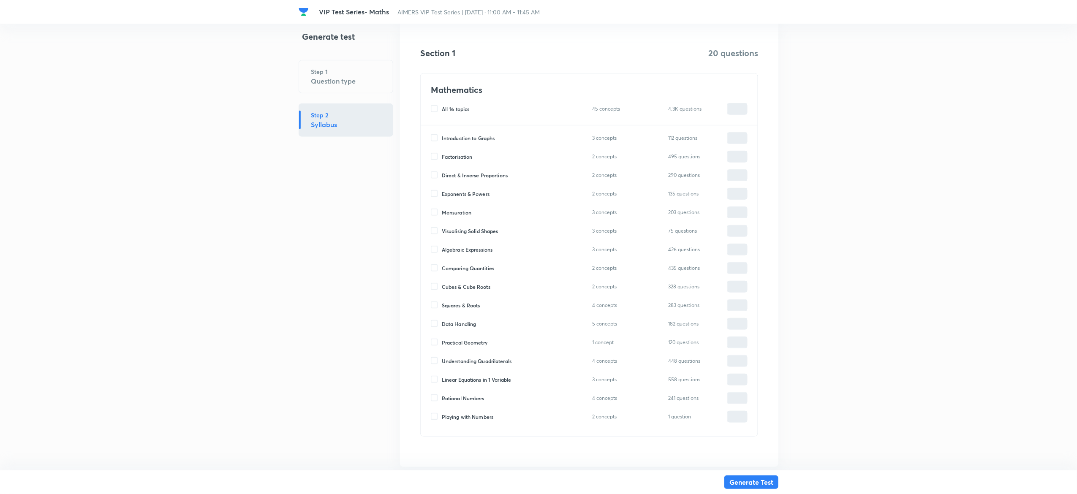
scroll to position [128, 0]
click at [434, 251] on input "Algebraic Expressions" at bounding box center [436, 249] width 11 height 8
checkbox input "true"
type input "0"
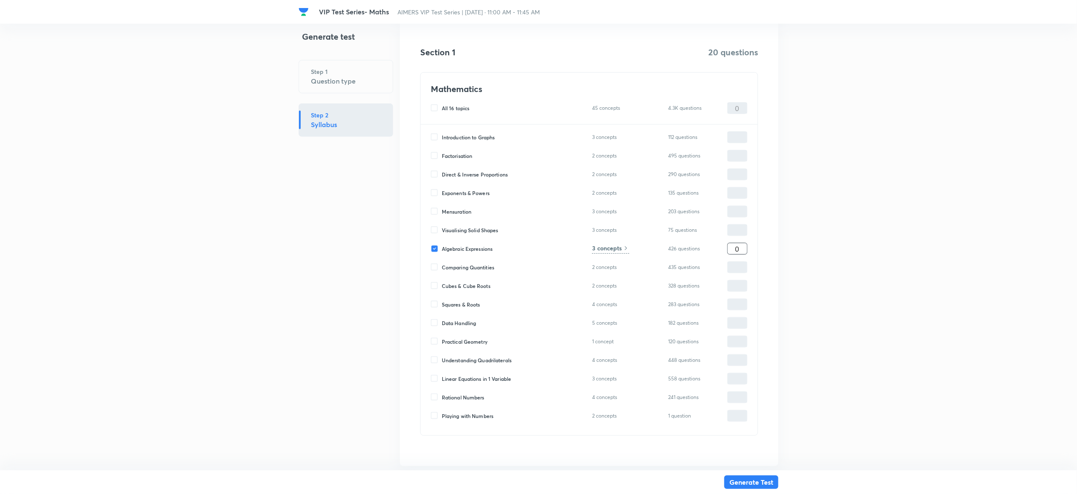
click at [742, 250] on input "0" at bounding box center [737, 249] width 19 height 15
type input "2"
type input "20"
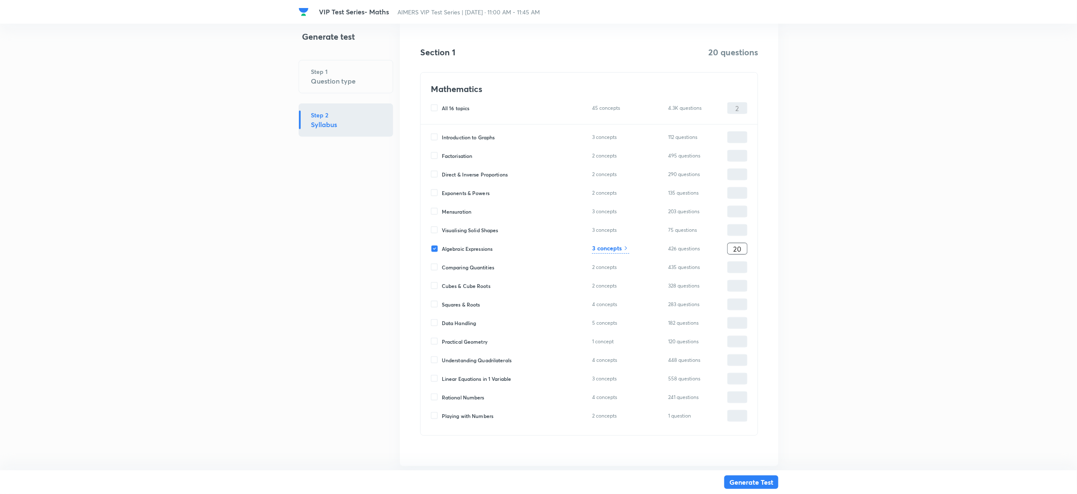
type input "20"
click at [610, 248] on h6 "3 concepts" at bounding box center [607, 248] width 30 height 9
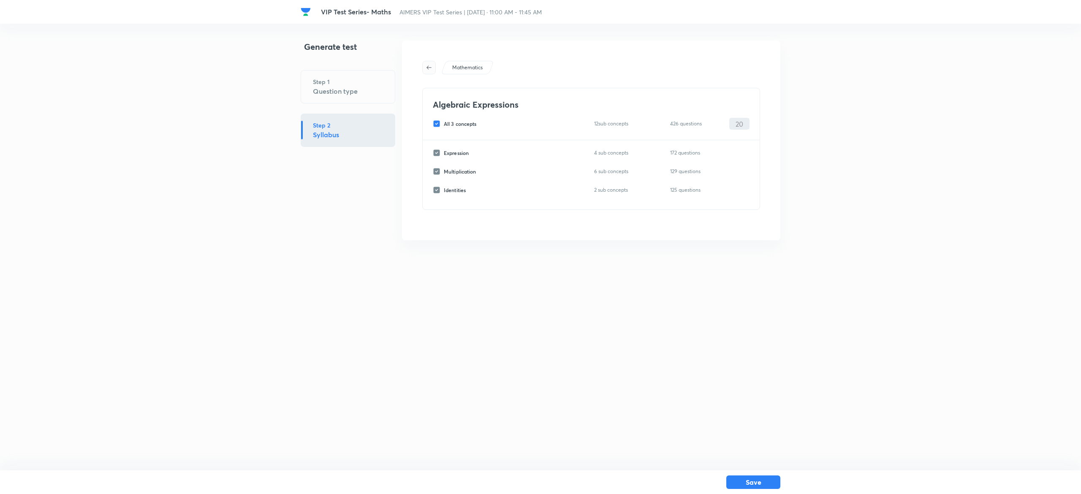
click at [426, 68] on icon "button" at bounding box center [429, 67] width 7 height 7
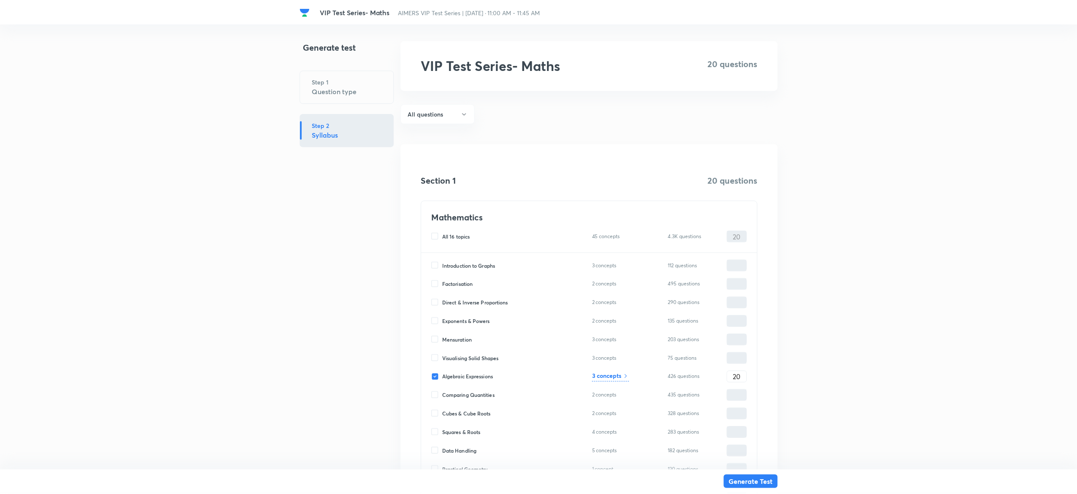
scroll to position [71, 0]
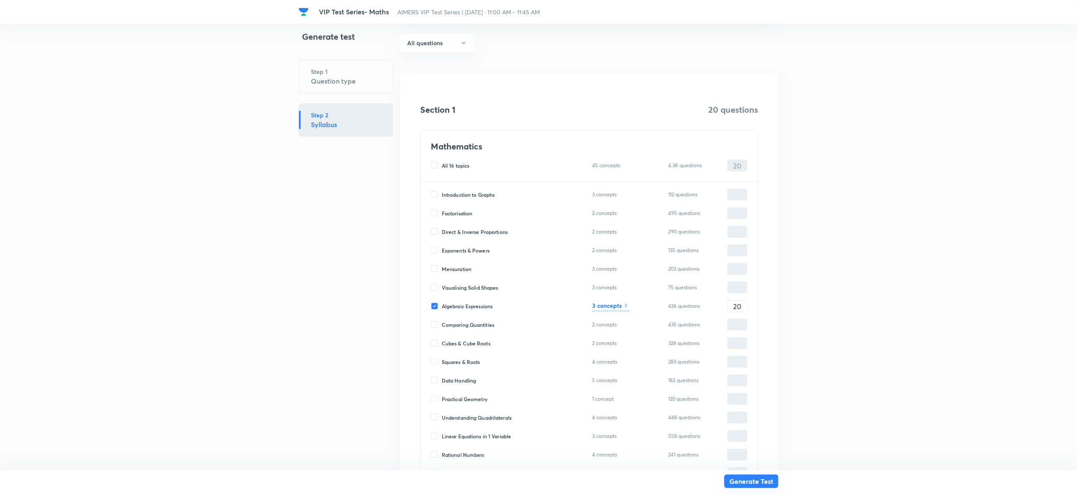
click at [768, 484] on button "Generate Test" at bounding box center [751, 482] width 54 height 14
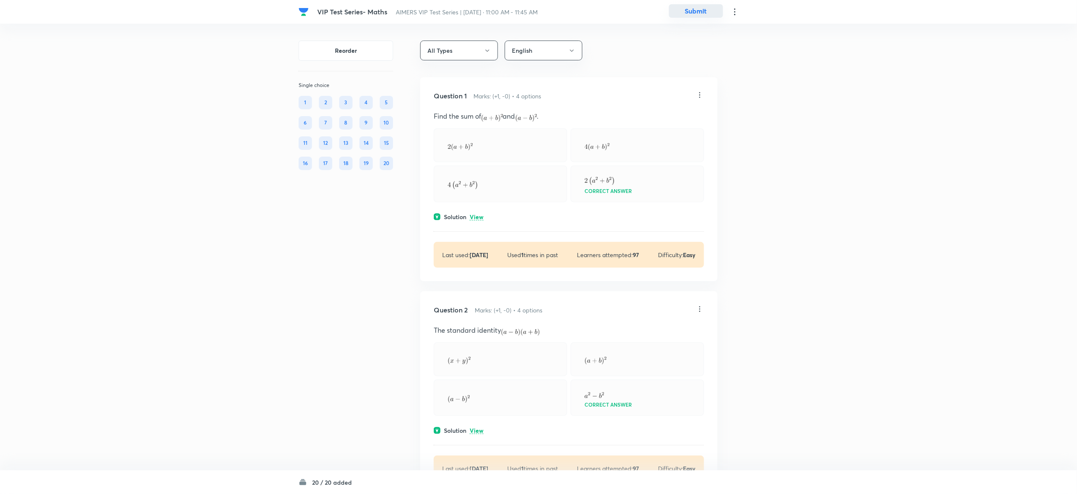
click at [692, 14] on button "Submit" at bounding box center [696, 11] width 54 height 14
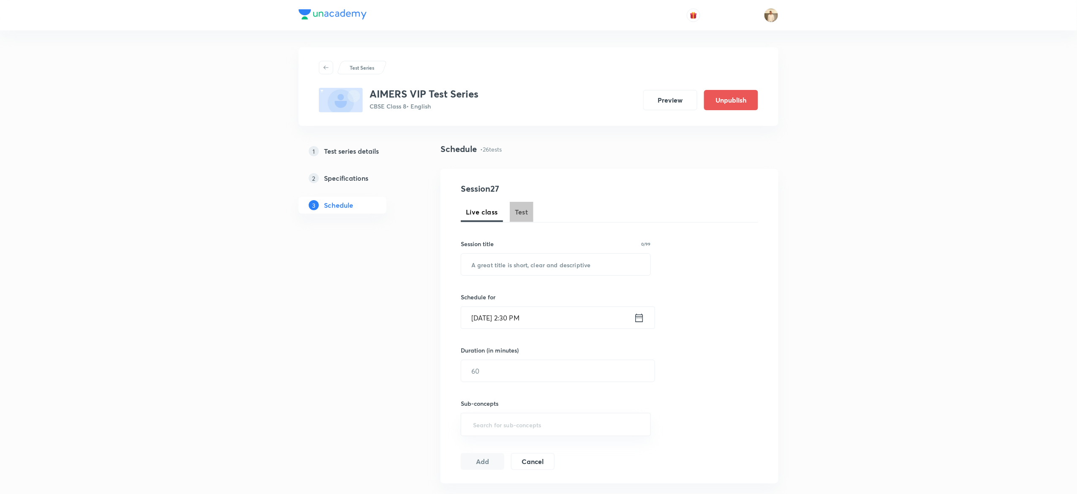
click at [527, 211] on span "Test" at bounding box center [522, 212] width 14 height 10
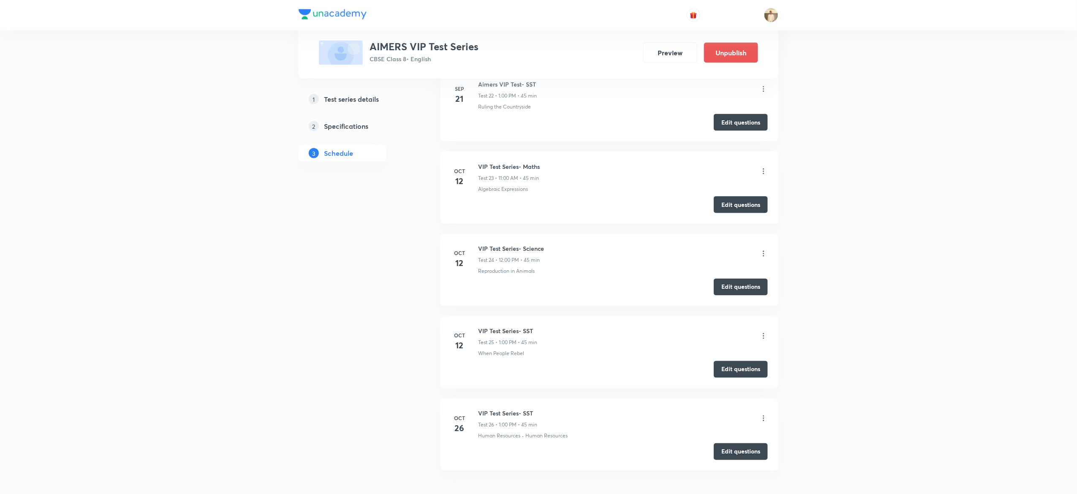
scroll to position [2280, 0]
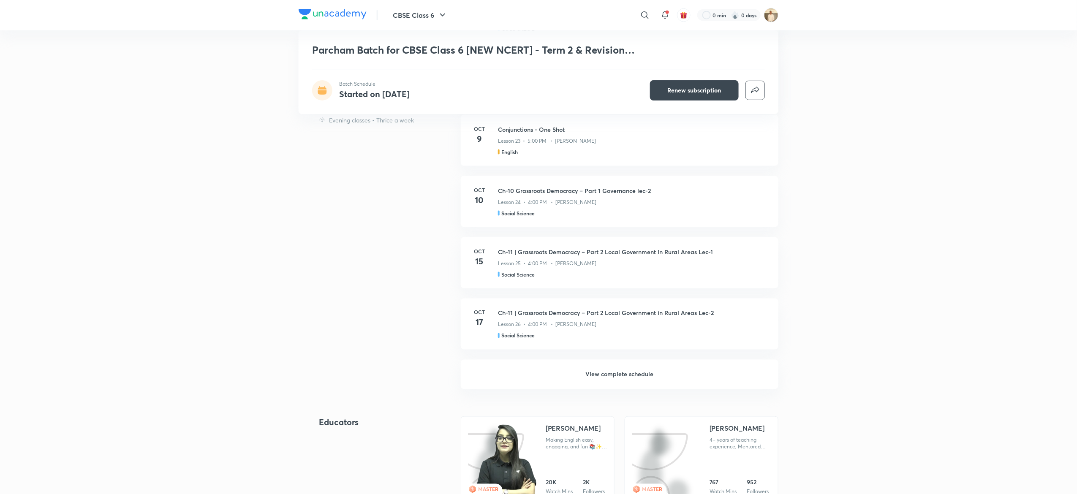
scroll to position [516, 0]
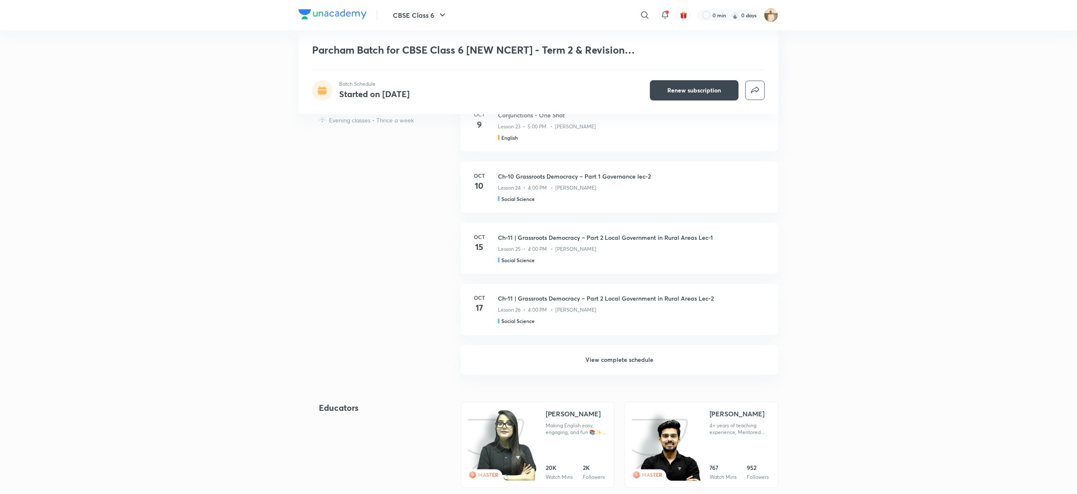
click at [637, 361] on h6 "View complete schedule" at bounding box center [620, 360] width 318 height 30
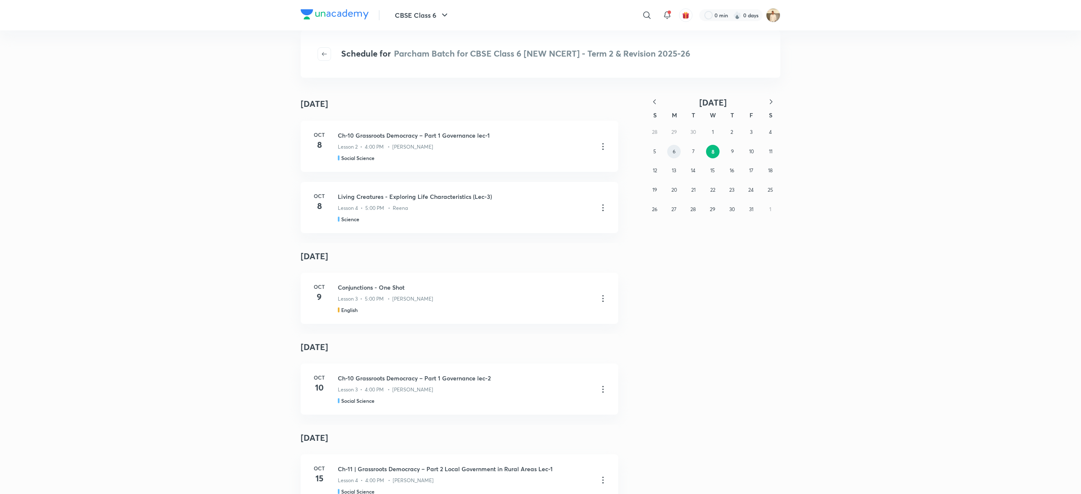
click at [676, 153] on button "6" at bounding box center [674, 152] width 14 height 14
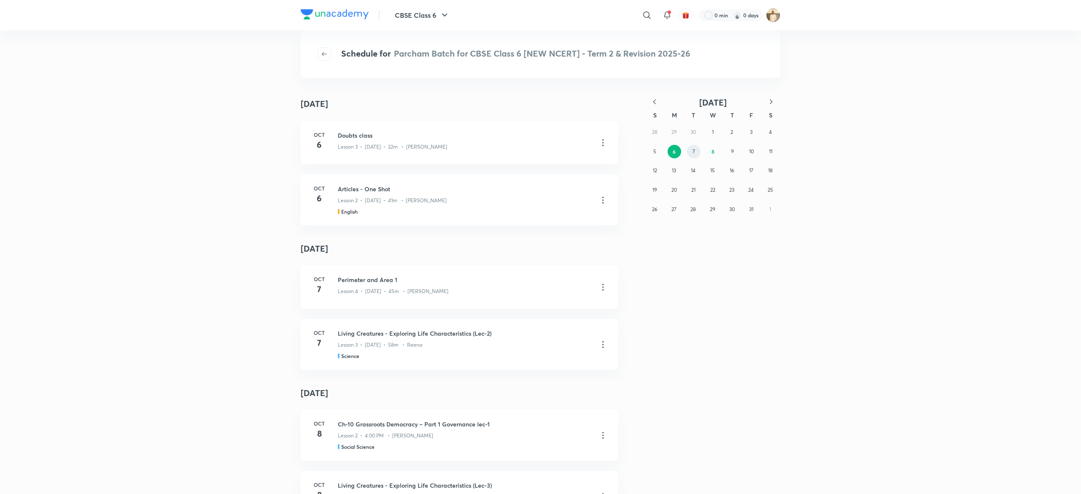
click at [688, 154] on button "7" at bounding box center [694, 152] width 14 height 14
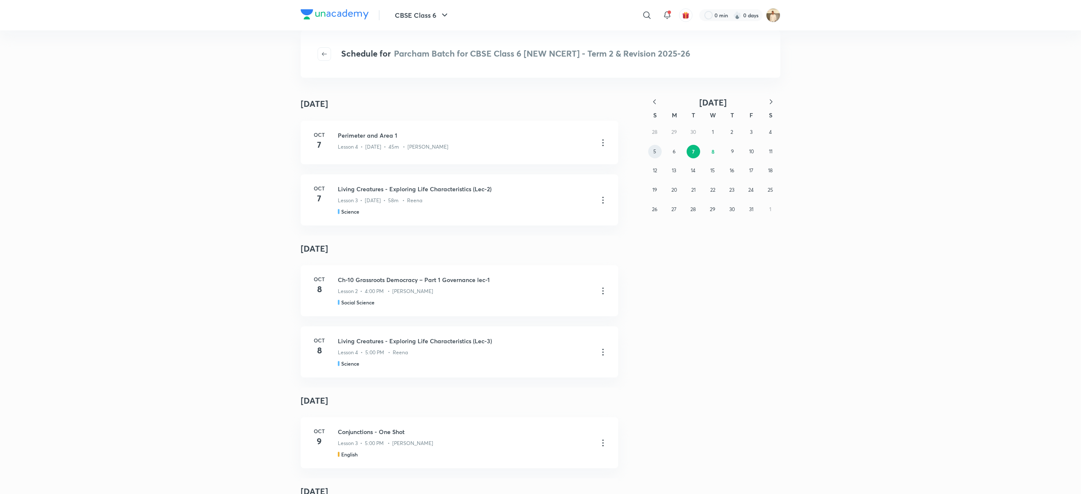
click at [657, 154] on button "5" at bounding box center [655, 152] width 14 height 14
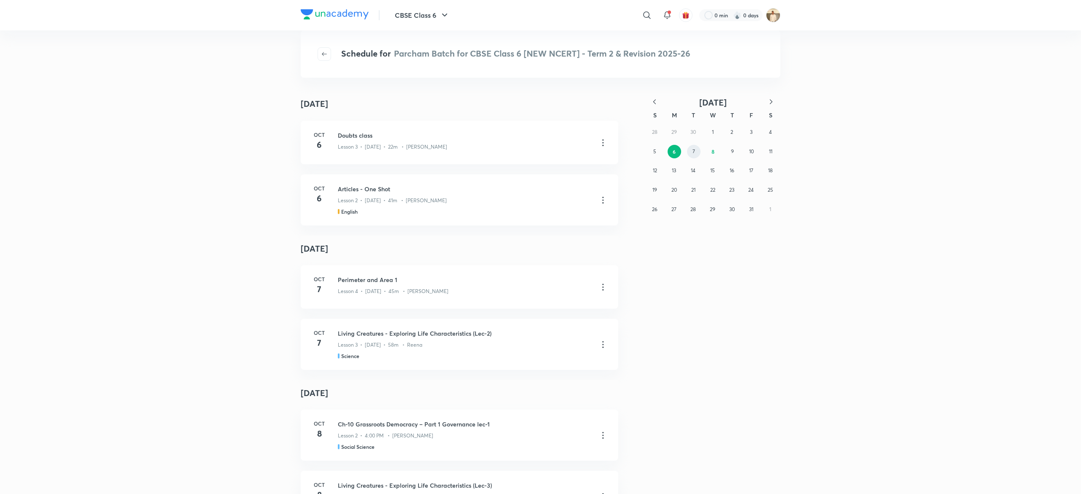
click at [693, 152] on abbr "7" at bounding box center [694, 151] width 3 height 6
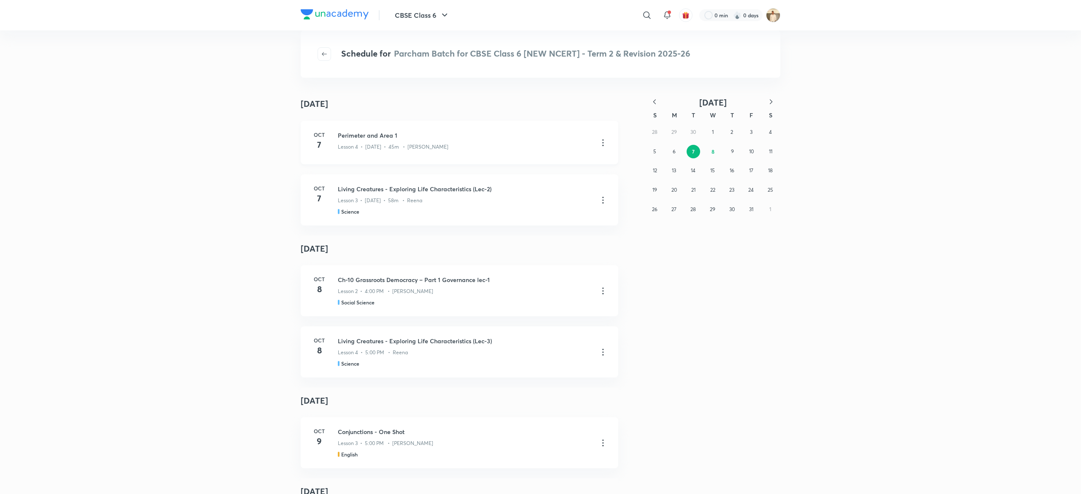
click at [602, 142] on icon at bounding box center [602, 142] width 1 height 7
click at [546, 165] on p "Go to course page" at bounding box center [536, 163] width 50 height 9
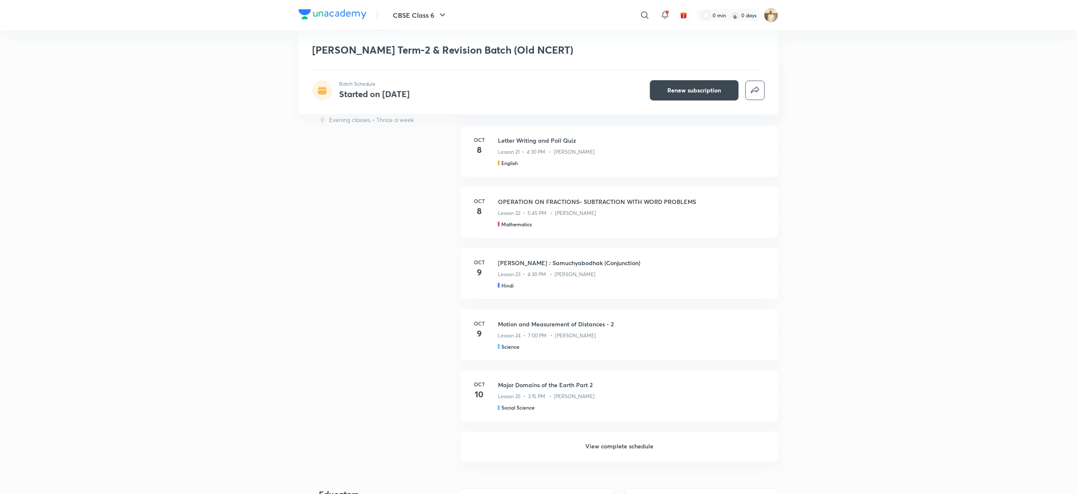
scroll to position [468, 0]
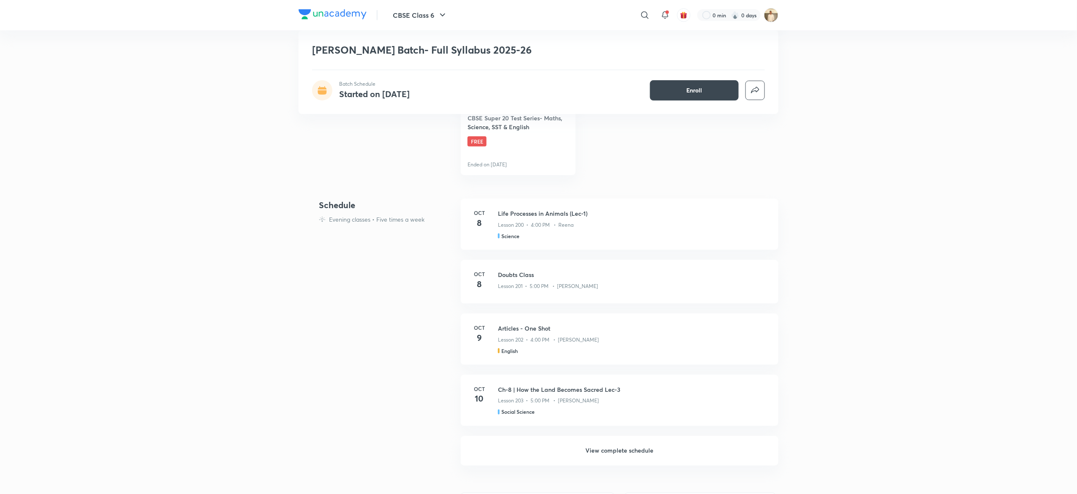
scroll to position [416, 0]
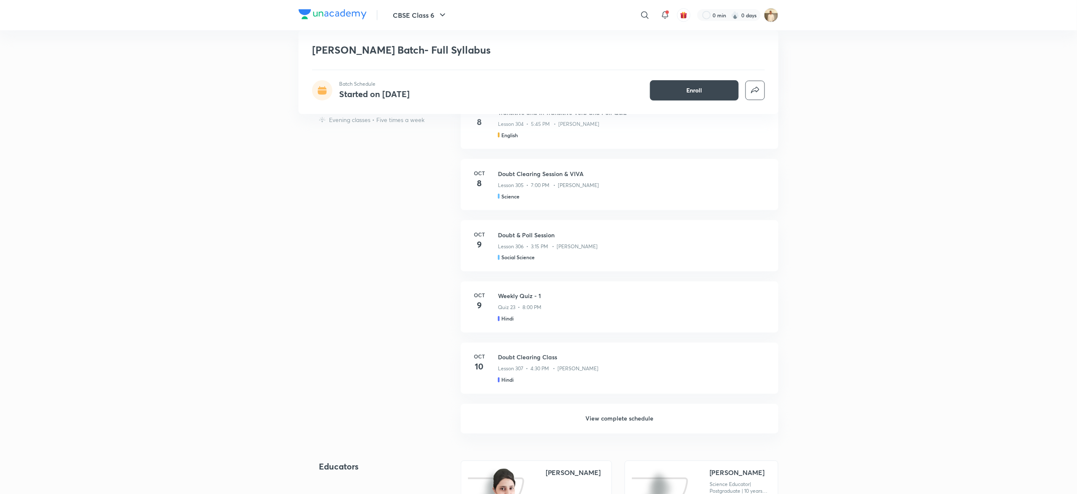
scroll to position [568, 0]
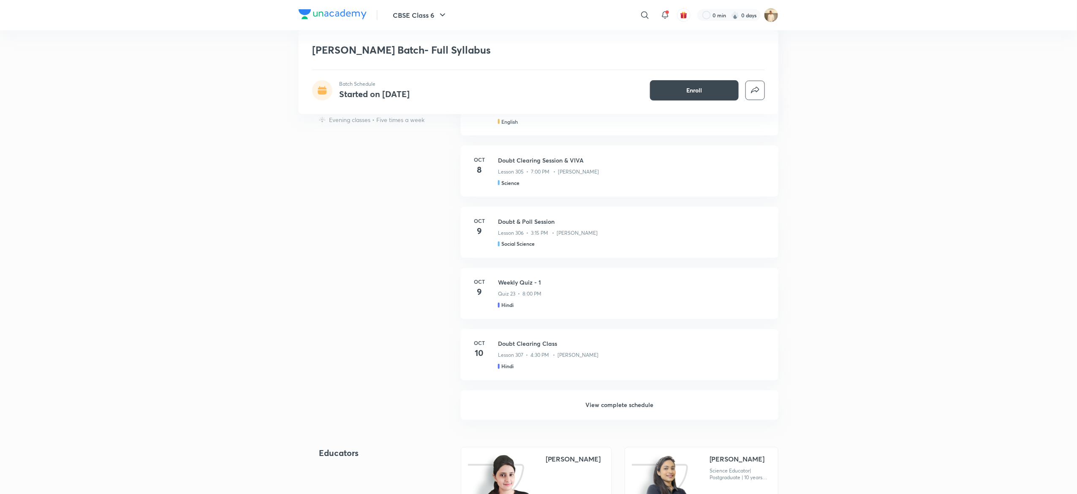
click at [627, 403] on h6 "View complete schedule" at bounding box center [620, 406] width 318 height 30
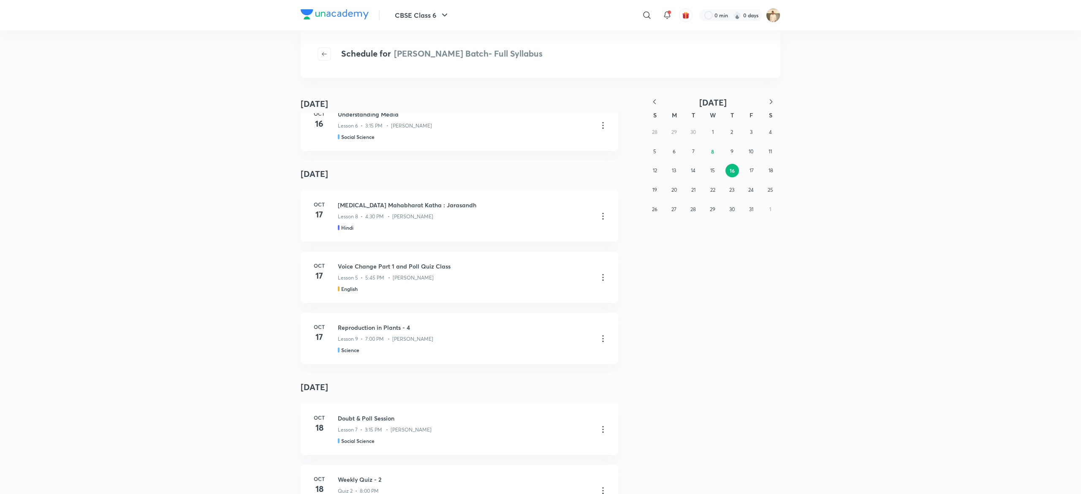
scroll to position [1209, 0]
click at [669, 148] on button "6" at bounding box center [674, 152] width 14 height 14
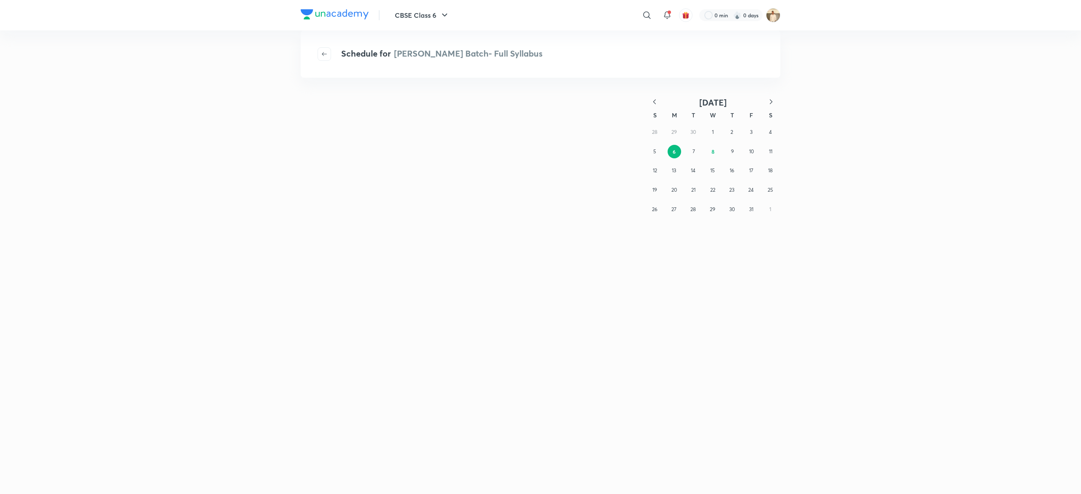
scroll to position [0, 0]
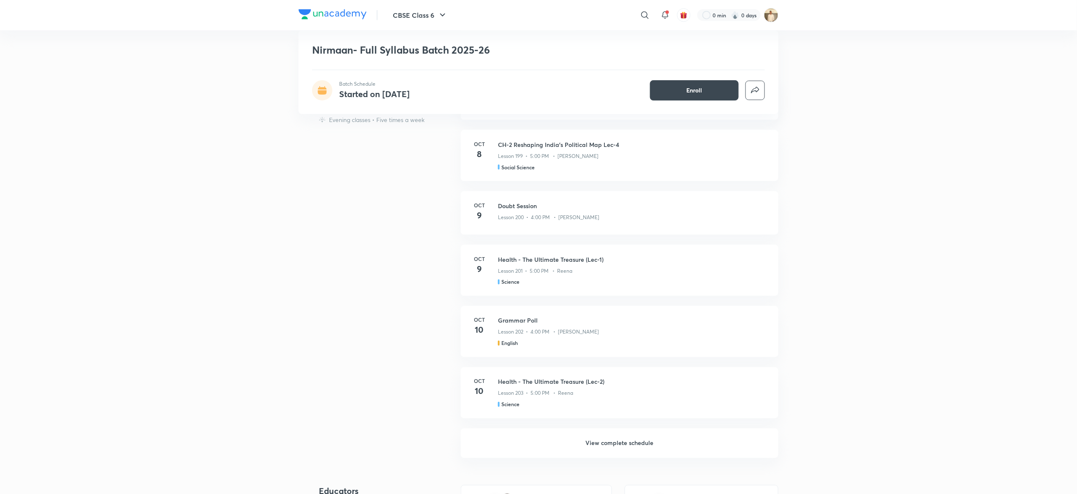
scroll to position [529, 0]
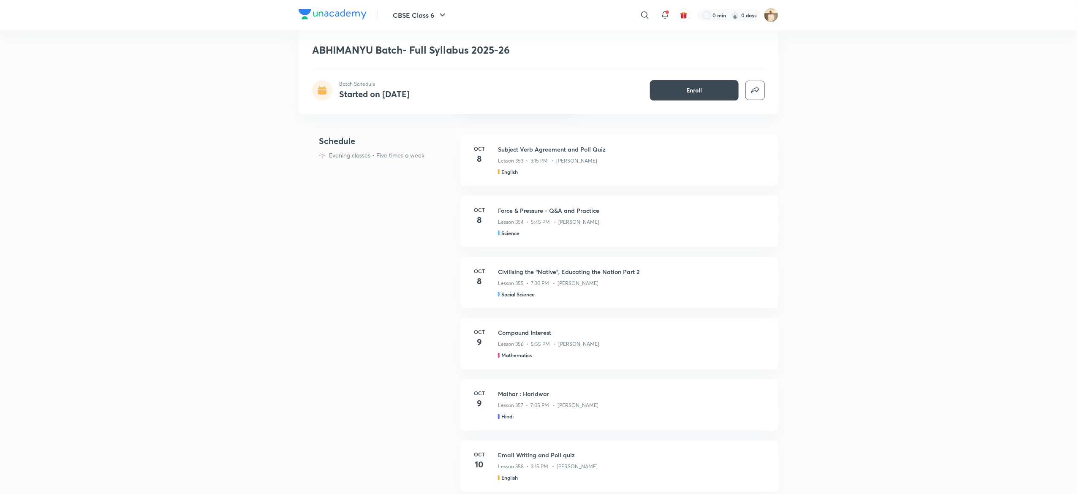
scroll to position [481, 0]
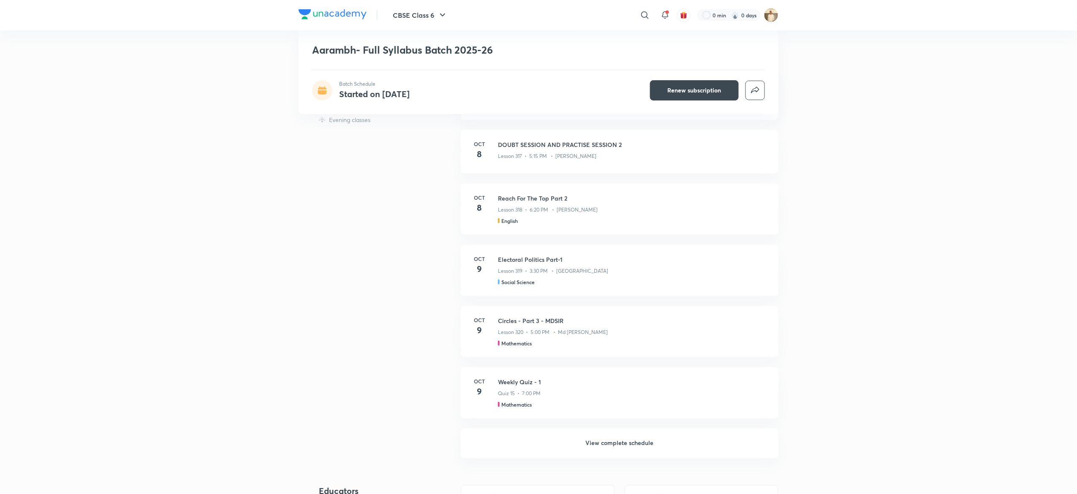
scroll to position [395, 0]
click at [634, 444] on h6 "View complete schedule" at bounding box center [620, 442] width 318 height 30
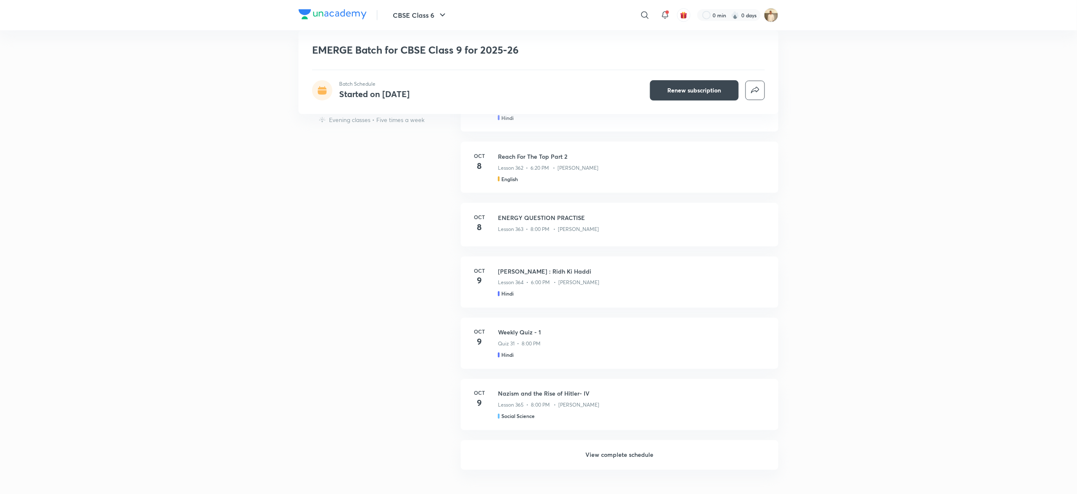
scroll to position [547, 0]
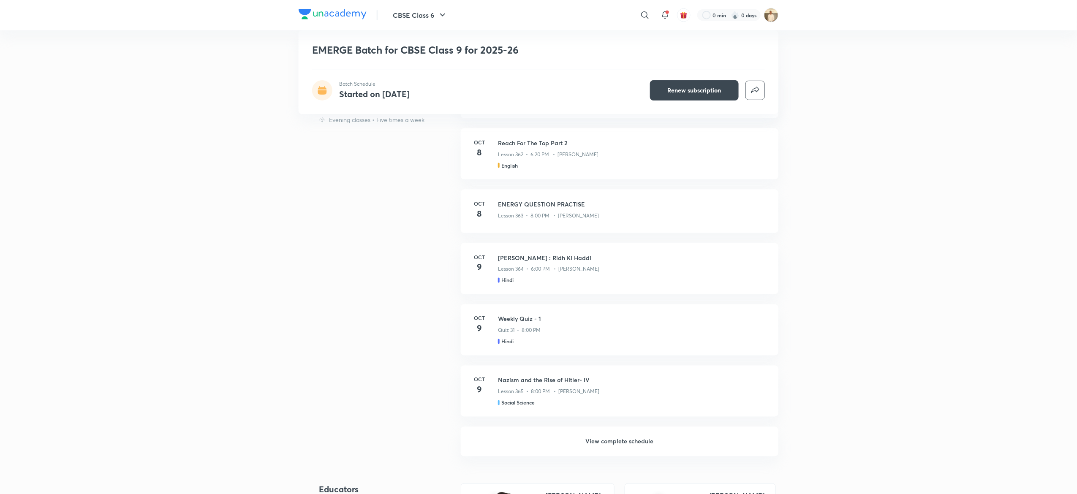
click at [651, 438] on h6 "View complete schedule" at bounding box center [620, 442] width 318 height 30
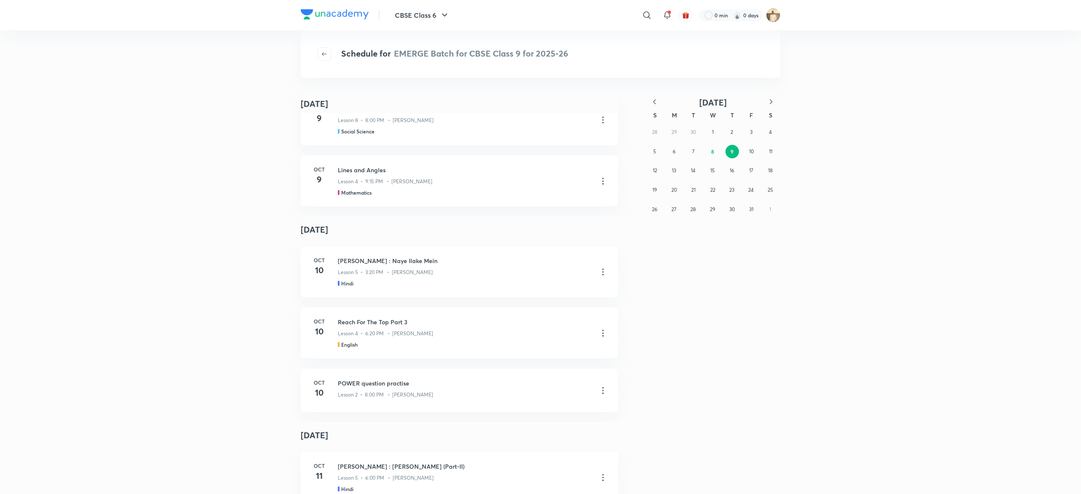
scroll to position [357, 0]
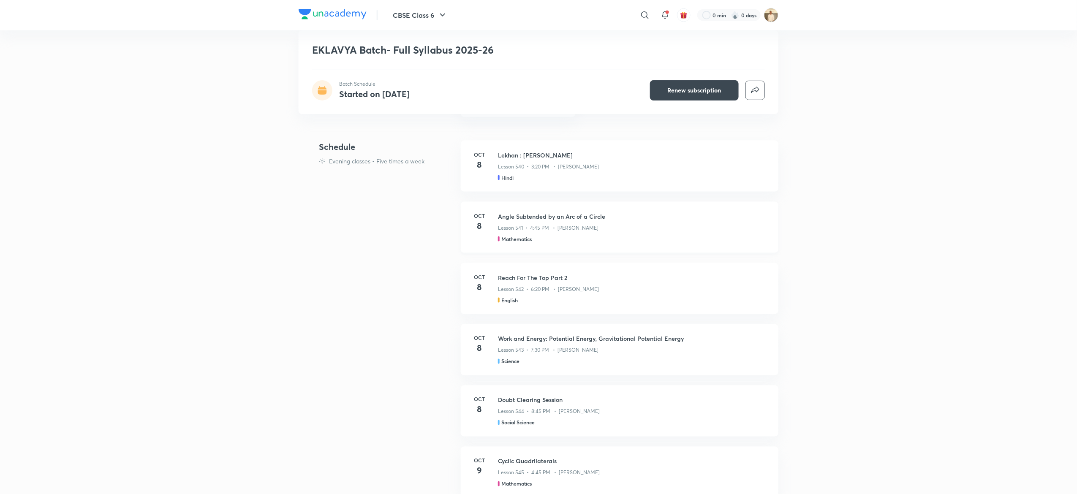
scroll to position [473, 0]
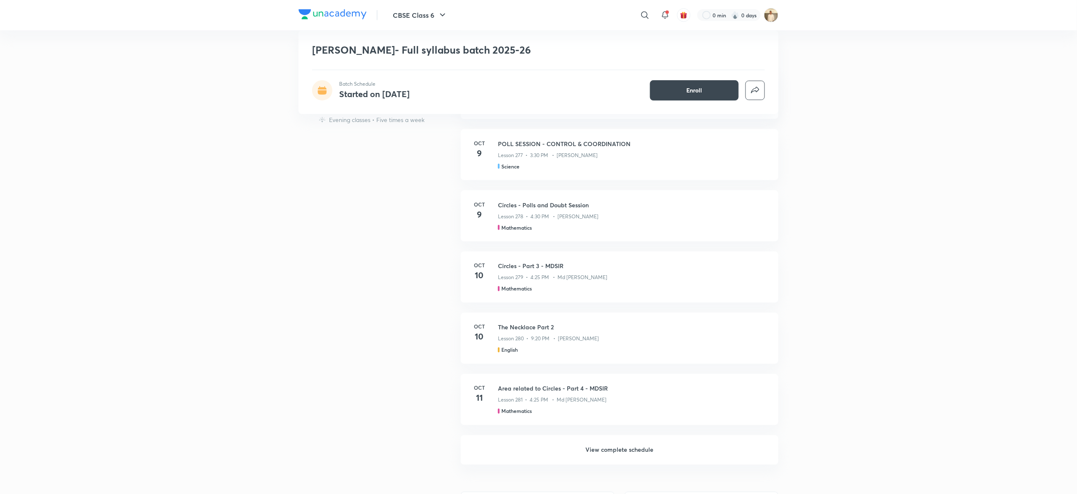
scroll to position [550, 0]
click at [614, 449] on h6 "View complete schedule" at bounding box center [620, 447] width 318 height 30
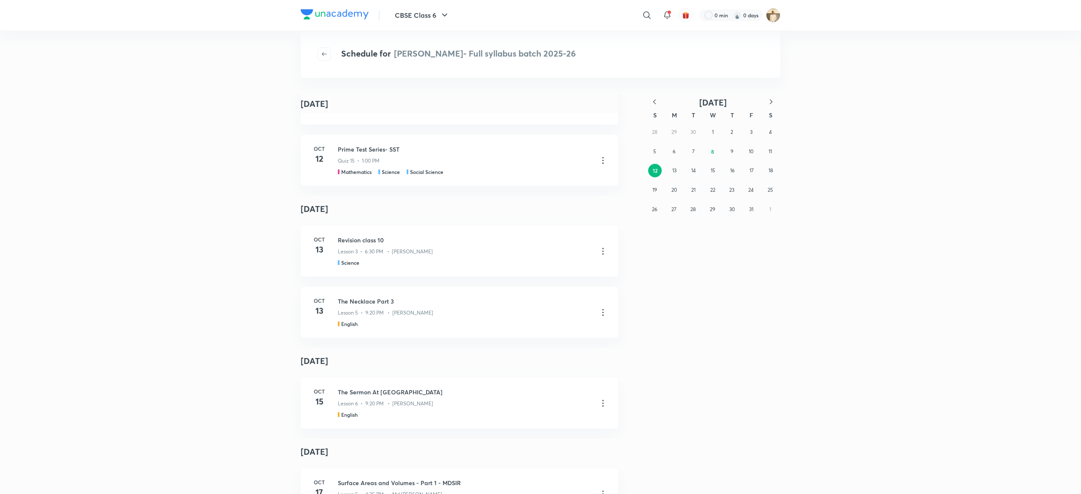
scroll to position [656, 0]
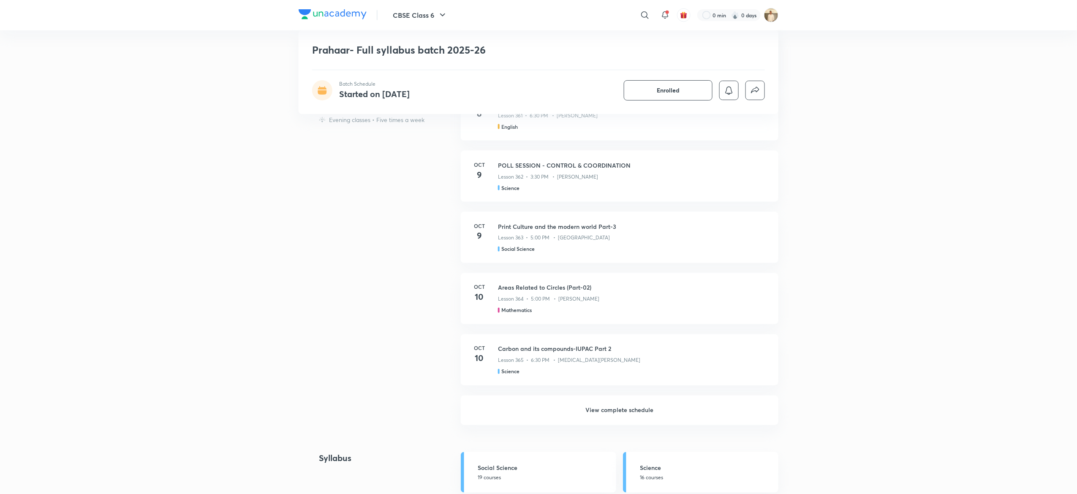
scroll to position [570, 0]
click at [623, 417] on h6 "View complete schedule" at bounding box center [620, 410] width 318 height 30
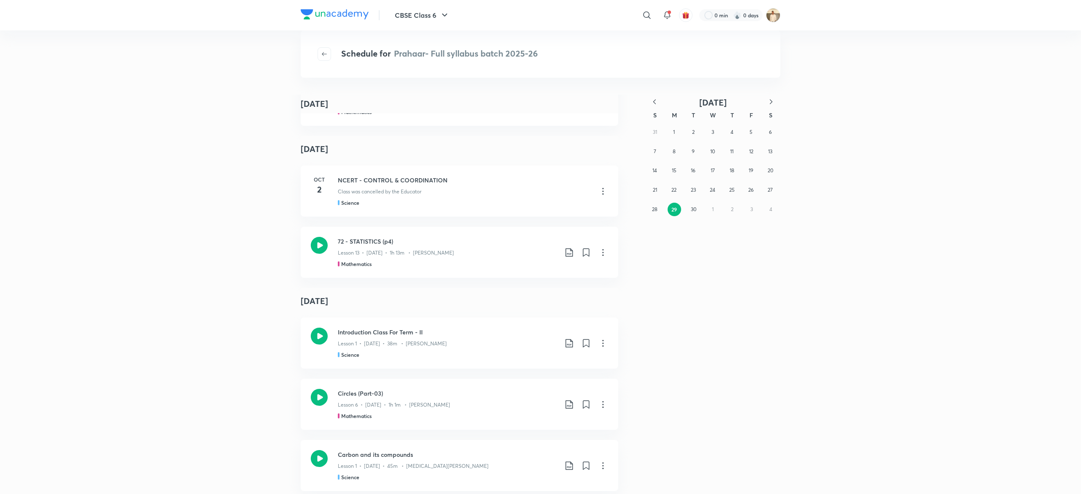
scroll to position [109, 0]
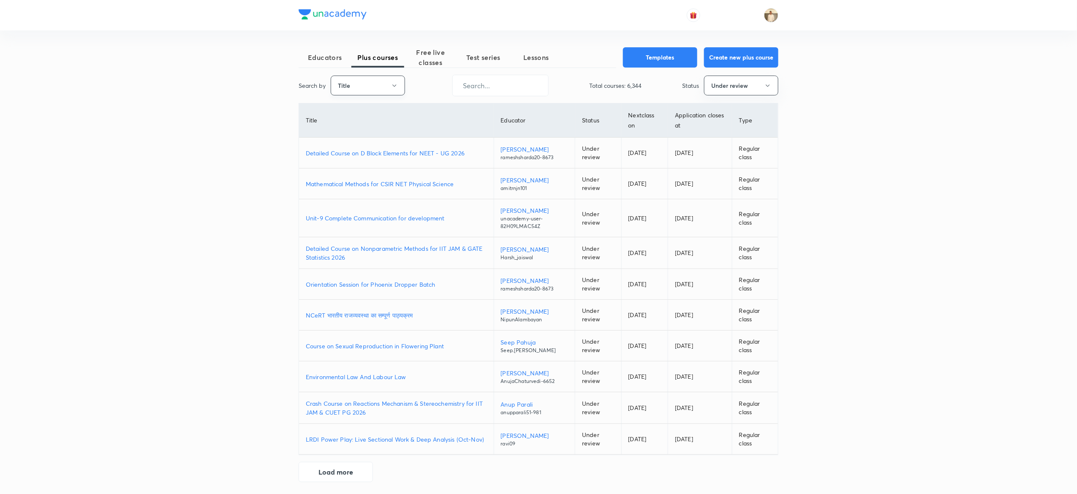
click at [367, 89] on button "Title" at bounding box center [368, 86] width 74 height 20
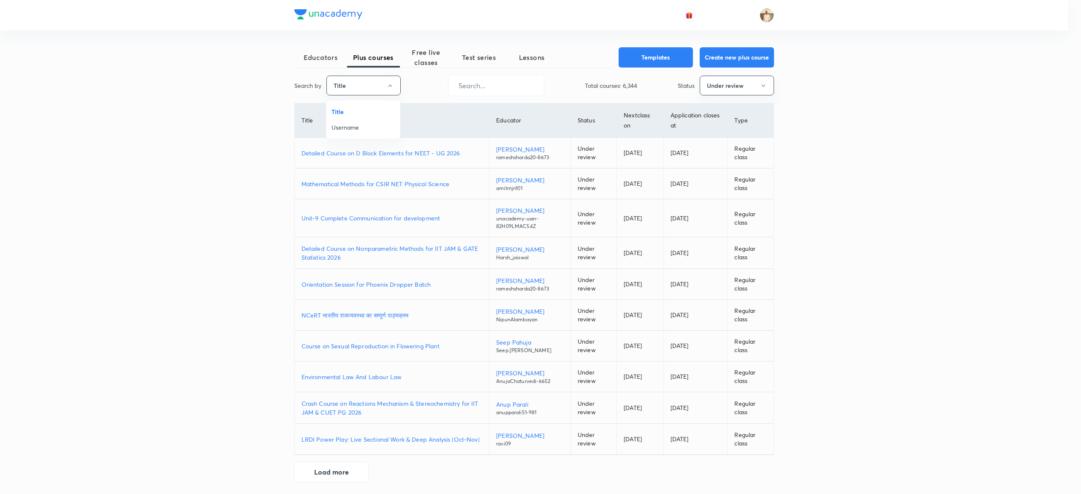
click at [364, 128] on span "Username" at bounding box center [363, 127] width 63 height 9
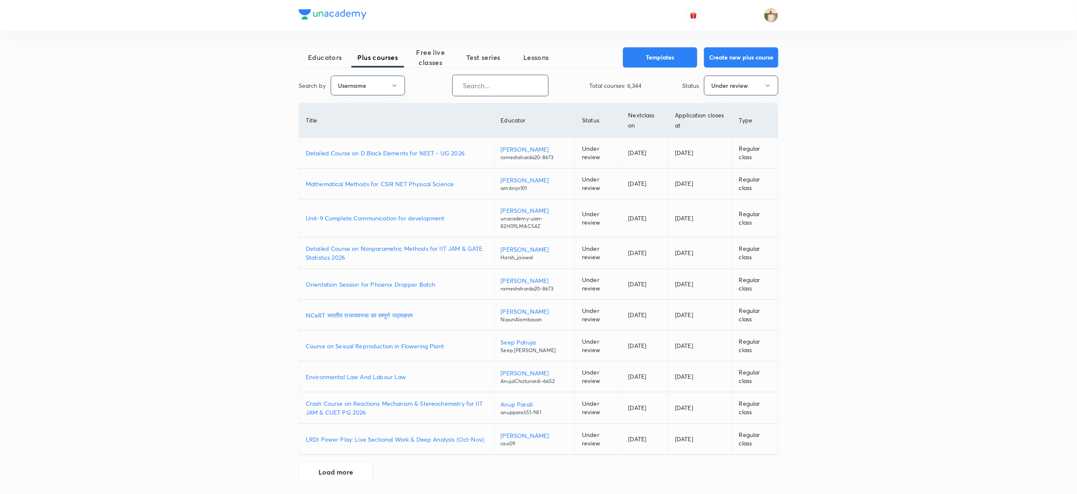
click at [522, 85] on input "text" at bounding box center [500, 86] width 95 height 22
paste input "Alok0124"
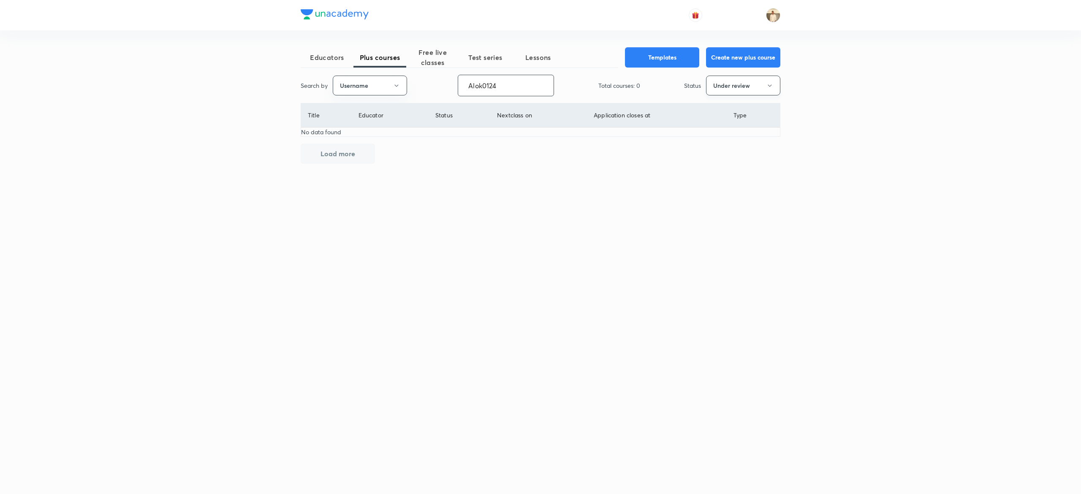
type input "Alok0124"
click at [752, 91] on button "Under review" at bounding box center [743, 86] width 74 height 20
click at [722, 155] on span "Live" at bounding box center [743, 158] width 63 height 9
click at [343, 141] on p "Work and Energy" at bounding box center [346, 142] width 77 height 9
click at [309, 171] on p "Motion" at bounding box center [346, 173] width 77 height 9
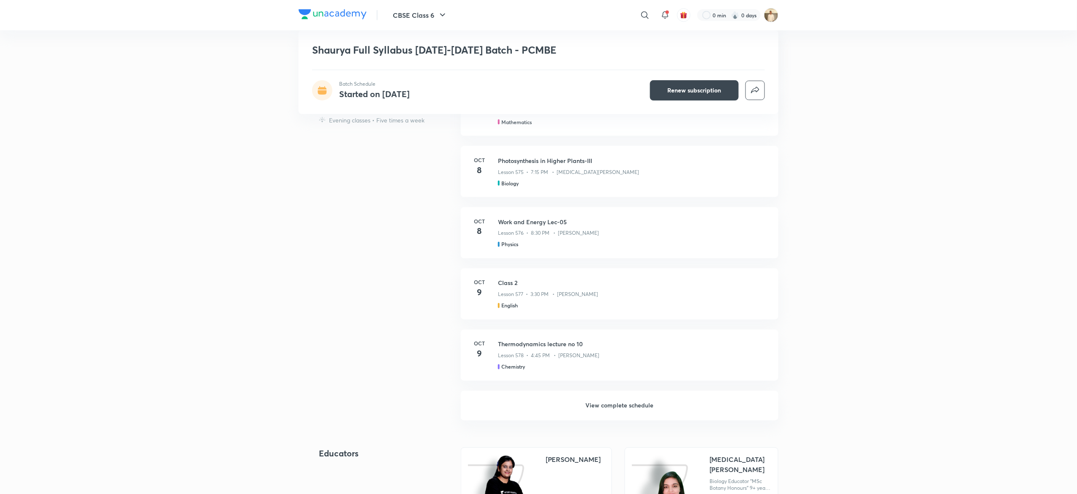
scroll to position [578, 0]
click at [633, 397] on h6 "View complete schedule" at bounding box center [620, 404] width 318 height 30
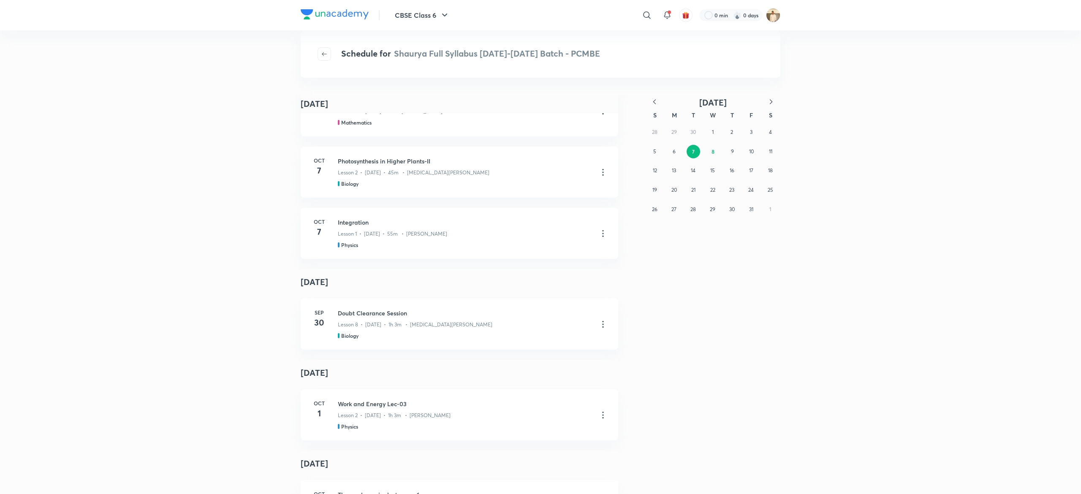
scroll to position [978, 0]
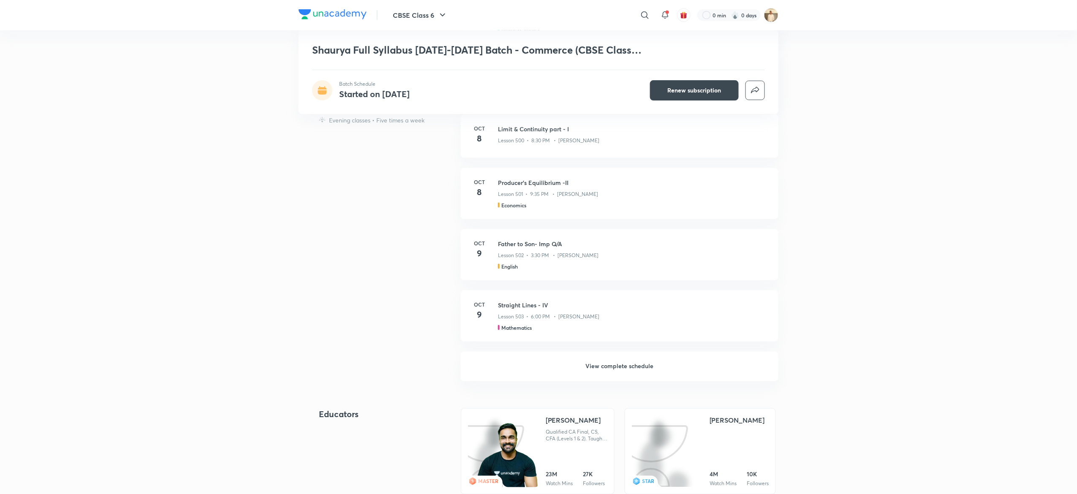
scroll to position [469, 0]
click at [600, 368] on h6 "View complete schedule" at bounding box center [620, 366] width 318 height 30
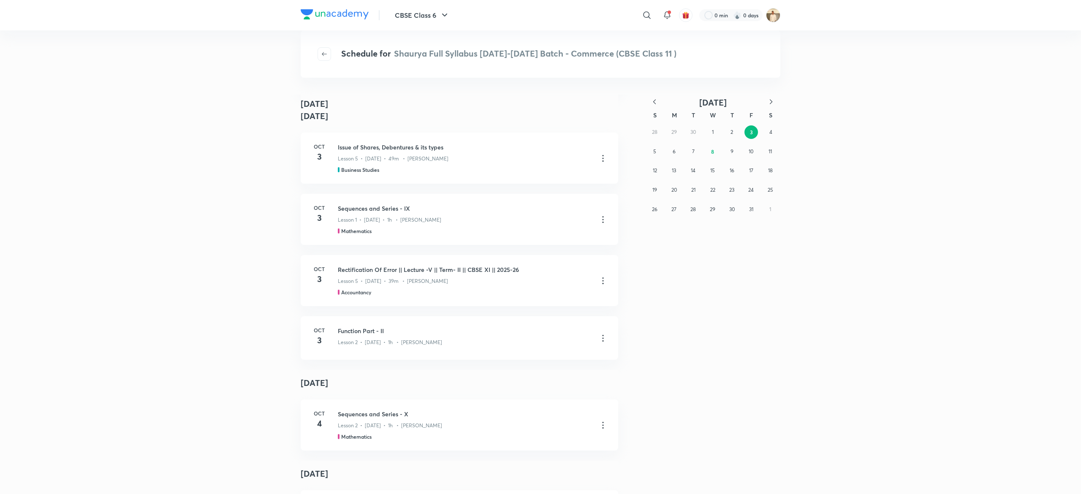
scroll to position [1138, 0]
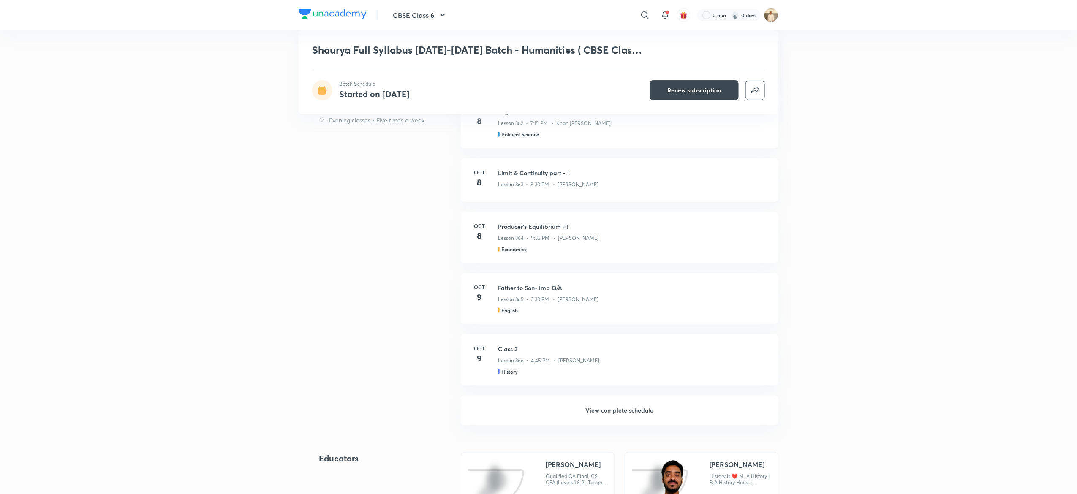
scroll to position [339, 0]
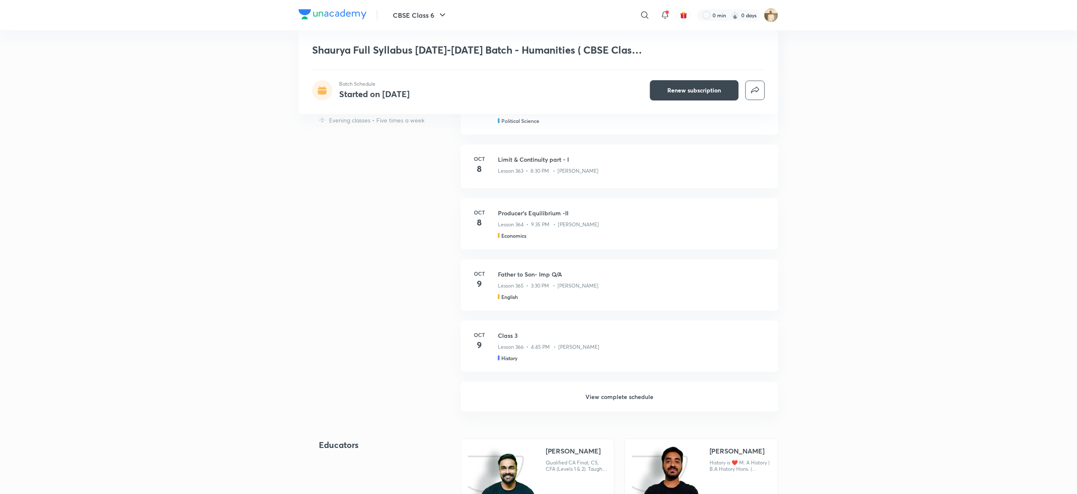
click at [619, 393] on h6 "View complete schedule" at bounding box center [620, 397] width 318 height 30
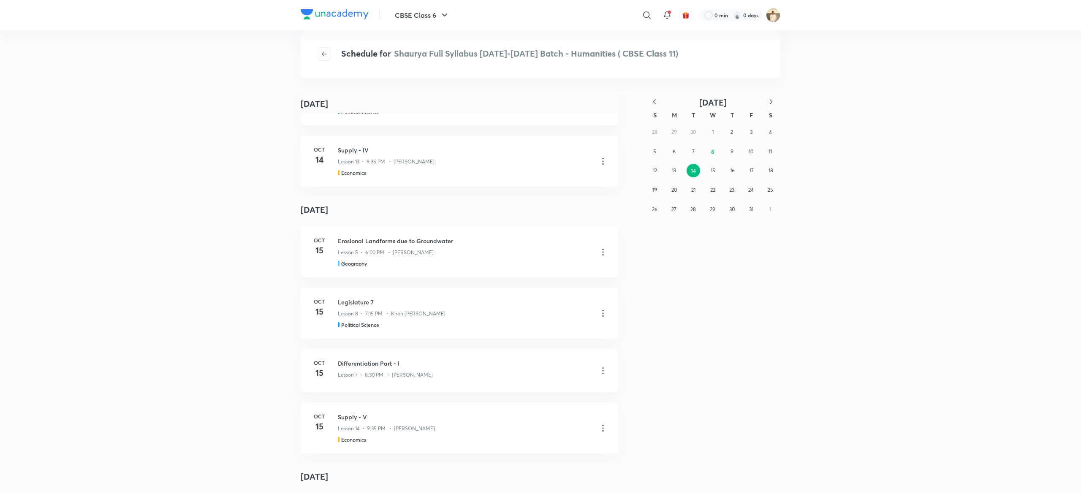
scroll to position [1402, 0]
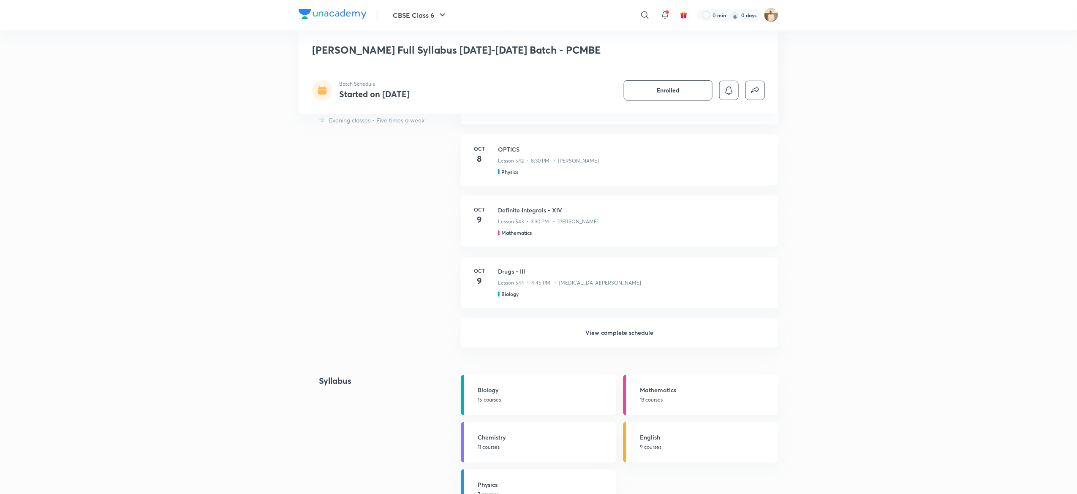
scroll to position [633, 0]
click at [610, 336] on h6 "View complete schedule" at bounding box center [620, 333] width 318 height 30
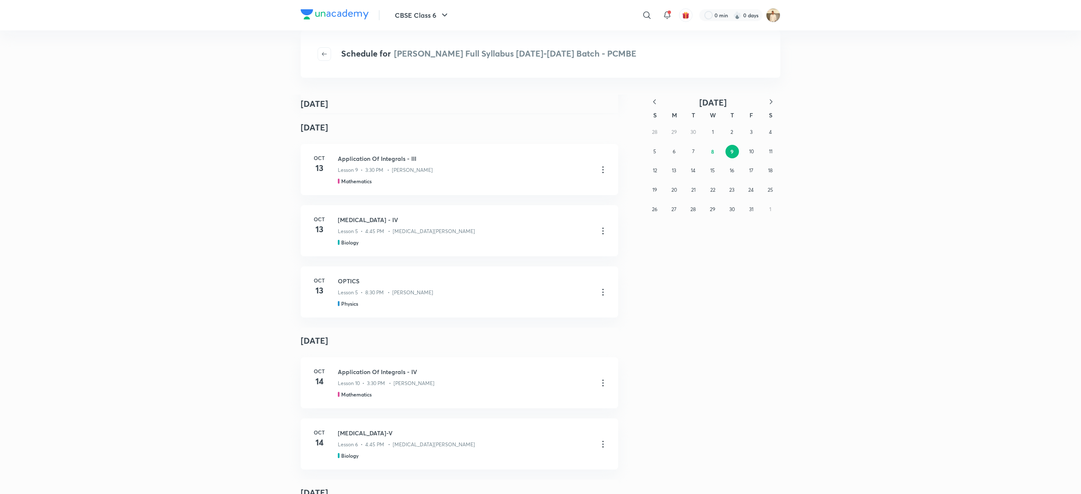
scroll to position [167, 0]
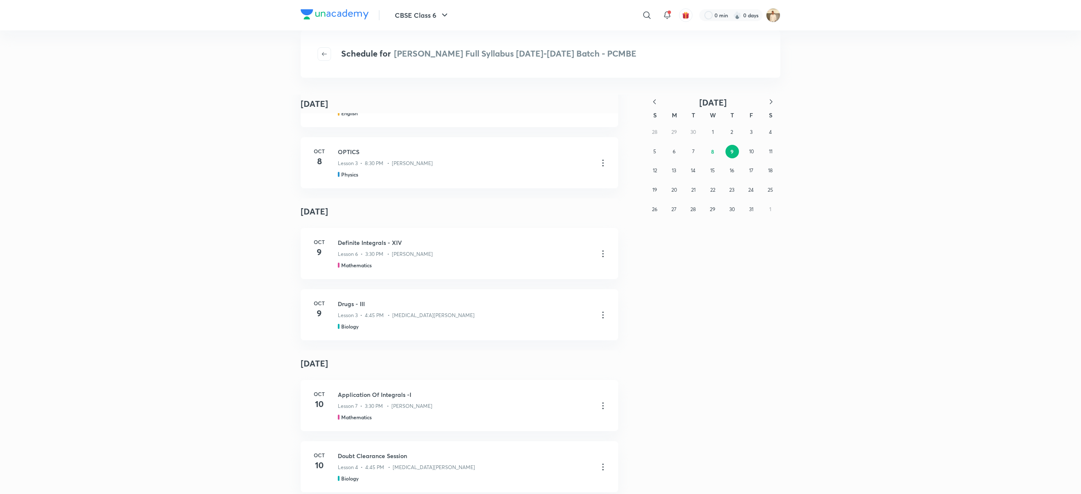
click at [681, 153] on div "28 29 30 1 2 3 4 5 6 7 8 9 10 11 12 13 14 15 16 17 18 19 20 21 22 23 24 25 26 2…" at bounding box center [712, 170] width 135 height 96
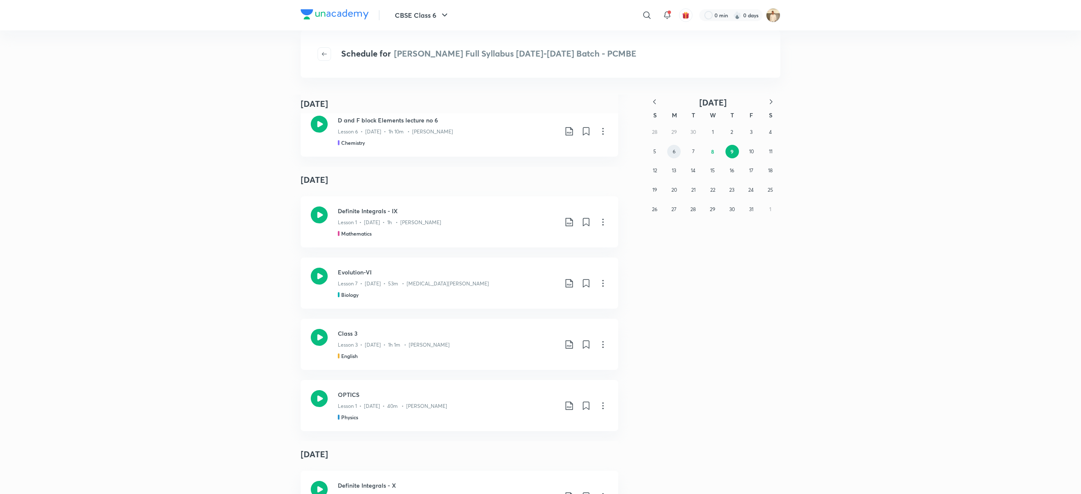
scroll to position [1292, 0]
click at [676, 153] on button "6" at bounding box center [674, 152] width 14 height 14
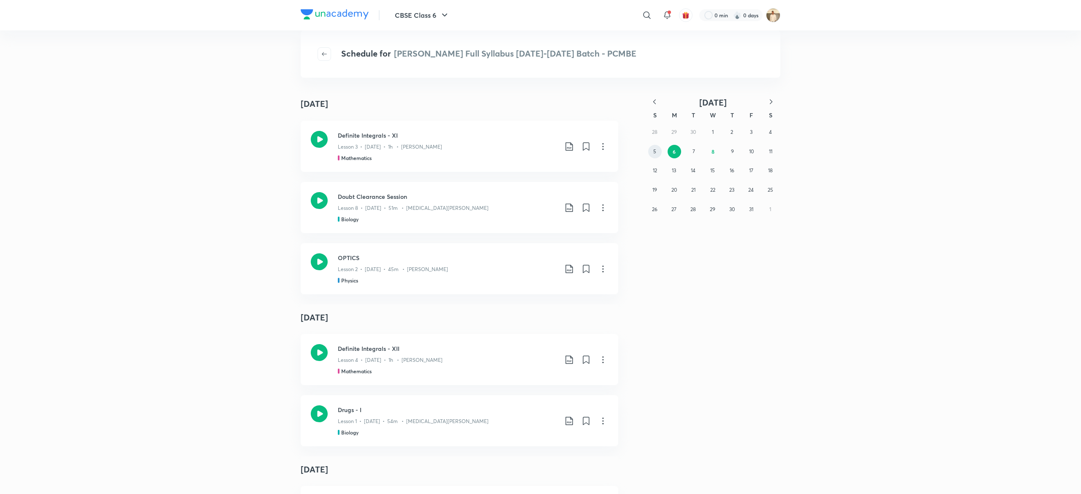
click at [657, 152] on button "5" at bounding box center [655, 152] width 14 height 14
click at [599, 145] on icon at bounding box center [603, 146] width 10 height 10
click at [771, 101] on div at bounding box center [540, 247] width 1081 height 494
click at [771, 101] on icon "button" at bounding box center [771, 102] width 8 height 8
click at [748, 132] on button "3" at bounding box center [752, 132] width 14 height 14
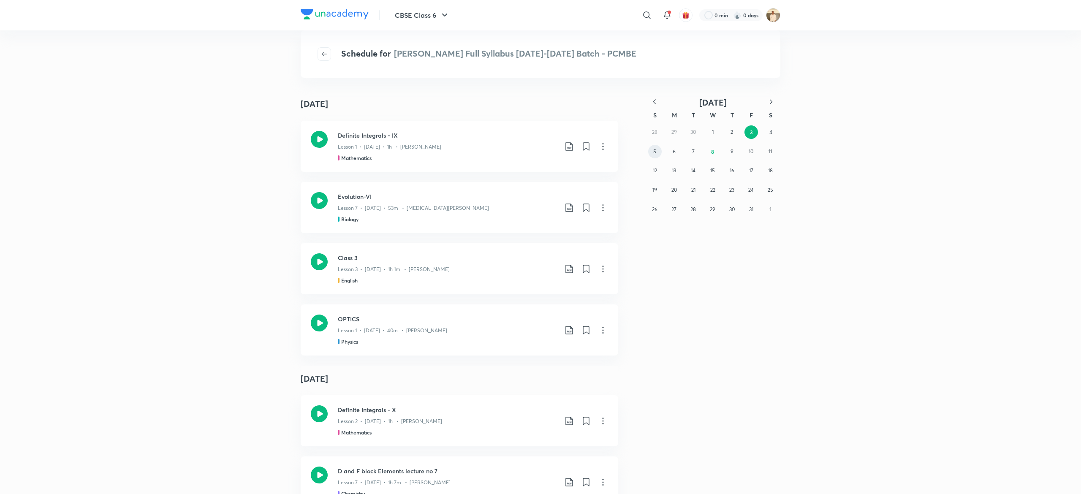
click at [658, 151] on button "5" at bounding box center [655, 152] width 14 height 14
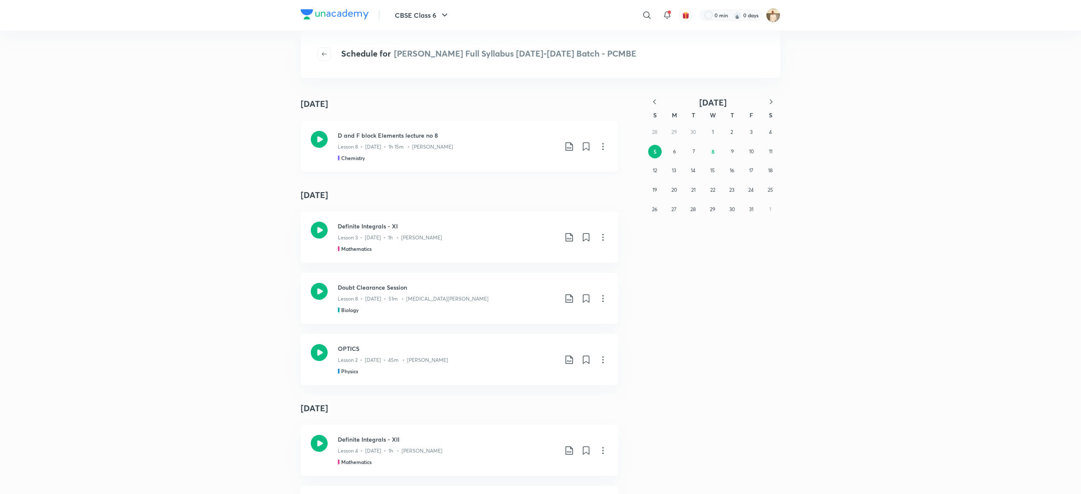
click at [600, 147] on icon at bounding box center [603, 146] width 10 height 10
click at [544, 169] on p "Go to course page" at bounding box center [536, 167] width 50 height 9
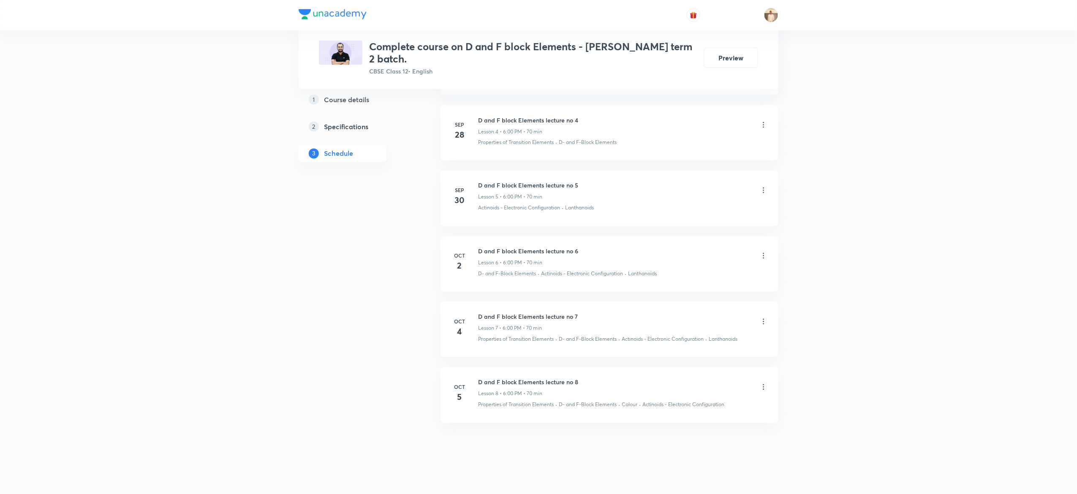
scroll to position [670, 0]
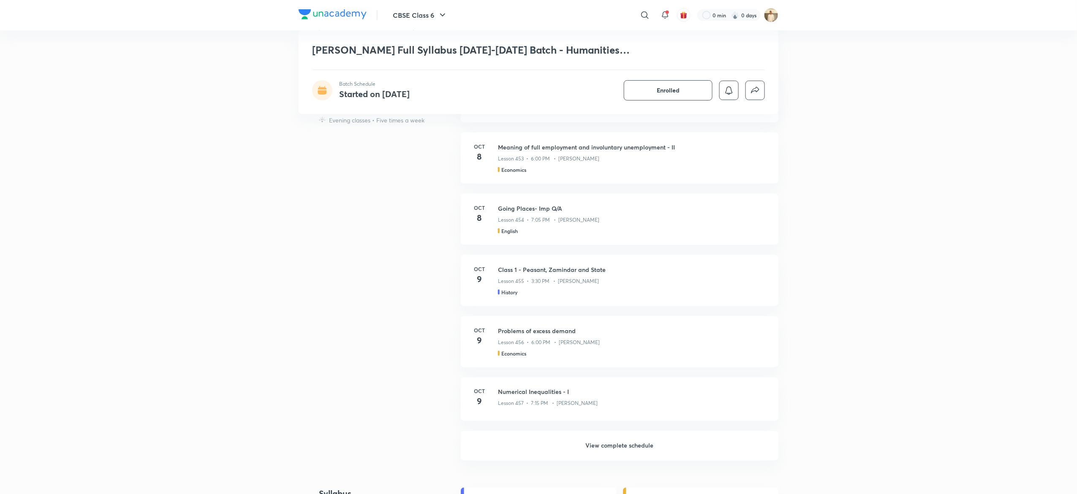
scroll to position [455, 0]
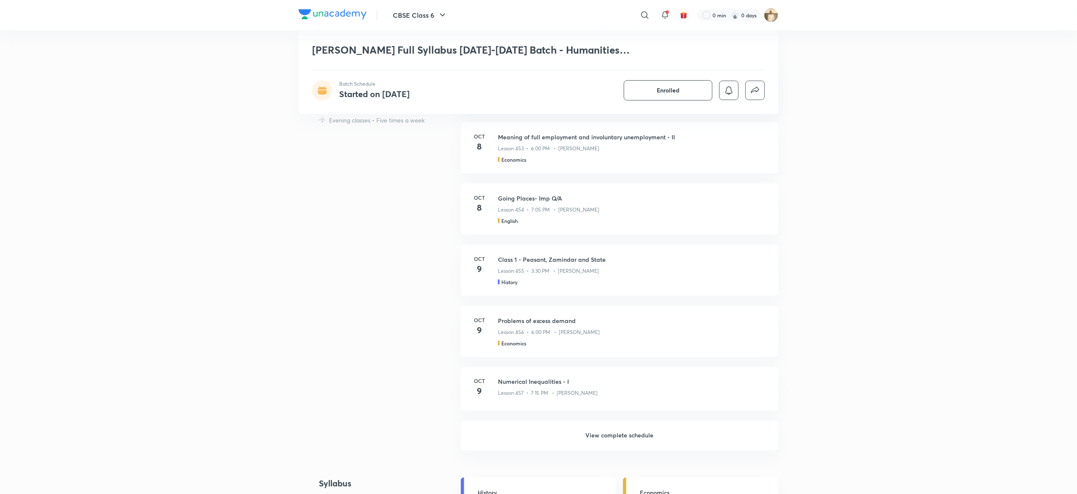
click at [609, 437] on h6 "View complete schedule" at bounding box center [620, 436] width 318 height 30
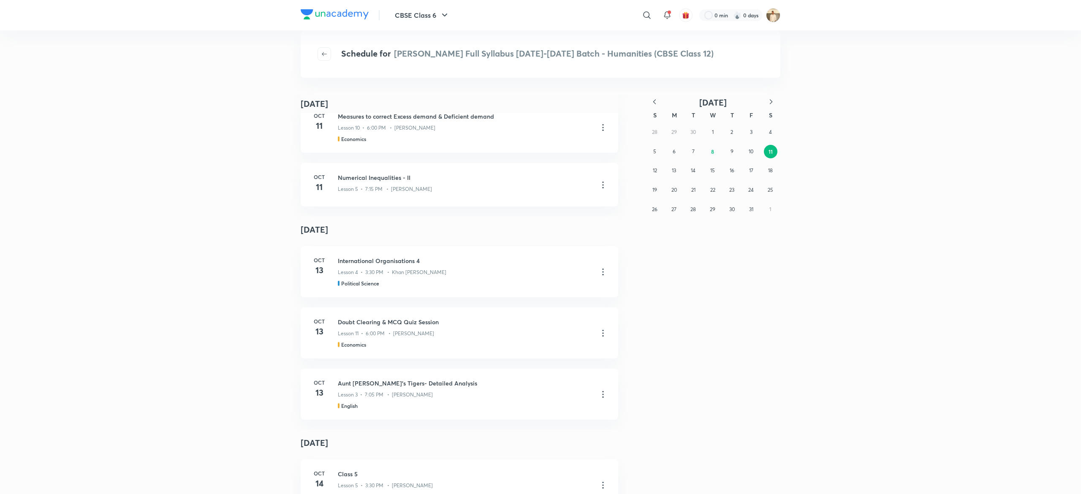
scroll to position [575, 0]
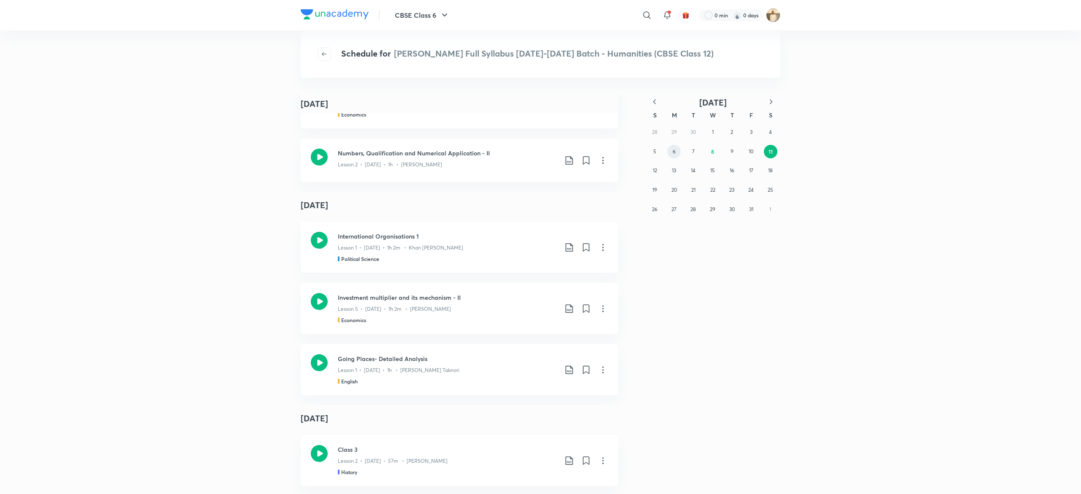
click at [673, 152] on abbr "6" at bounding box center [674, 151] width 3 height 6
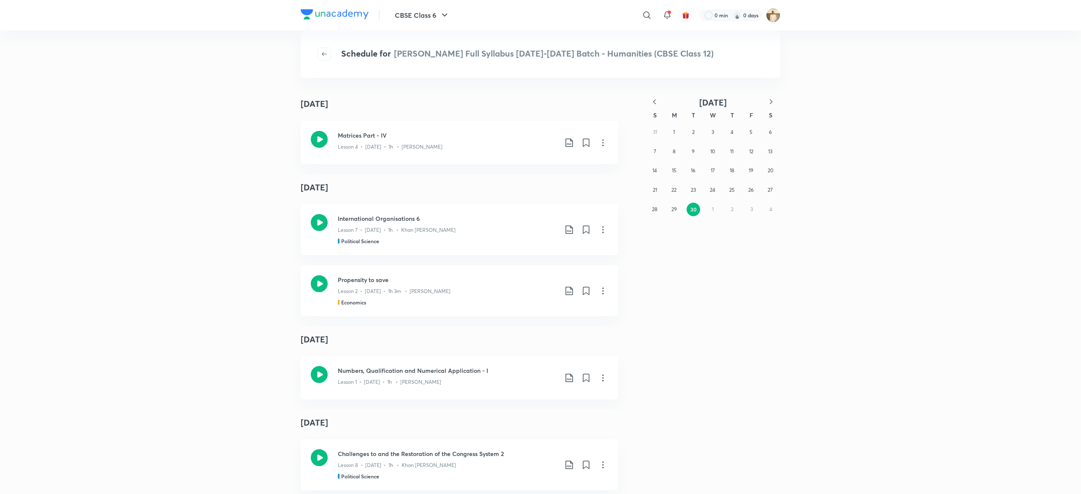
click at [775, 100] on button "button" at bounding box center [771, 102] width 19 height 11
click at [691, 154] on button "7" at bounding box center [694, 152] width 14 height 14
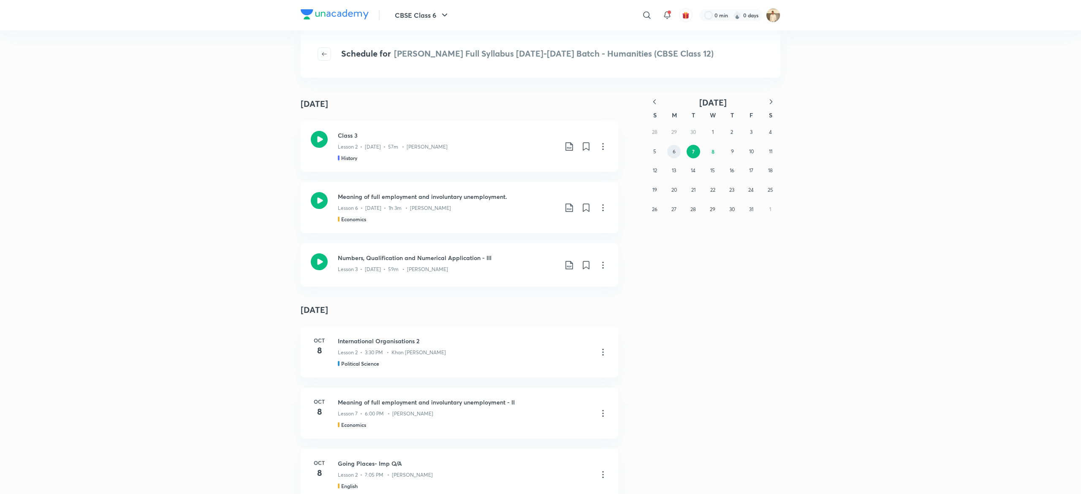
click at [672, 145] on button "6" at bounding box center [674, 152] width 14 height 14
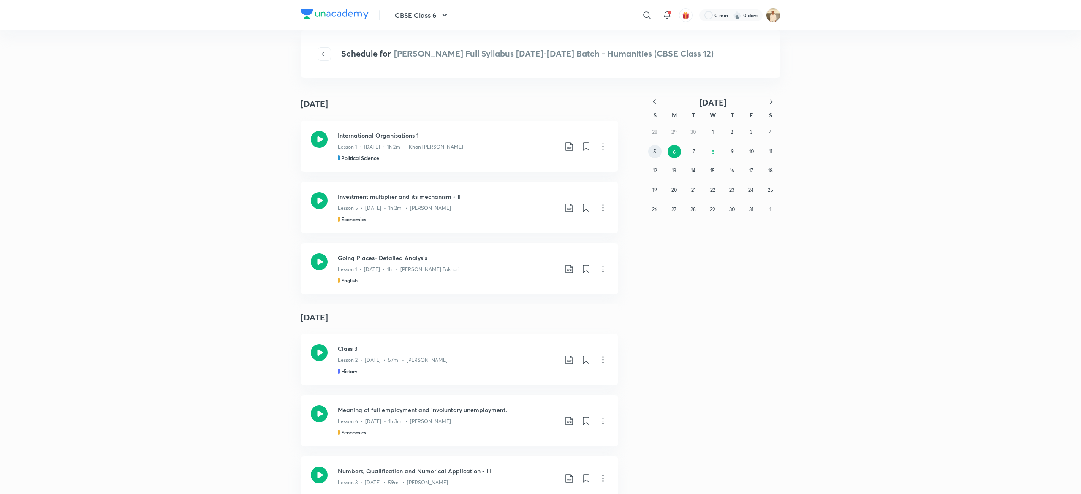
click at [656, 148] on abbr "5" at bounding box center [654, 151] width 3 height 6
click at [764, 131] on button "4" at bounding box center [771, 132] width 14 height 14
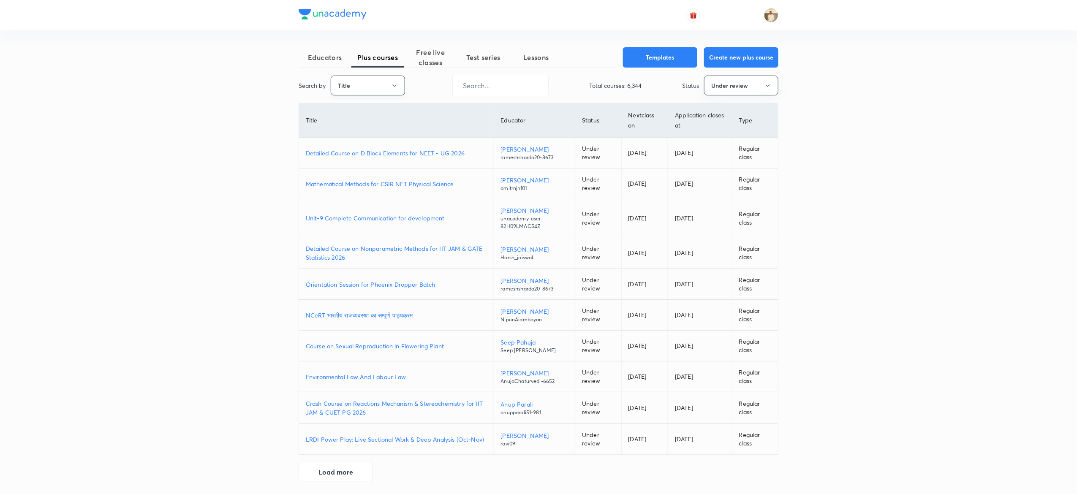
click at [377, 94] on button "Title" at bounding box center [368, 86] width 74 height 20
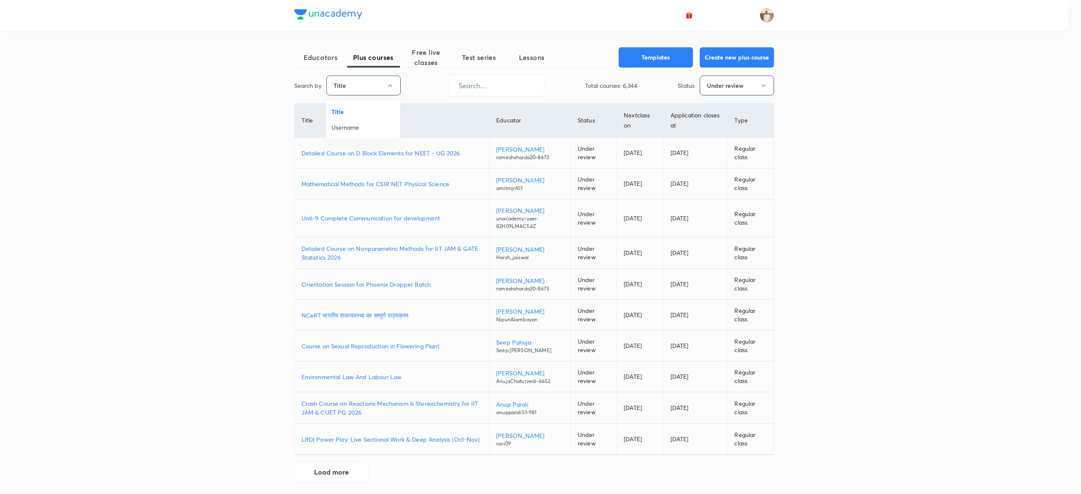
click at [368, 127] on span "Username" at bounding box center [363, 127] width 63 height 9
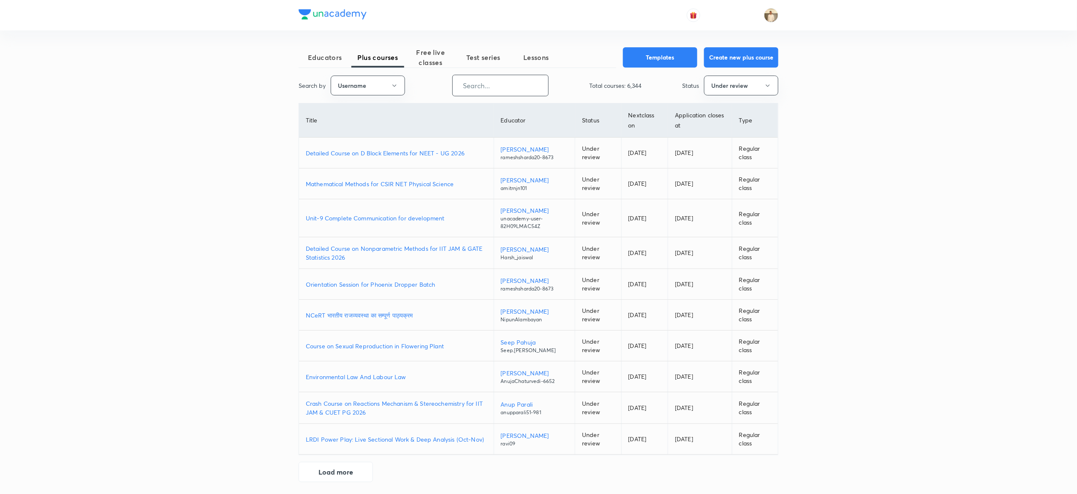
click at [499, 84] on input "text" at bounding box center [500, 86] width 95 height 22
paste input "barsha.[PERSON_NAME]"
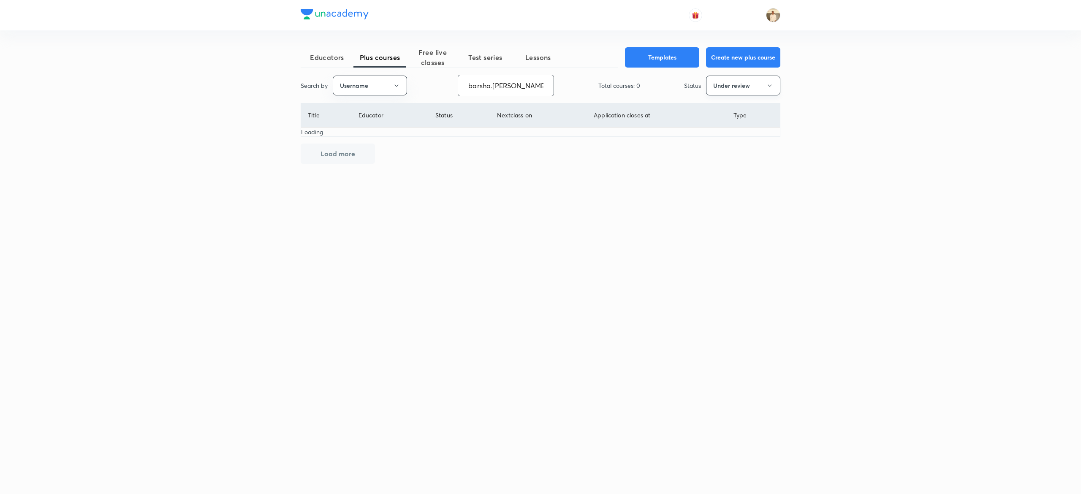
type input "barsha.[PERSON_NAME]"
click at [761, 85] on button "Under review" at bounding box center [743, 86] width 74 height 20
click at [724, 157] on span "Live" at bounding box center [743, 158] width 63 height 9
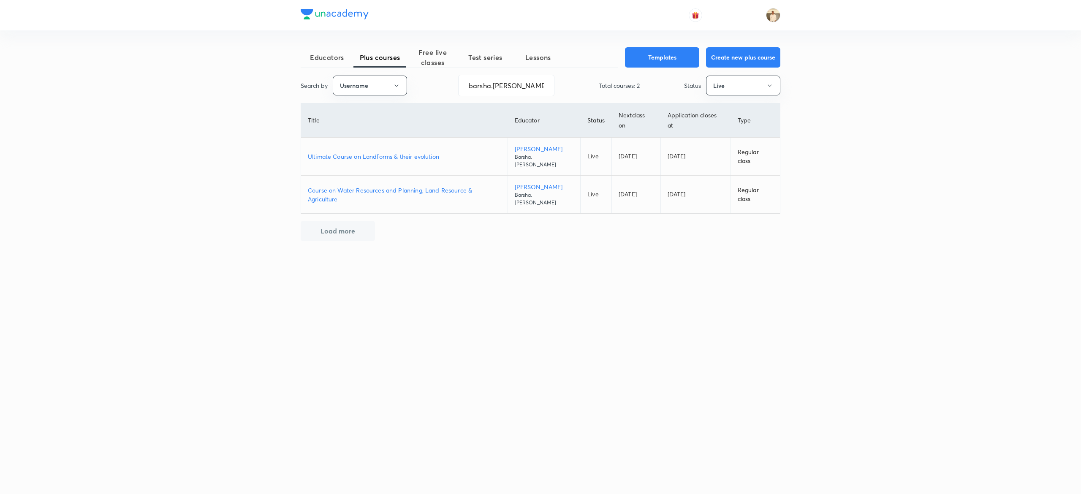
click at [382, 157] on p "Ultimate Course on Landforms & their evolution" at bounding box center [404, 156] width 193 height 9
click at [370, 190] on p "Course on Water Resources and Planning, Land Resource & Agriculture" at bounding box center [404, 195] width 193 height 18
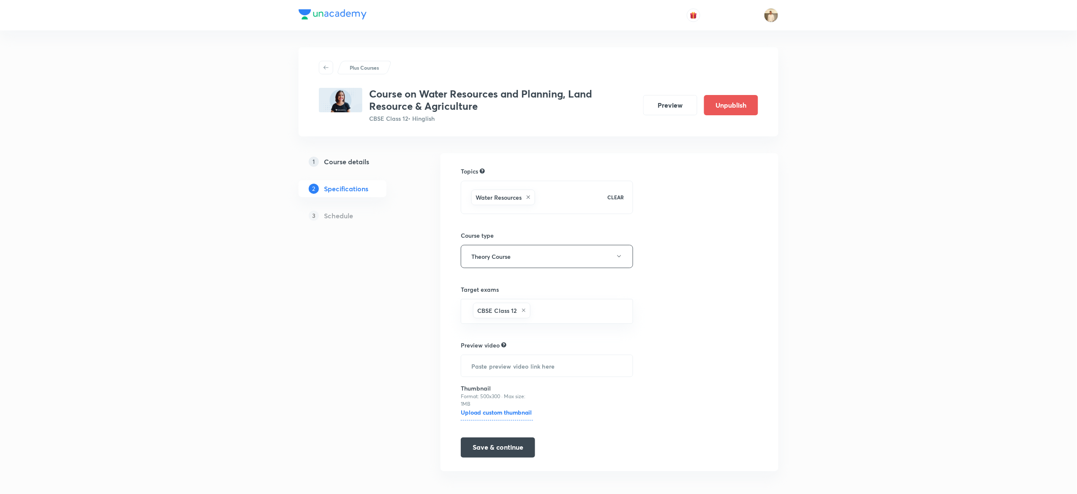
scroll to position [5, 0]
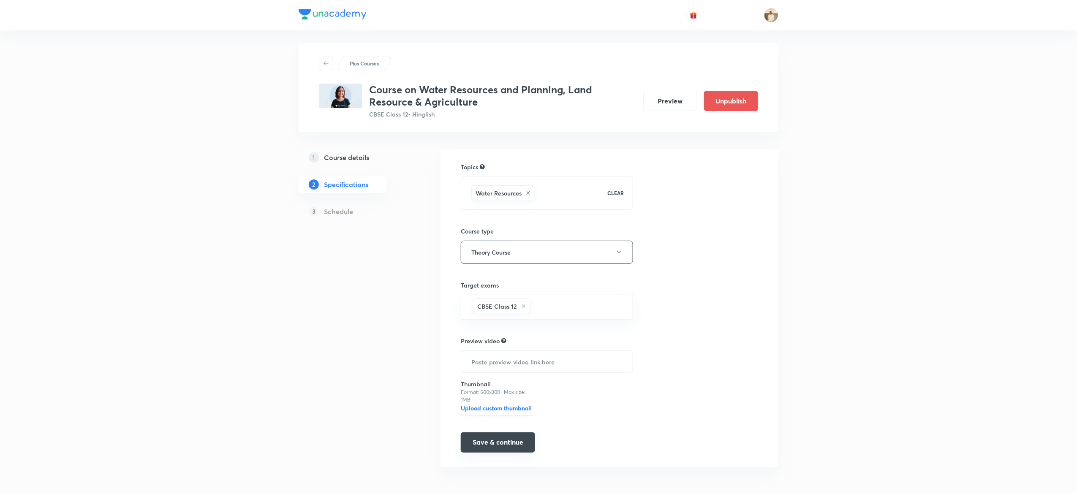
click at [476, 444] on button "Save & continue" at bounding box center [498, 443] width 74 height 20
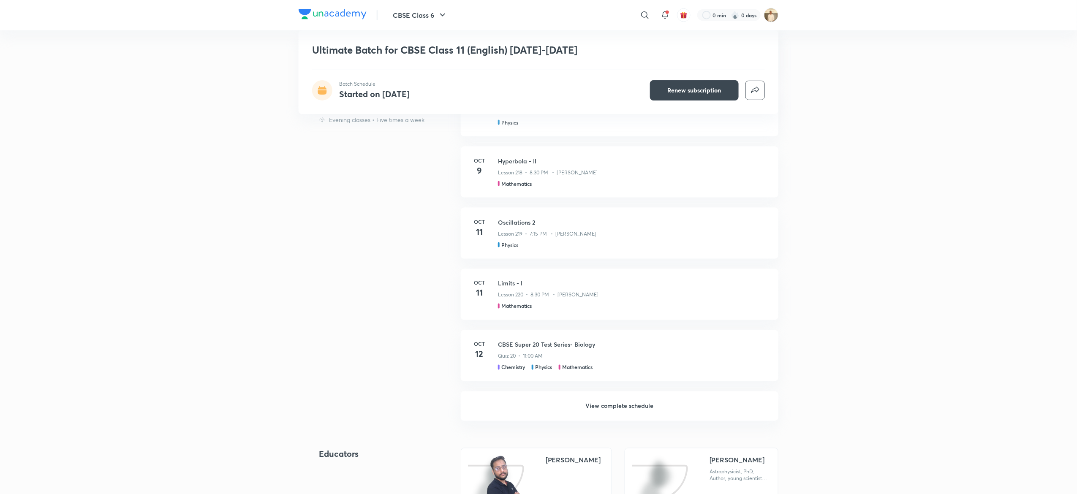
scroll to position [558, 0]
click at [625, 400] on h6 "View complete schedule" at bounding box center [620, 406] width 318 height 30
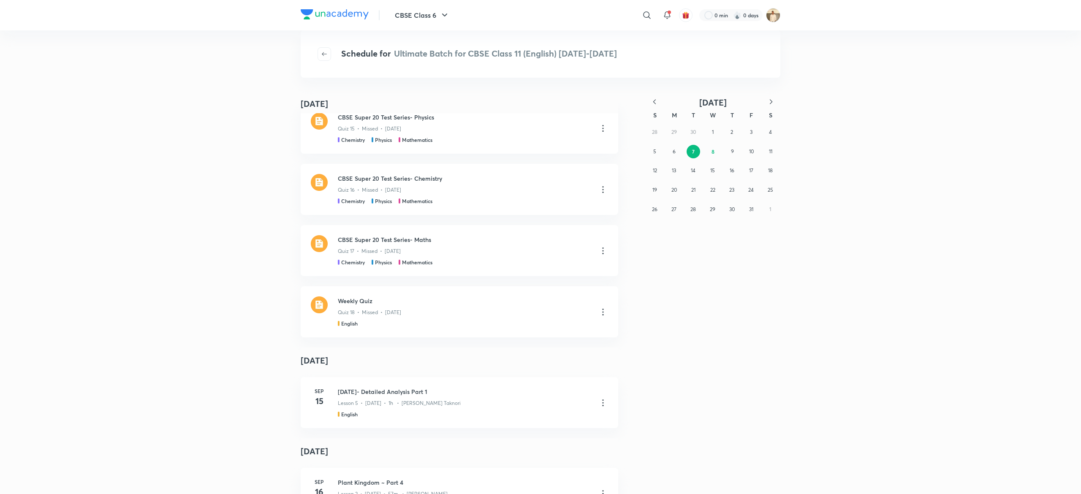
scroll to position [1011, 0]
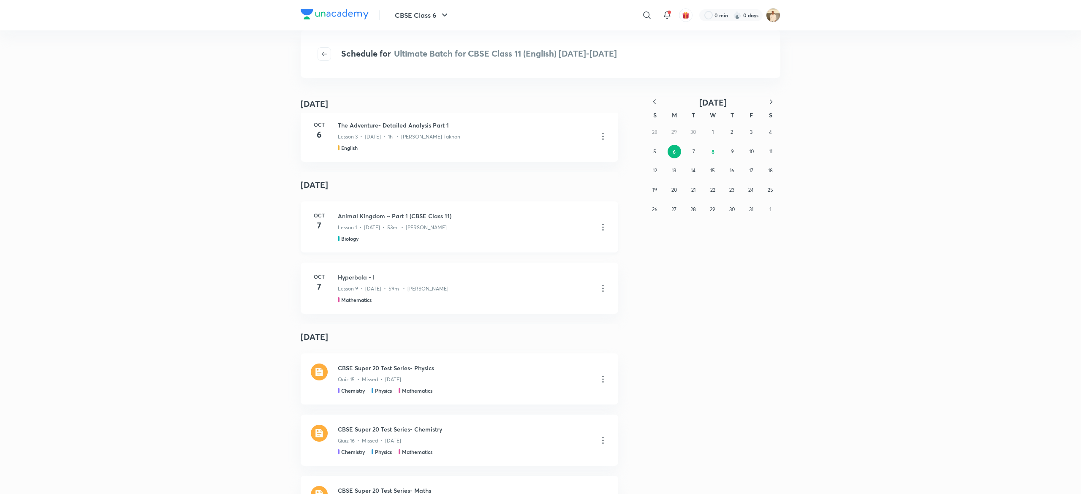
click at [598, 225] on icon at bounding box center [603, 227] width 10 height 10
click at [598, 226] on icon at bounding box center [603, 227] width 10 height 10
click at [598, 224] on icon at bounding box center [603, 227] width 10 height 10
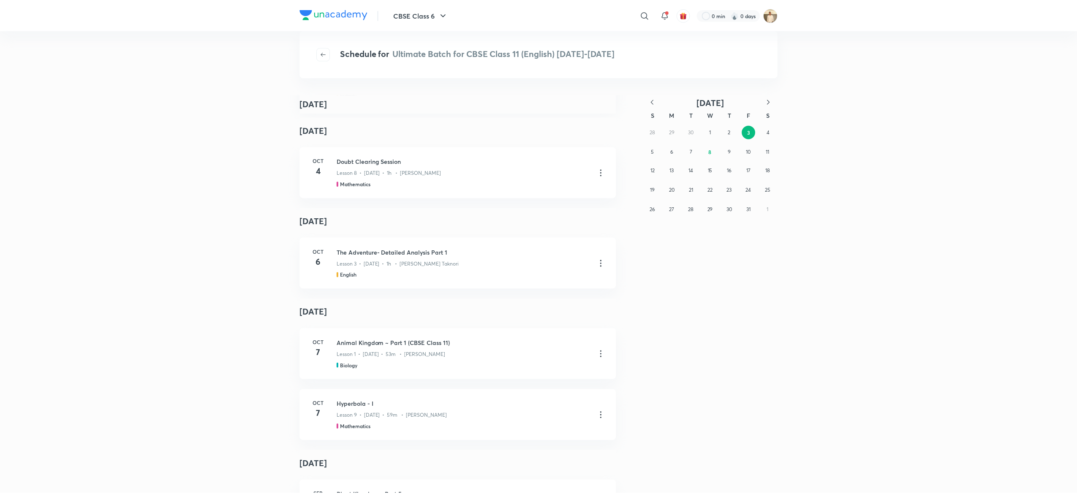
scroll to position [2131, 0]
click at [598, 349] on icon at bounding box center [603, 351] width 10 height 10
click at [556, 367] on p "Go to course page" at bounding box center [536, 371] width 50 height 9
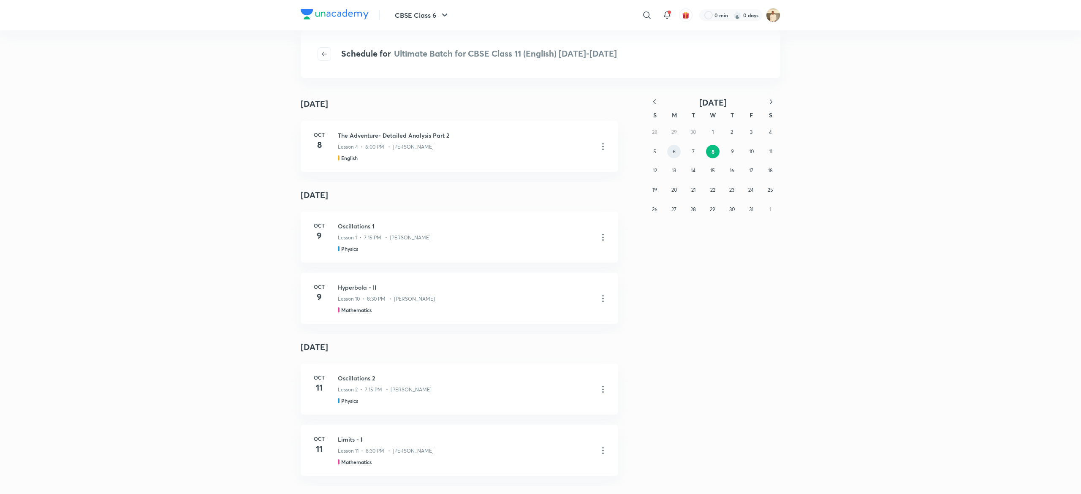
click at [677, 147] on button "6" at bounding box center [674, 152] width 14 height 14
click at [655, 151] on abbr "5" at bounding box center [654, 151] width 3 height 6
click at [767, 136] on button "4" at bounding box center [771, 132] width 14 height 14
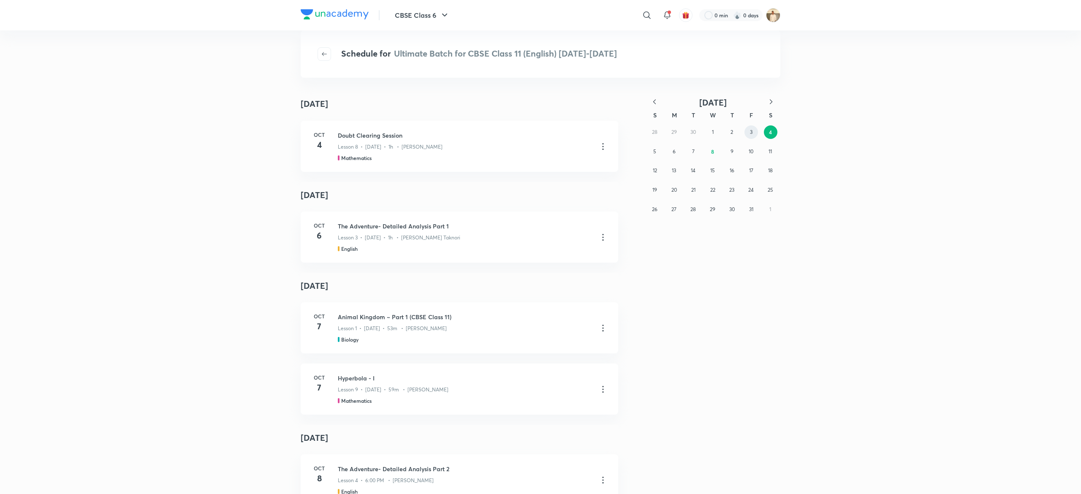
click at [751, 136] on button "3" at bounding box center [752, 132] width 14 height 14
click at [726, 134] on button "2" at bounding box center [732, 132] width 14 height 14
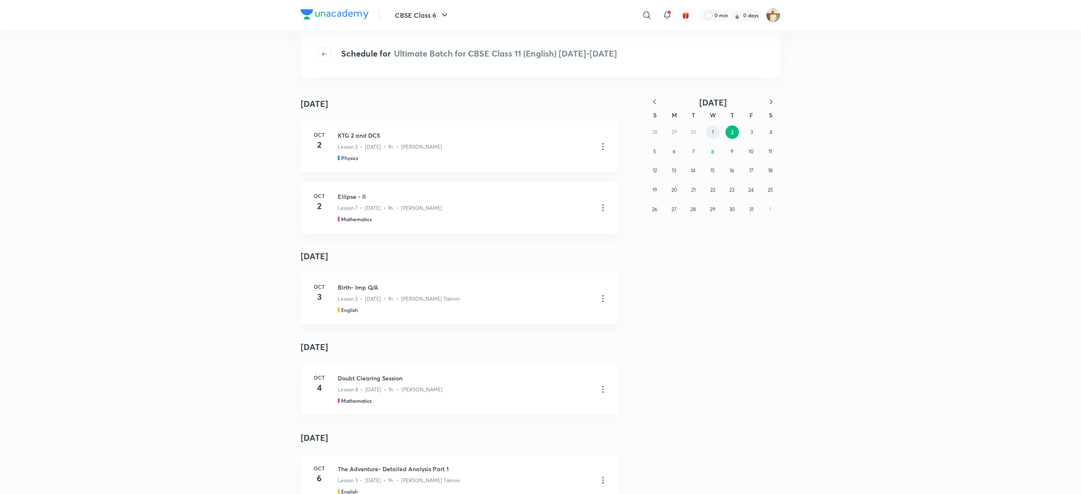
drag, startPoint x: 703, startPoint y: 134, endPoint x: 712, endPoint y: 134, distance: 8.4
click at [712, 134] on div "28 29 30 1 2 3 4 5 6 7 8 9 10 11 12 13 14 15 16 17 18 19 20 21 22 23 24 25 26 2…" at bounding box center [712, 170] width 135 height 96
click at [712, 134] on abbr "1" at bounding box center [713, 132] width 2 height 6
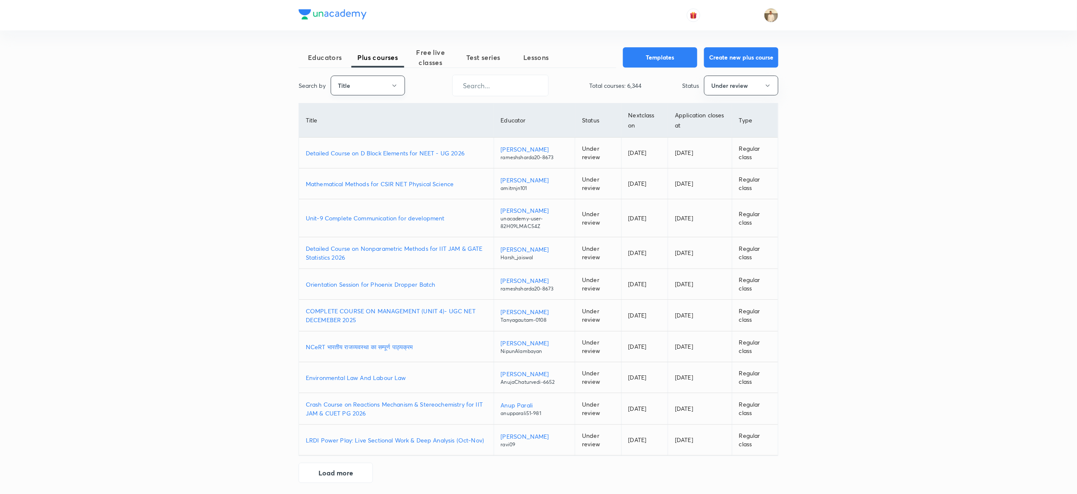
click at [345, 88] on button "Title" at bounding box center [368, 86] width 74 height 20
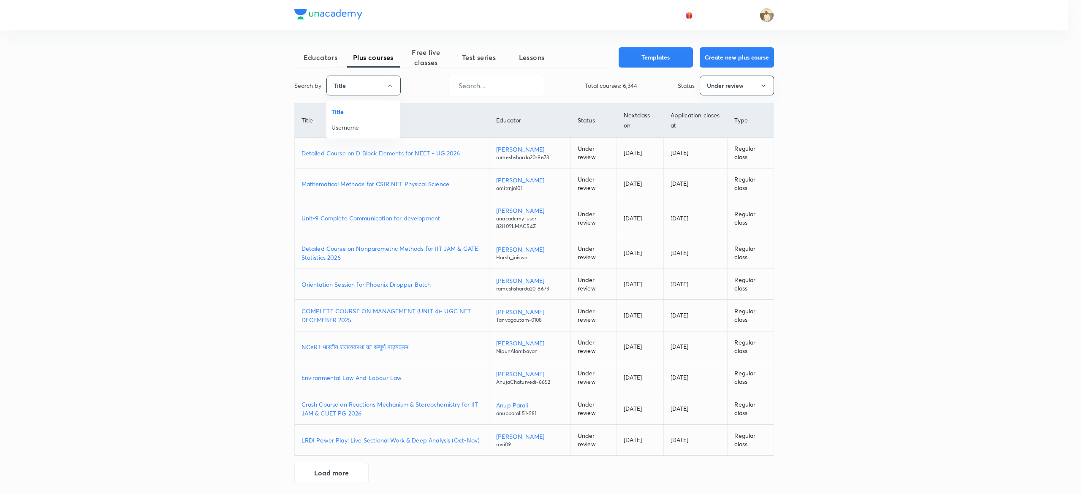
click at [359, 130] on span "Username" at bounding box center [363, 127] width 63 height 9
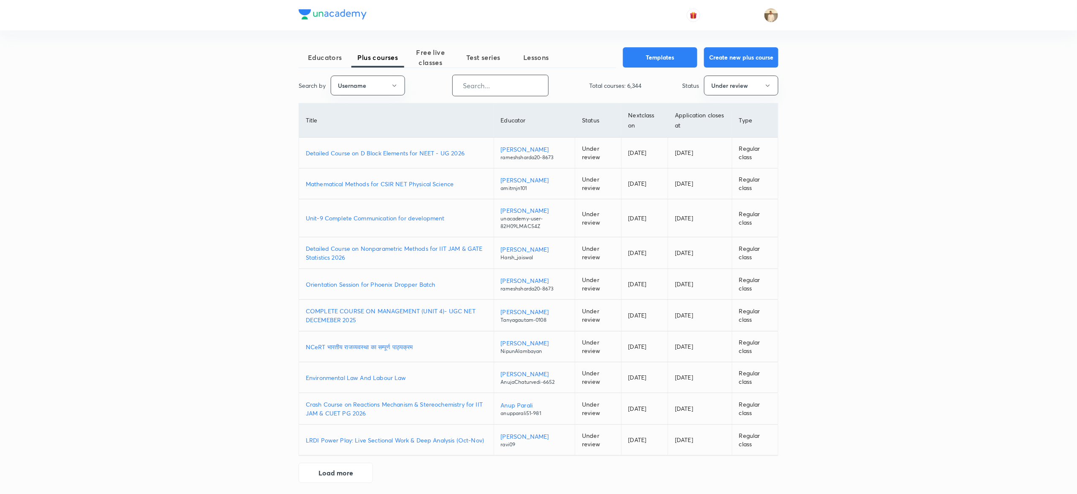
click at [526, 85] on input "text" at bounding box center [500, 86] width 95 height 22
paste input "nikitasahu597"
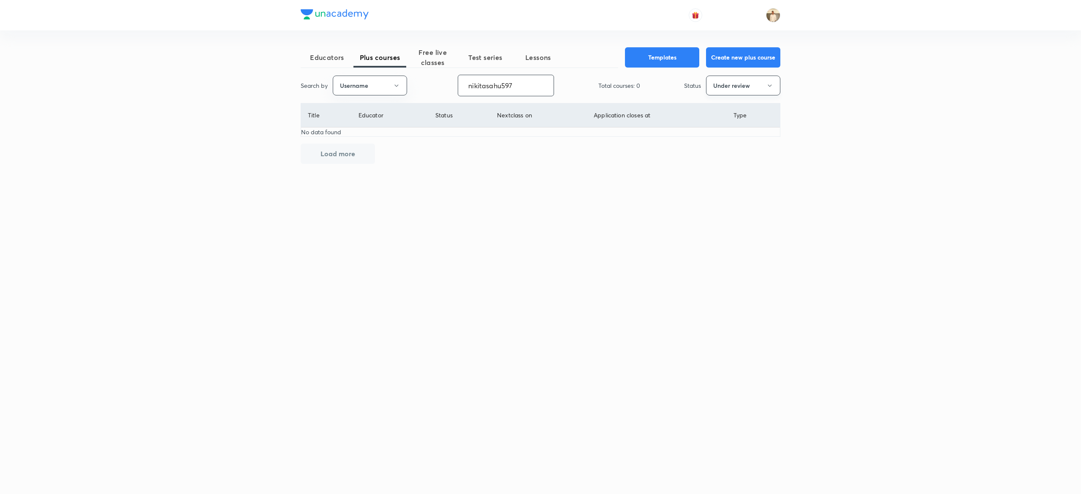
type input "nikitasahu597"
click at [730, 77] on button "Under review" at bounding box center [743, 86] width 74 height 20
click at [730, 155] on span "Live" at bounding box center [743, 158] width 63 height 9
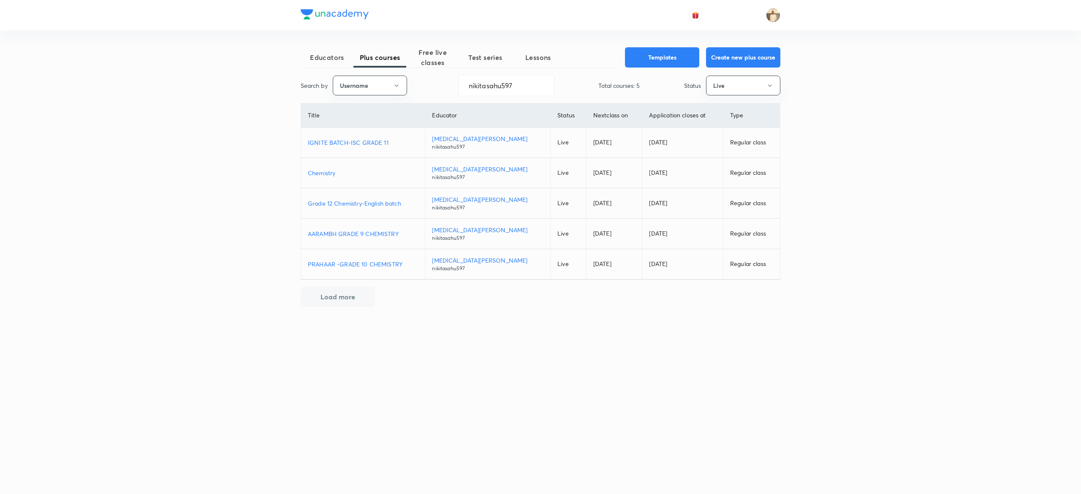
click at [323, 171] on p "Chemistry" at bounding box center [363, 173] width 110 height 9
click at [751, 91] on button "Live" at bounding box center [743, 86] width 74 height 20
click at [734, 174] on span "Completed" at bounding box center [743, 174] width 63 height 9
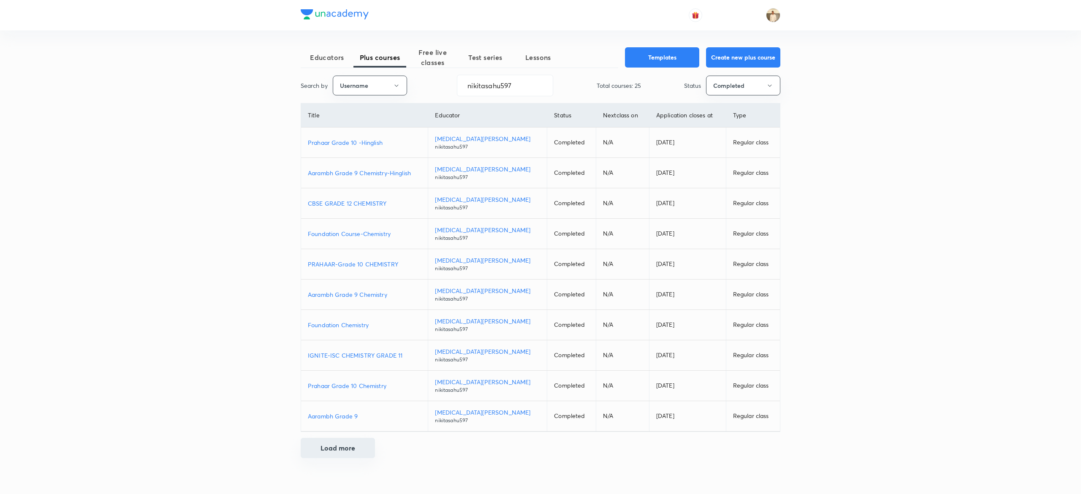
click at [329, 452] on button "Load more" at bounding box center [338, 448] width 74 height 20
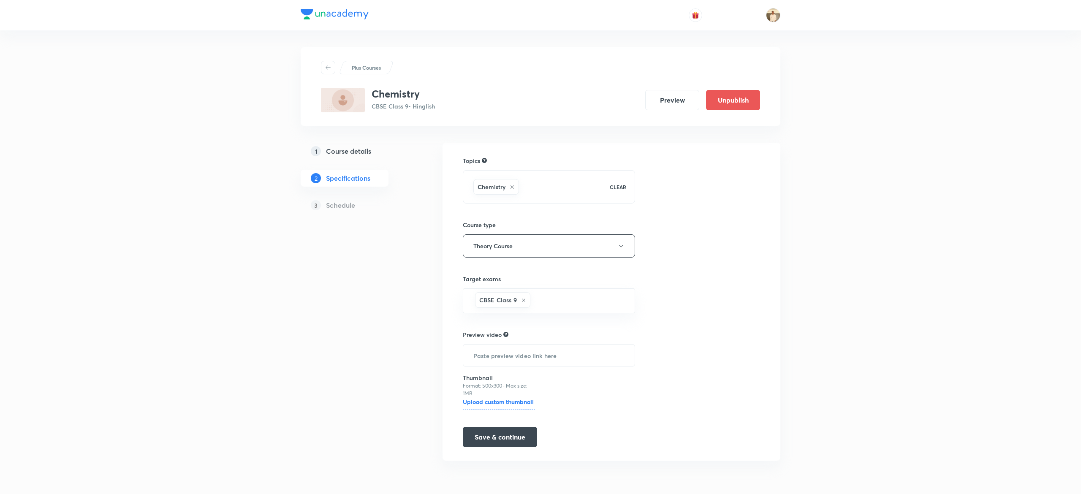
click at [498, 433] on button "Save & continue" at bounding box center [500, 437] width 74 height 20
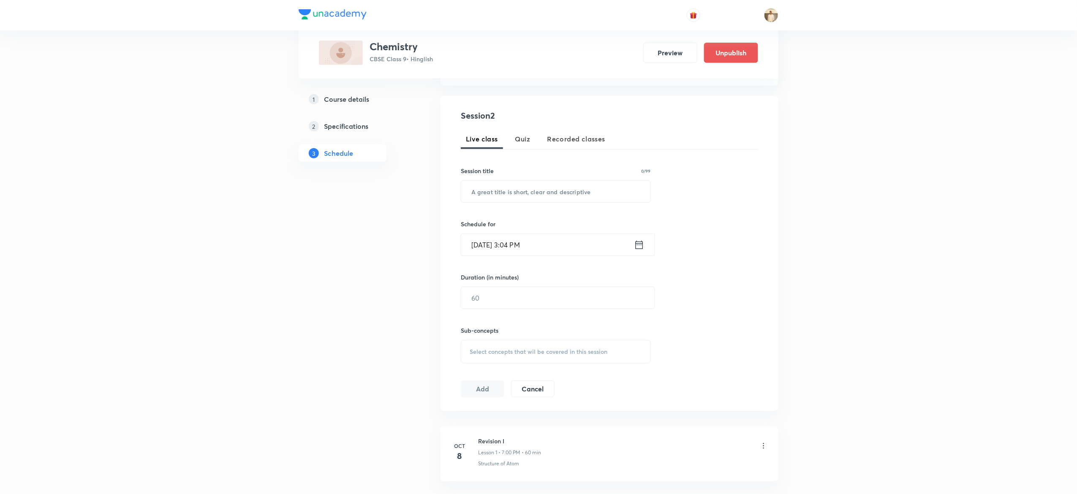
scroll to position [208, 0]
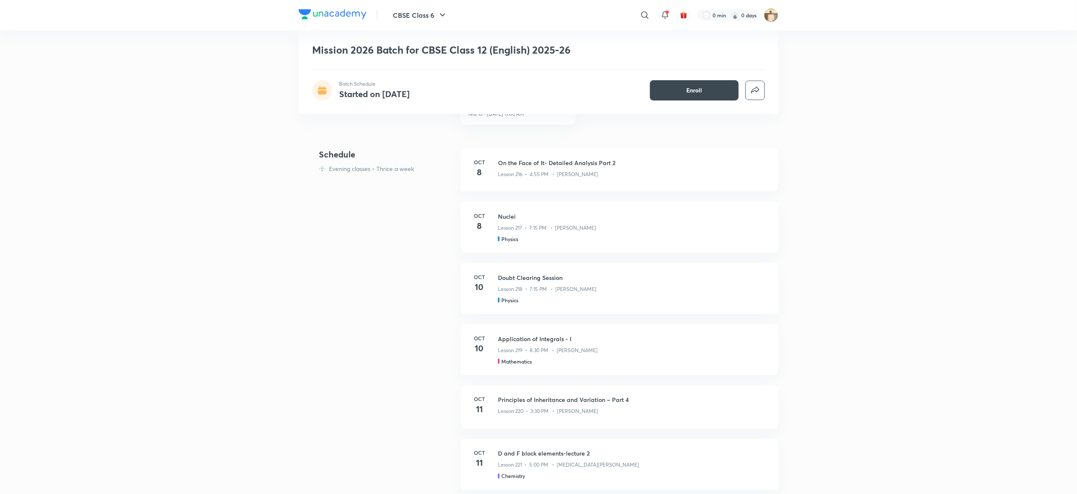
scroll to position [431, 0]
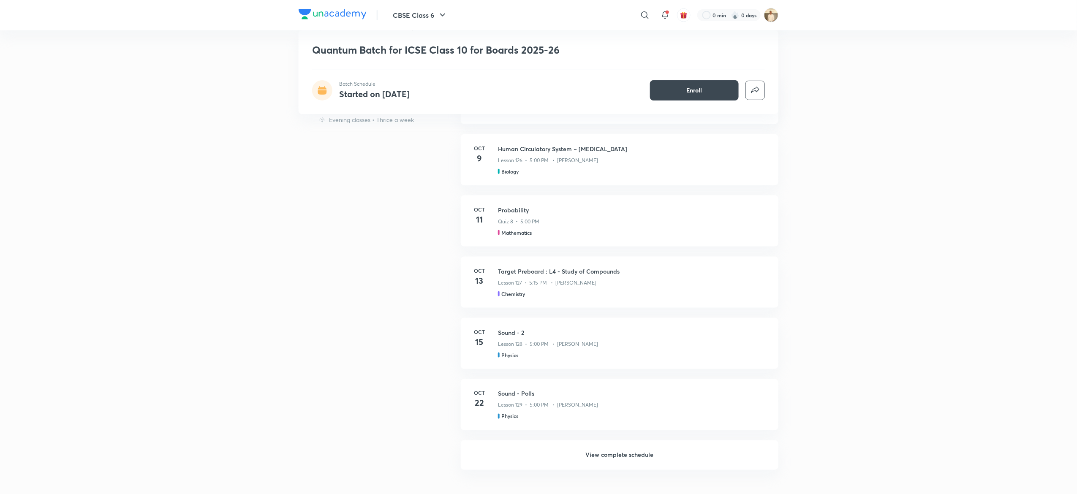
scroll to position [427, 0]
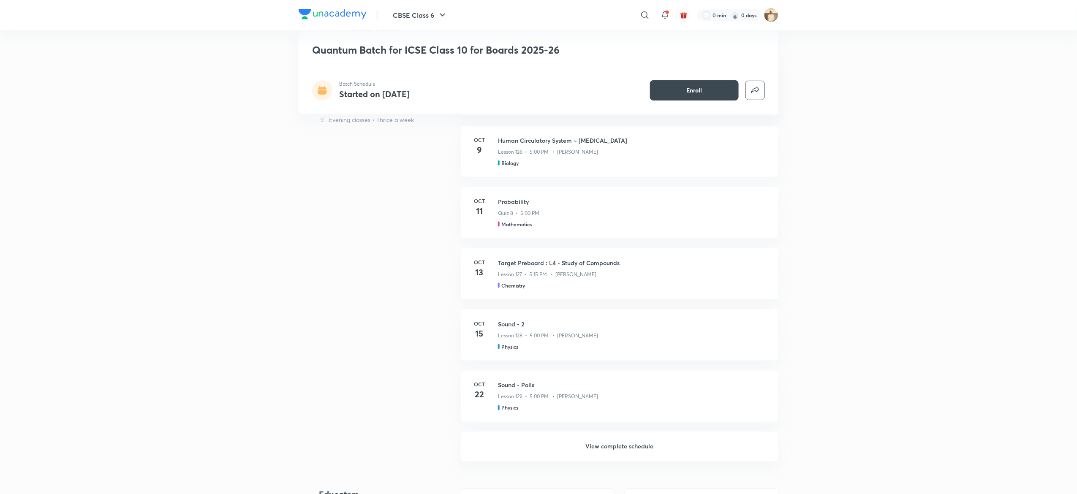
click at [631, 446] on h6 "View complete schedule" at bounding box center [620, 447] width 318 height 30
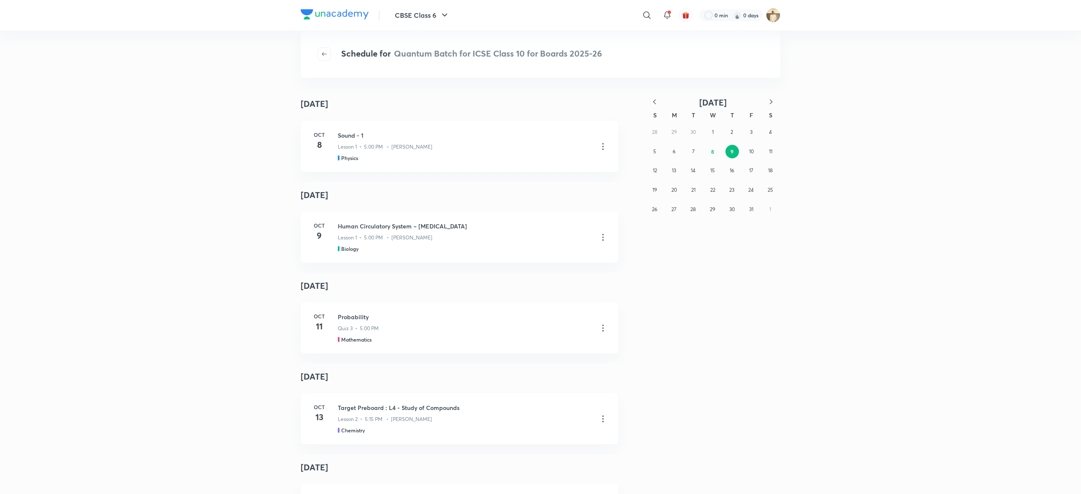
scroll to position [155, 0]
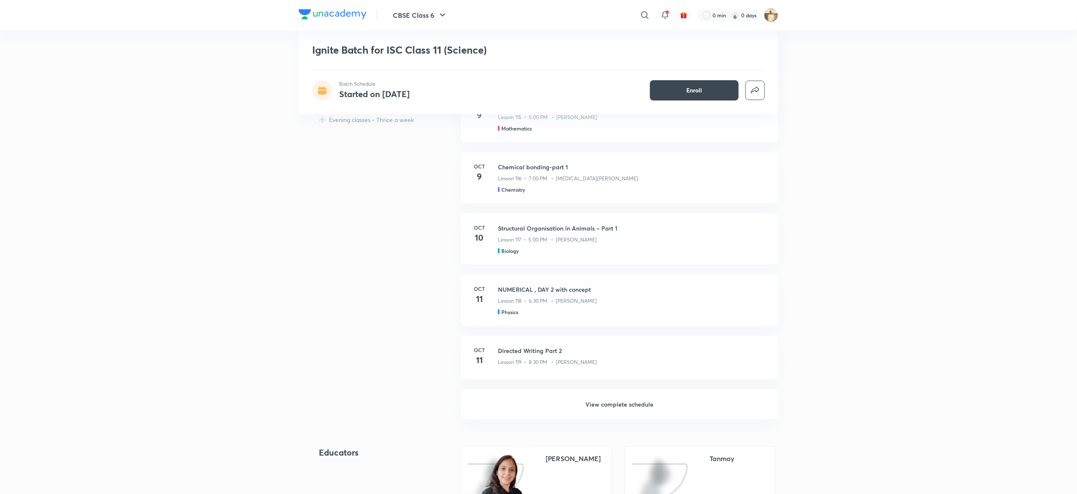
scroll to position [311, 0]
click at [636, 401] on h6 "View complete schedule" at bounding box center [620, 404] width 318 height 30
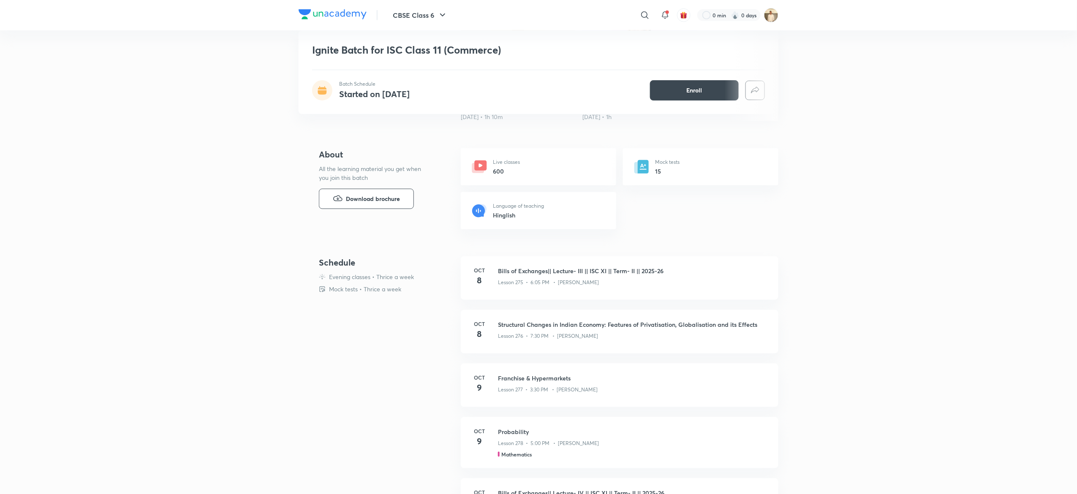
scroll to position [251, 0]
